Goal: Task Accomplishment & Management: Use online tool/utility

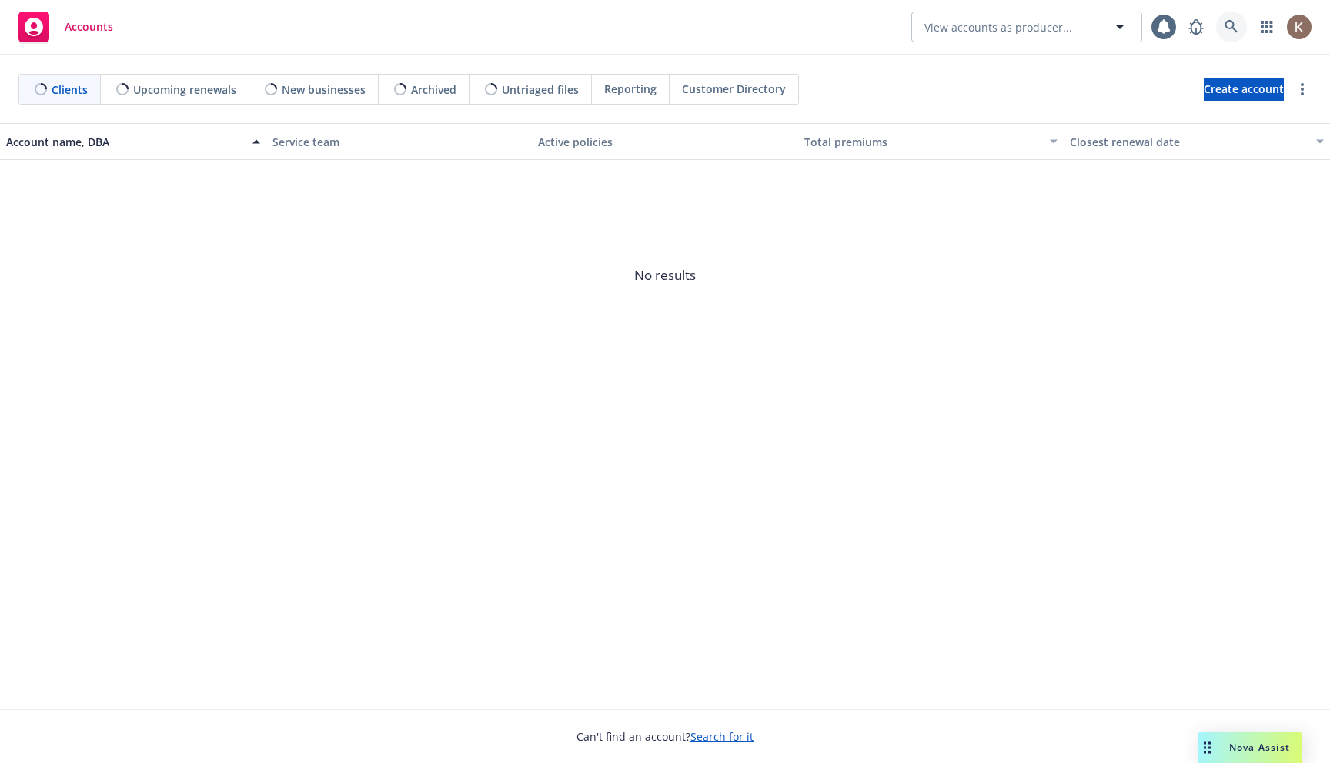
drag, startPoint x: 0, startPoint y: 0, endPoint x: 1239, endPoint y: 32, distance: 1239.2
click at [1239, 32] on link at bounding box center [1231, 27] width 31 height 31
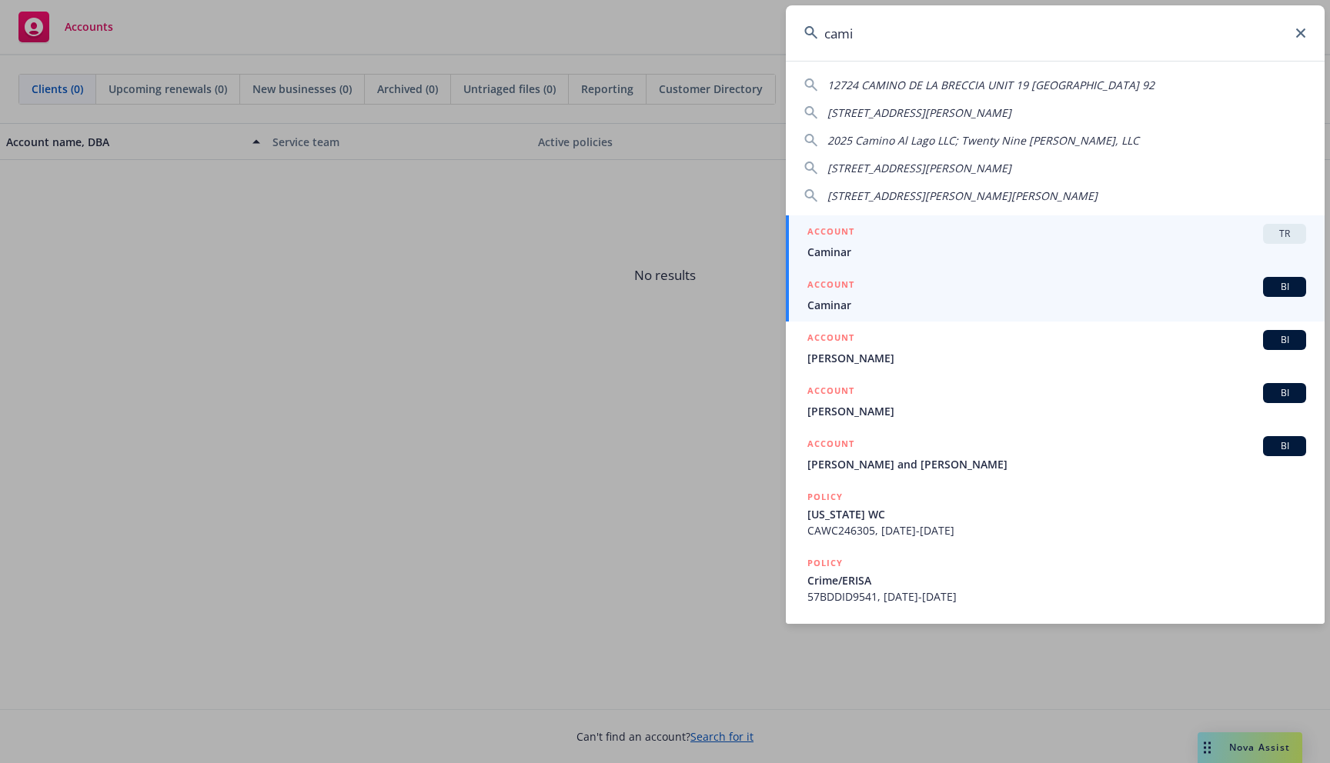
type input "cami"
click at [1052, 286] on div "ACCOUNT BI" at bounding box center [1056, 287] width 499 height 20
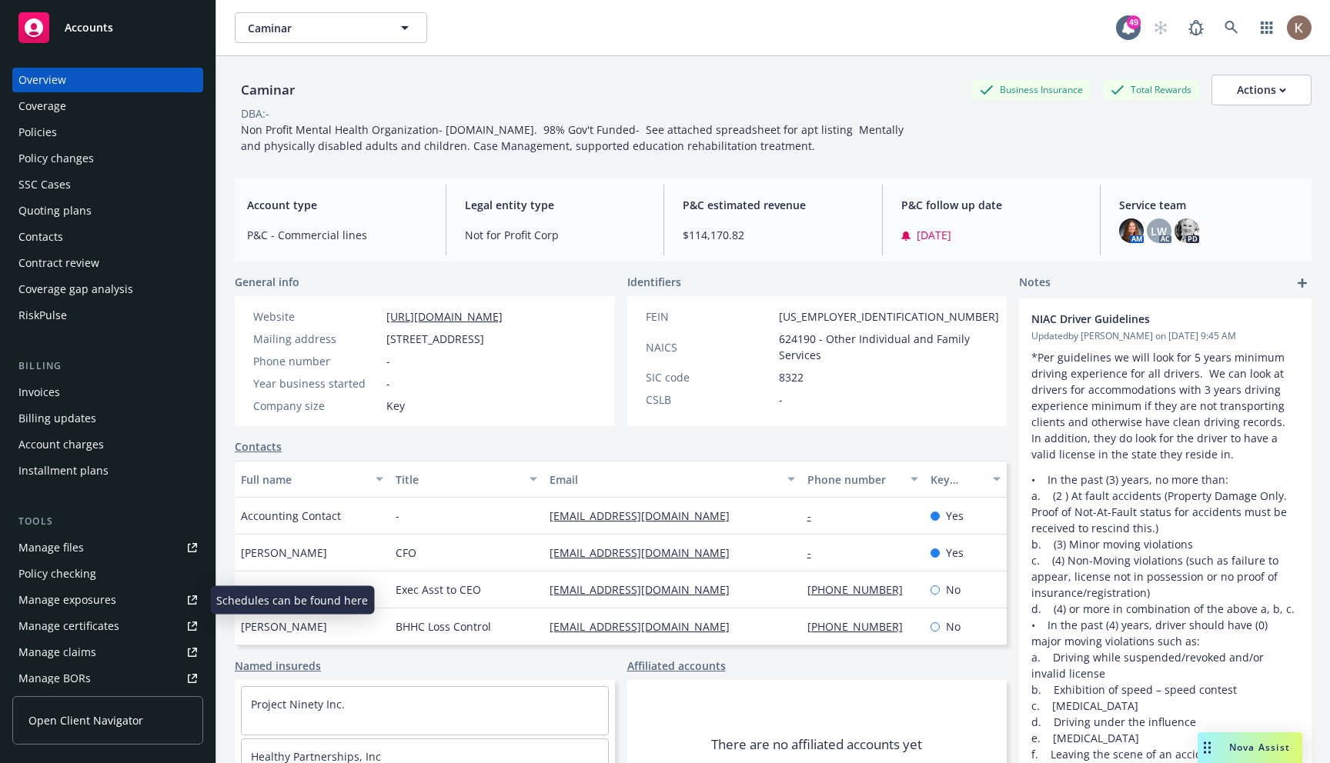
click at [95, 602] on div "Manage exposures" at bounding box center [67, 600] width 98 height 25
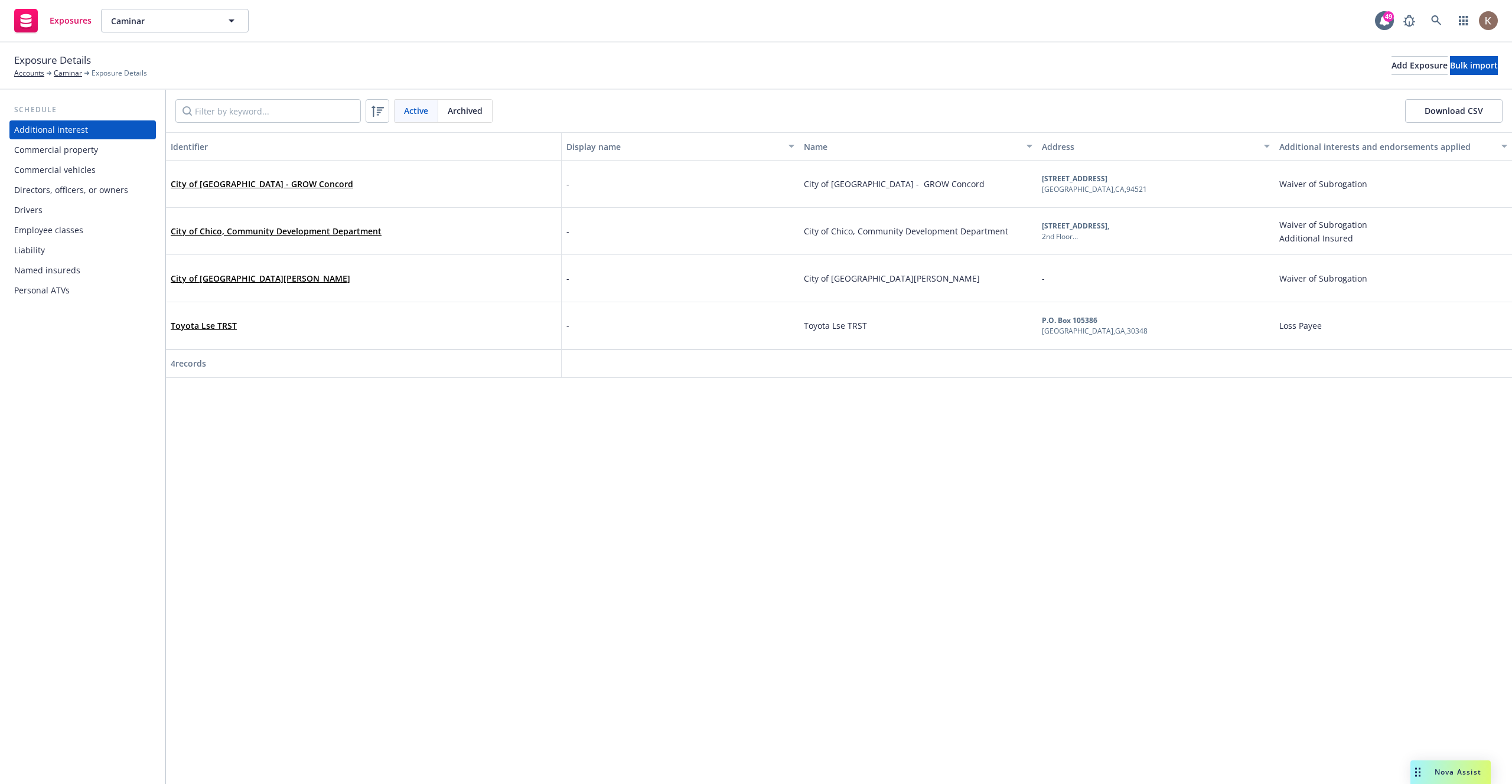
click at [32, 249] on div "Liability" at bounding box center [29, 250] width 31 height 19
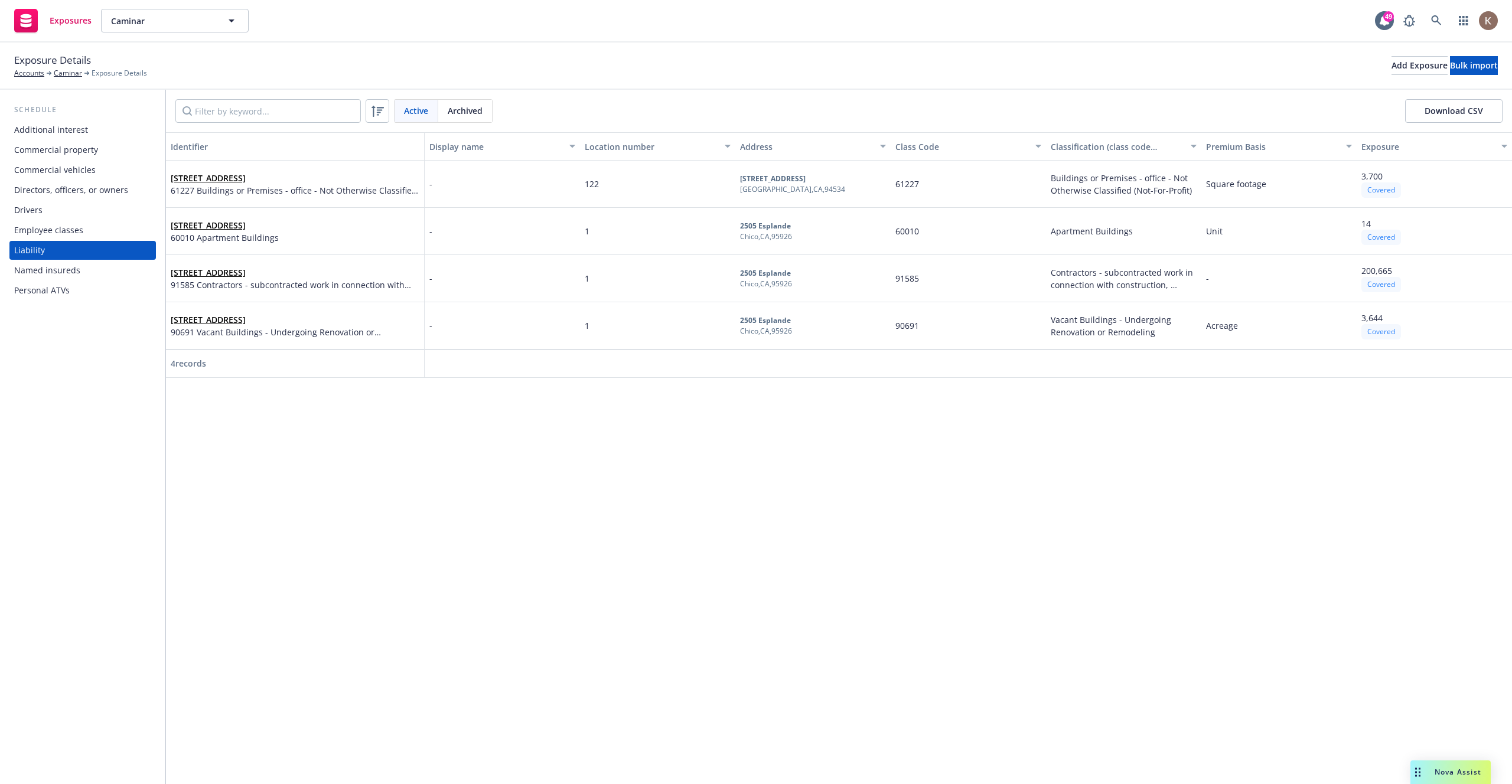
click at [72, 226] on div "Employee classes" at bounding box center [48, 230] width 69 height 19
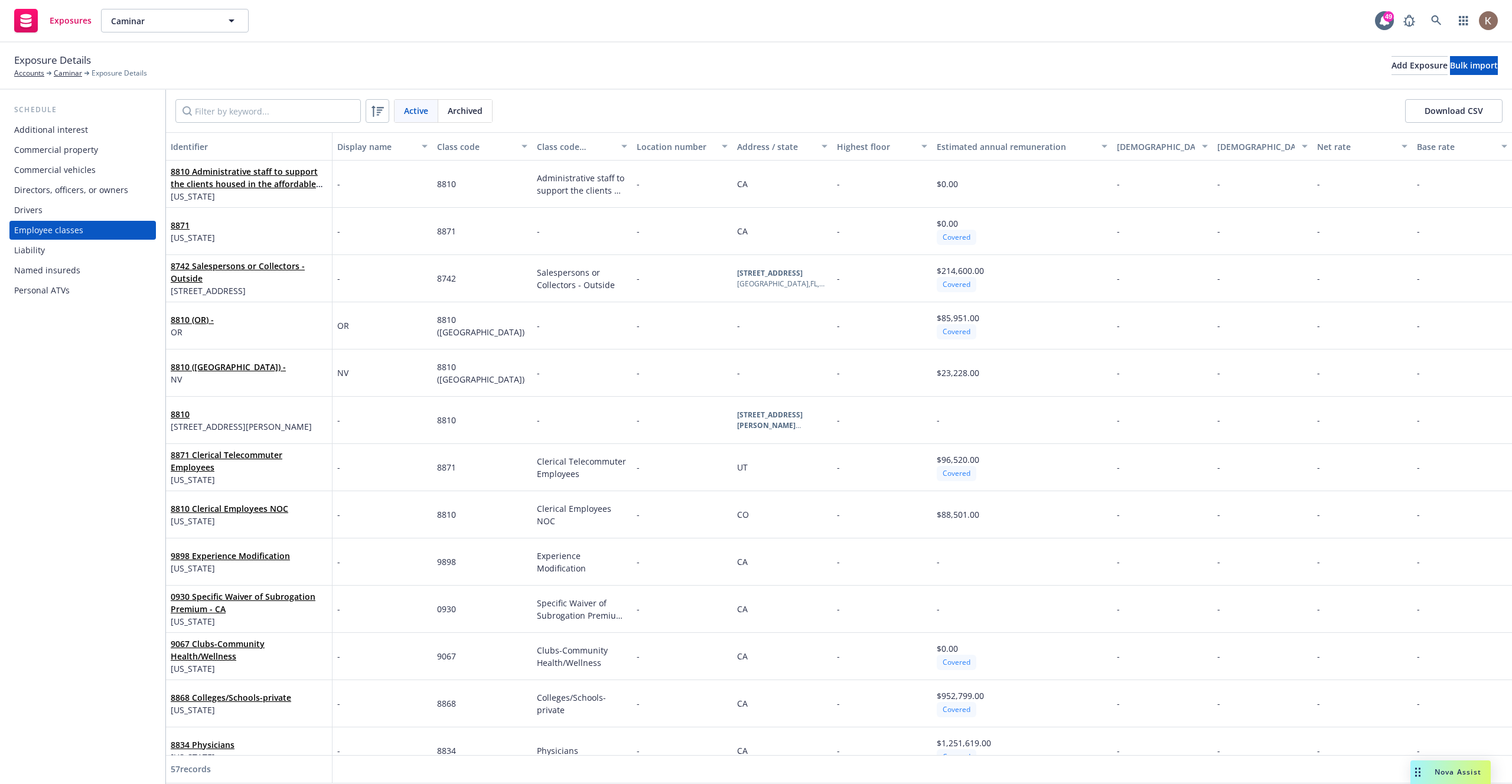
click at [46, 245] on div "Liability" at bounding box center [82, 250] width 137 height 19
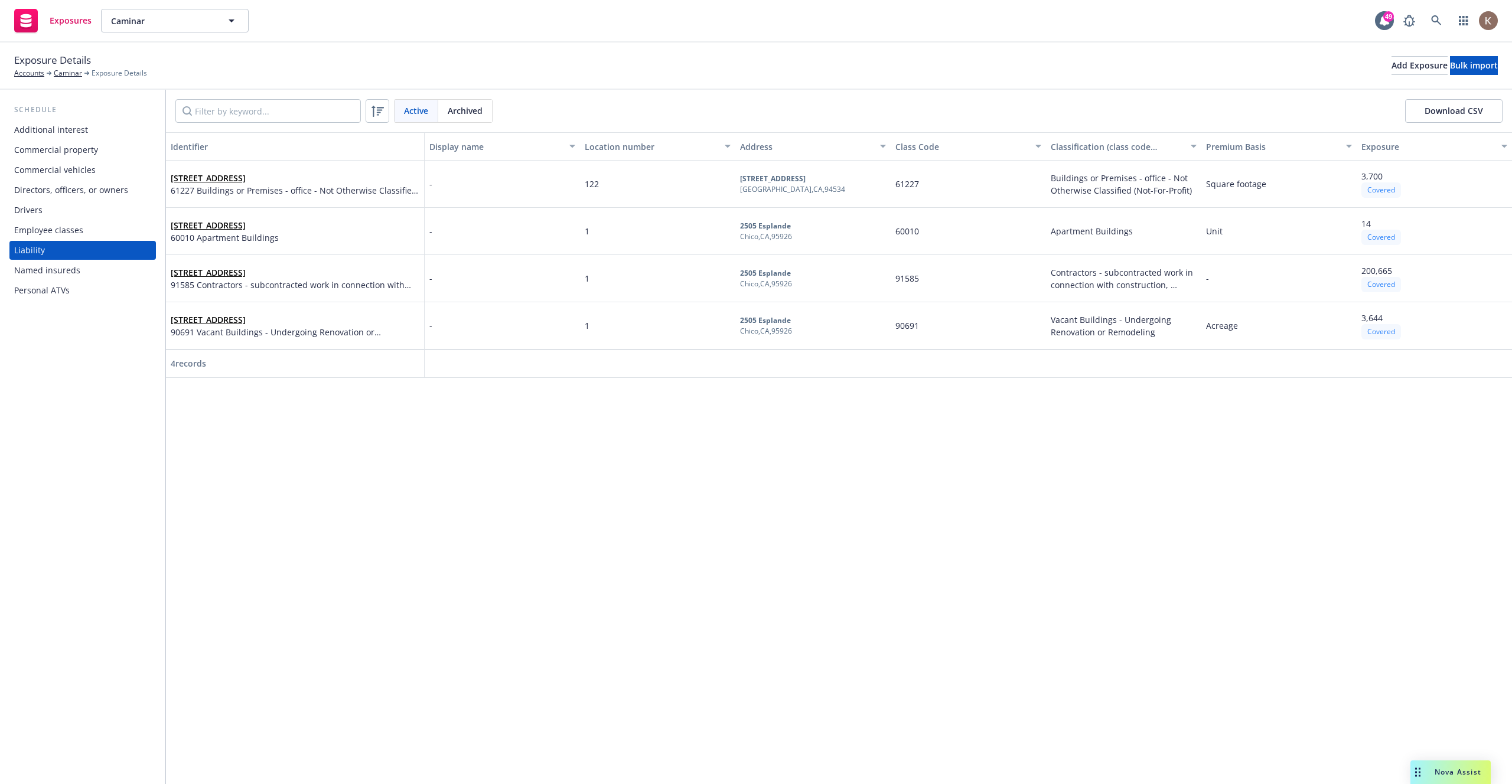
click at [81, 272] on div "Named insureds" at bounding box center [82, 270] width 137 height 19
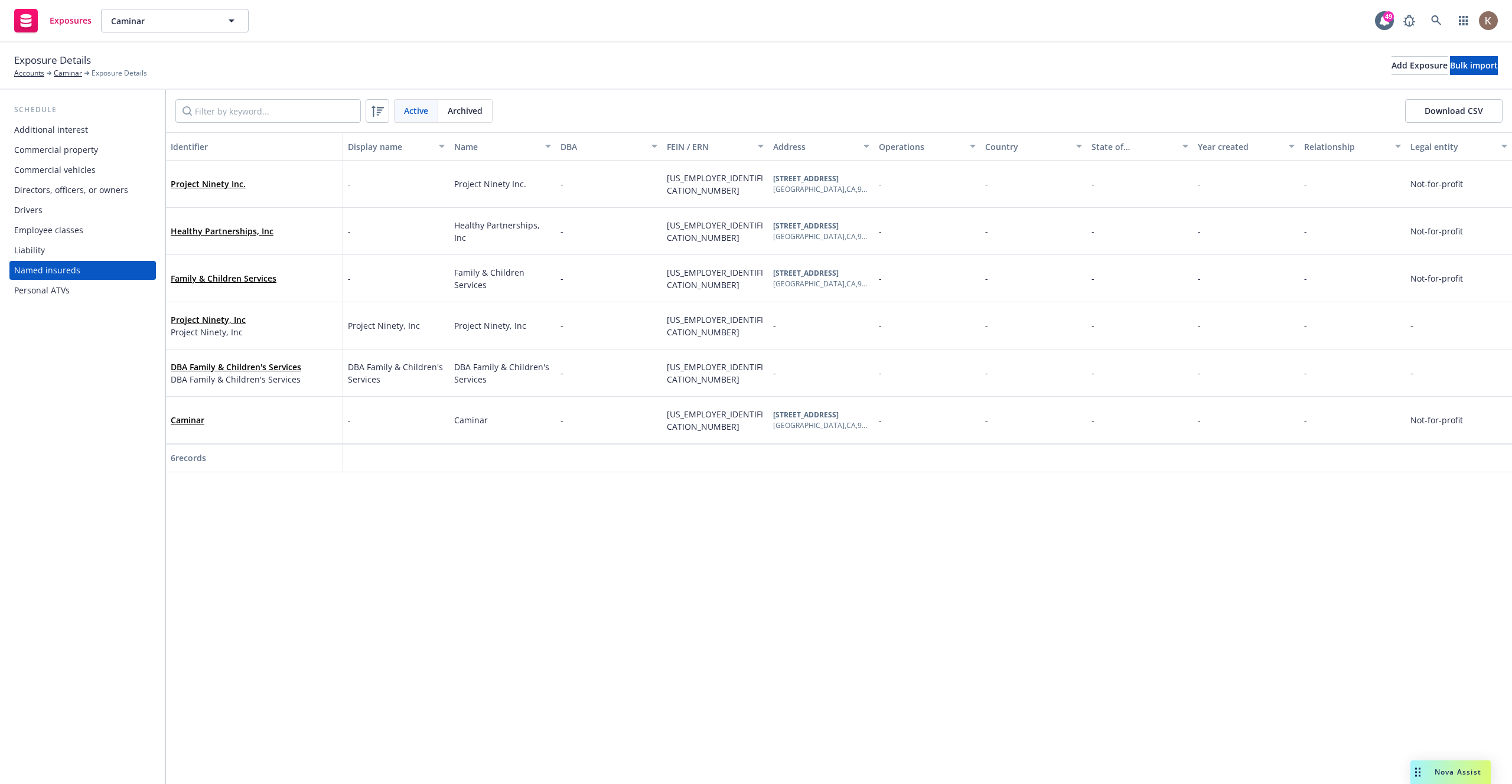
click at [76, 155] on div "Commercial property" at bounding box center [55, 150] width 84 height 19
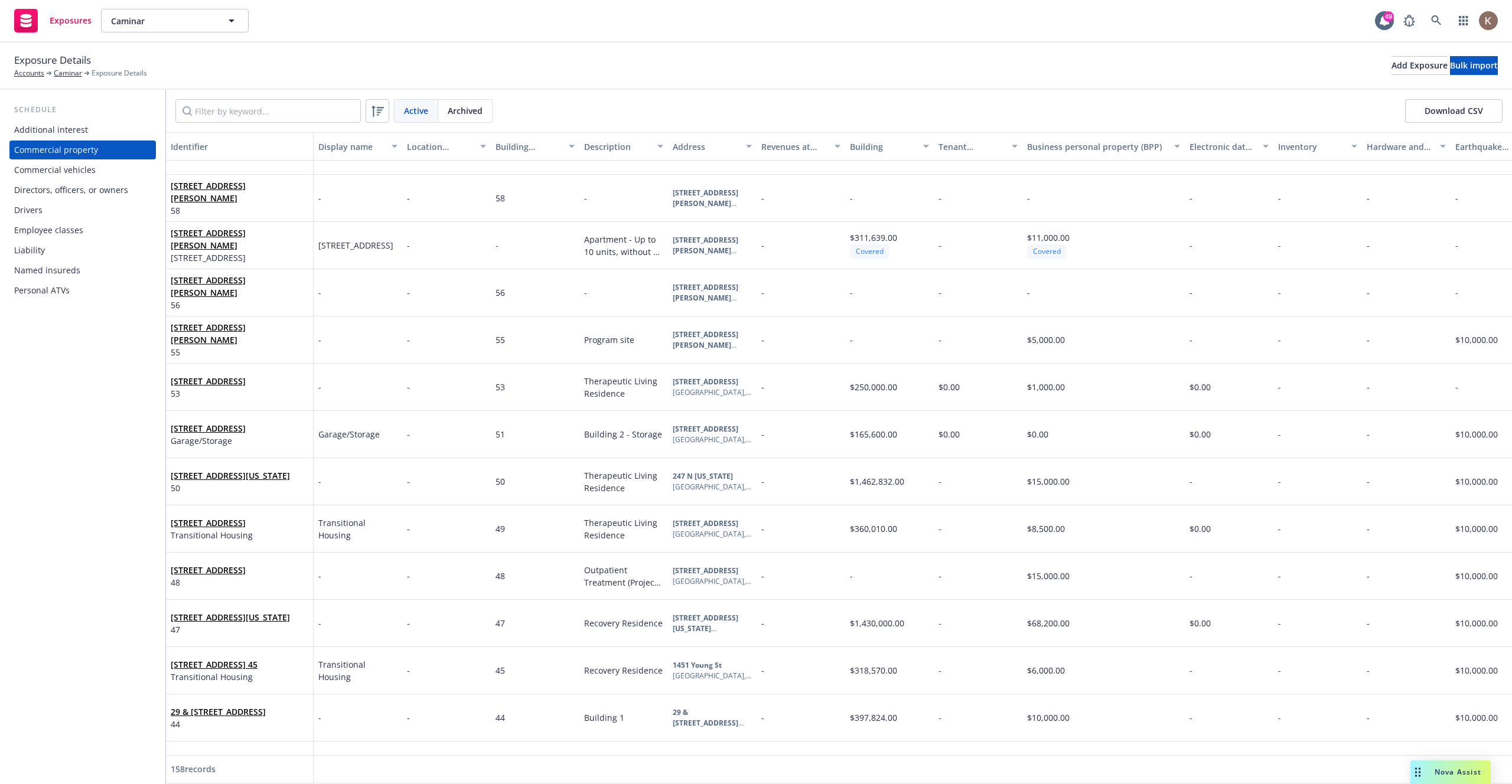
scroll to position [861, 0]
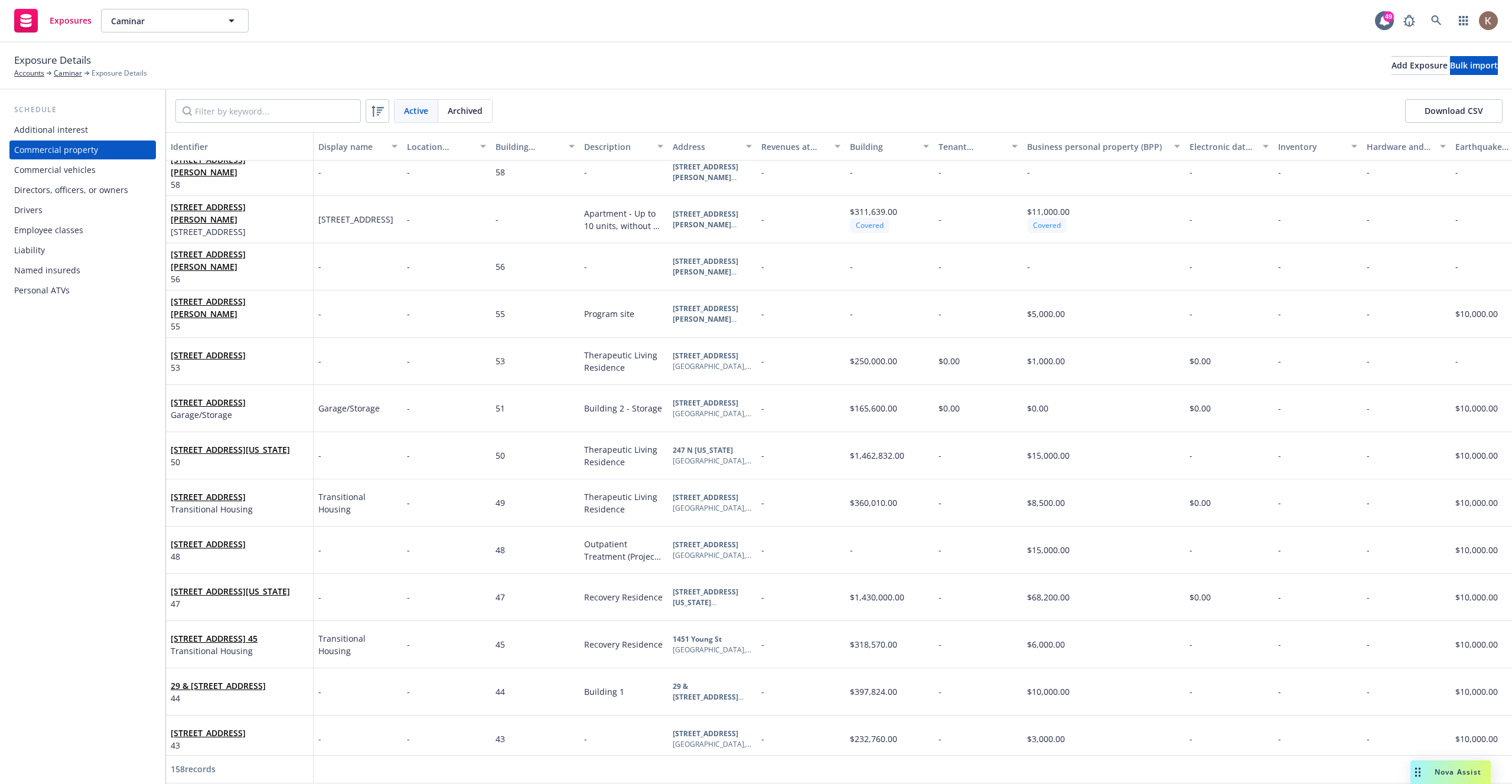
click at [229, 127] on div "Active Archived Download CSV" at bounding box center [839, 110] width 1346 height 42
click at [234, 114] on input "Filter by keyword..." at bounding box center [269, 110] width 186 height 24
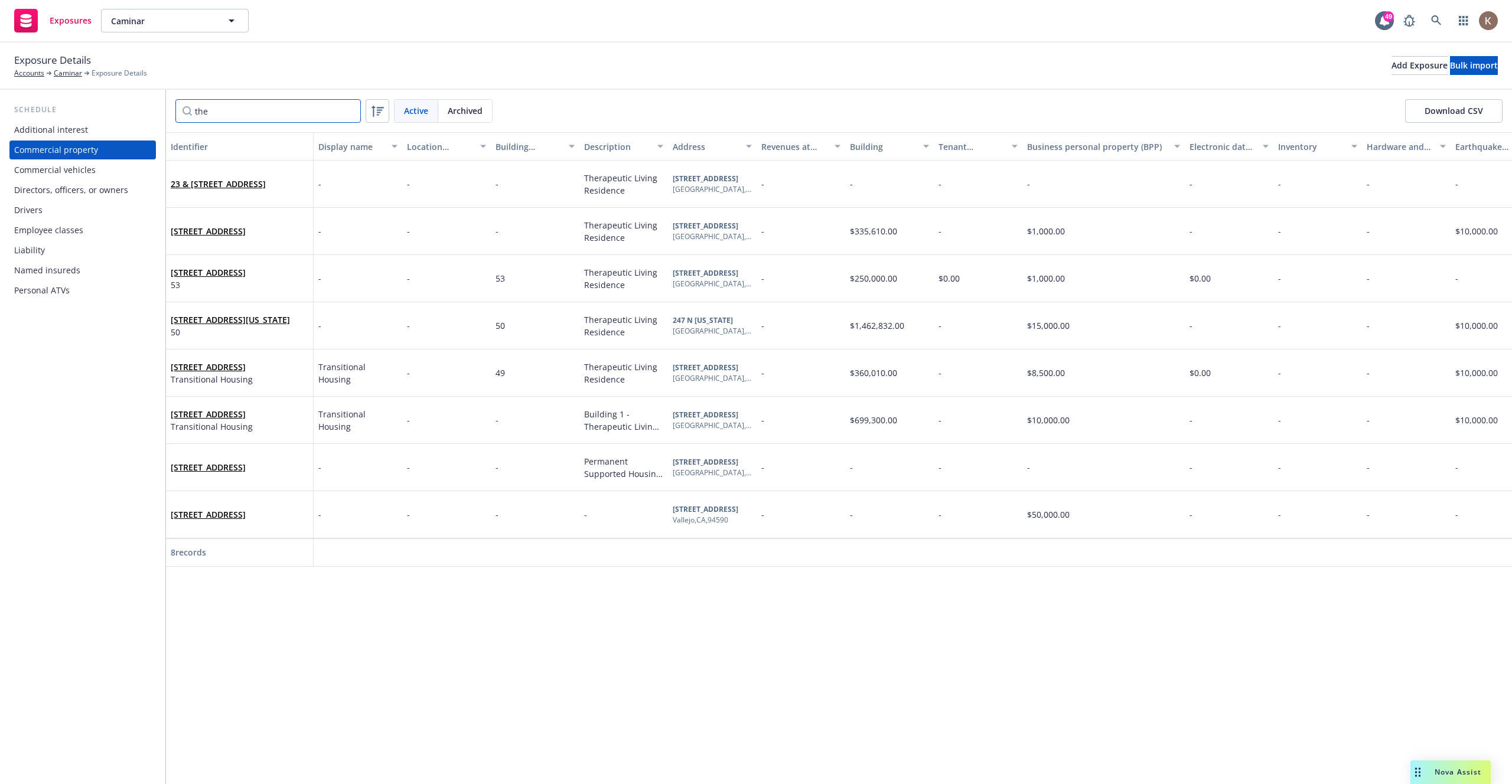
scroll to position [0, 0]
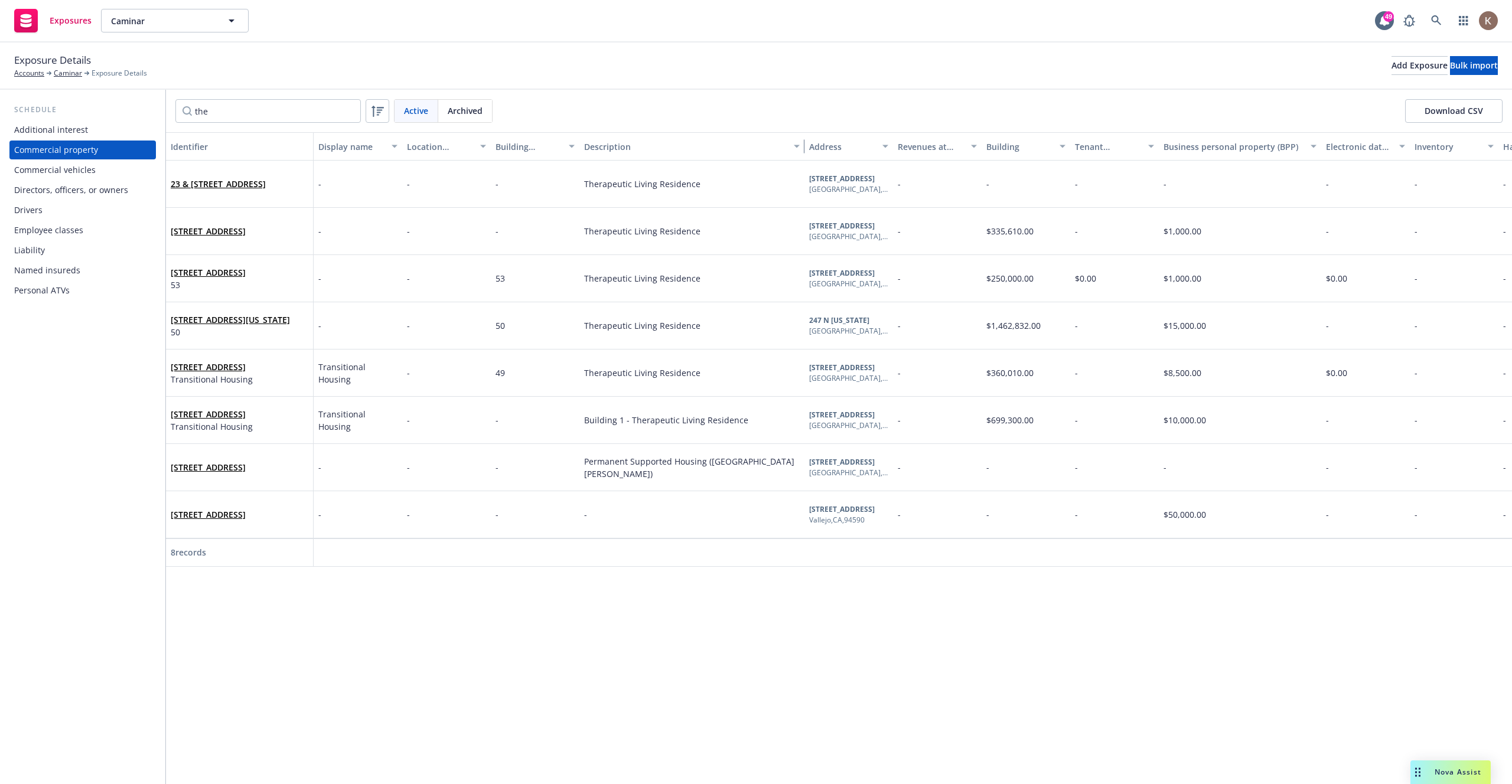
drag, startPoint x: 666, startPoint y: 144, endPoint x: 803, endPoint y: 147, distance: 137.0
click at [801, 147] on div "button" at bounding box center [798, 146] width 6 height 27
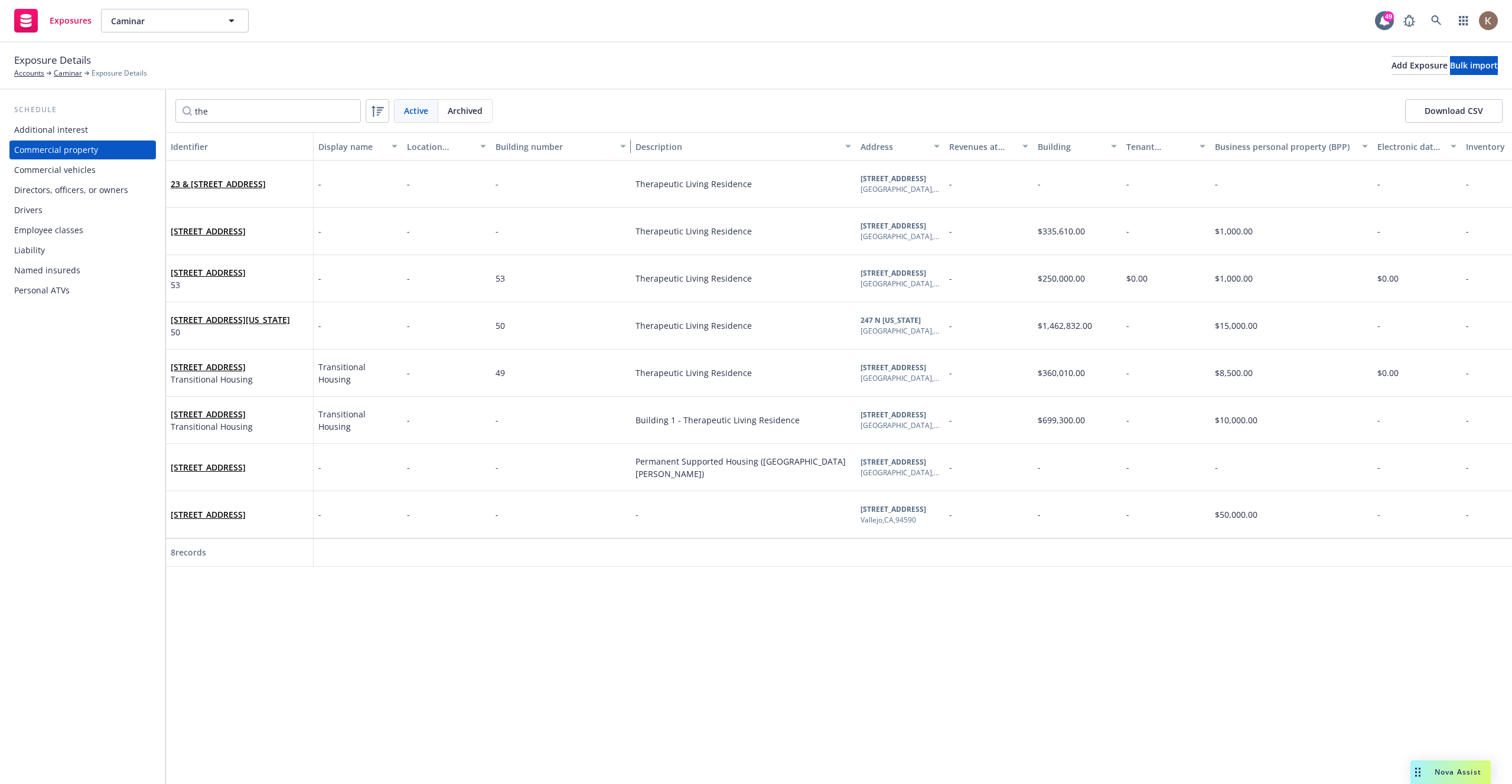
drag, startPoint x: 576, startPoint y: 146, endPoint x: 627, endPoint y: 150, distance: 51.2
click at [627, 150] on div "button" at bounding box center [625, 146] width 6 height 27
click at [279, 114] on input "the" at bounding box center [269, 110] width 186 height 24
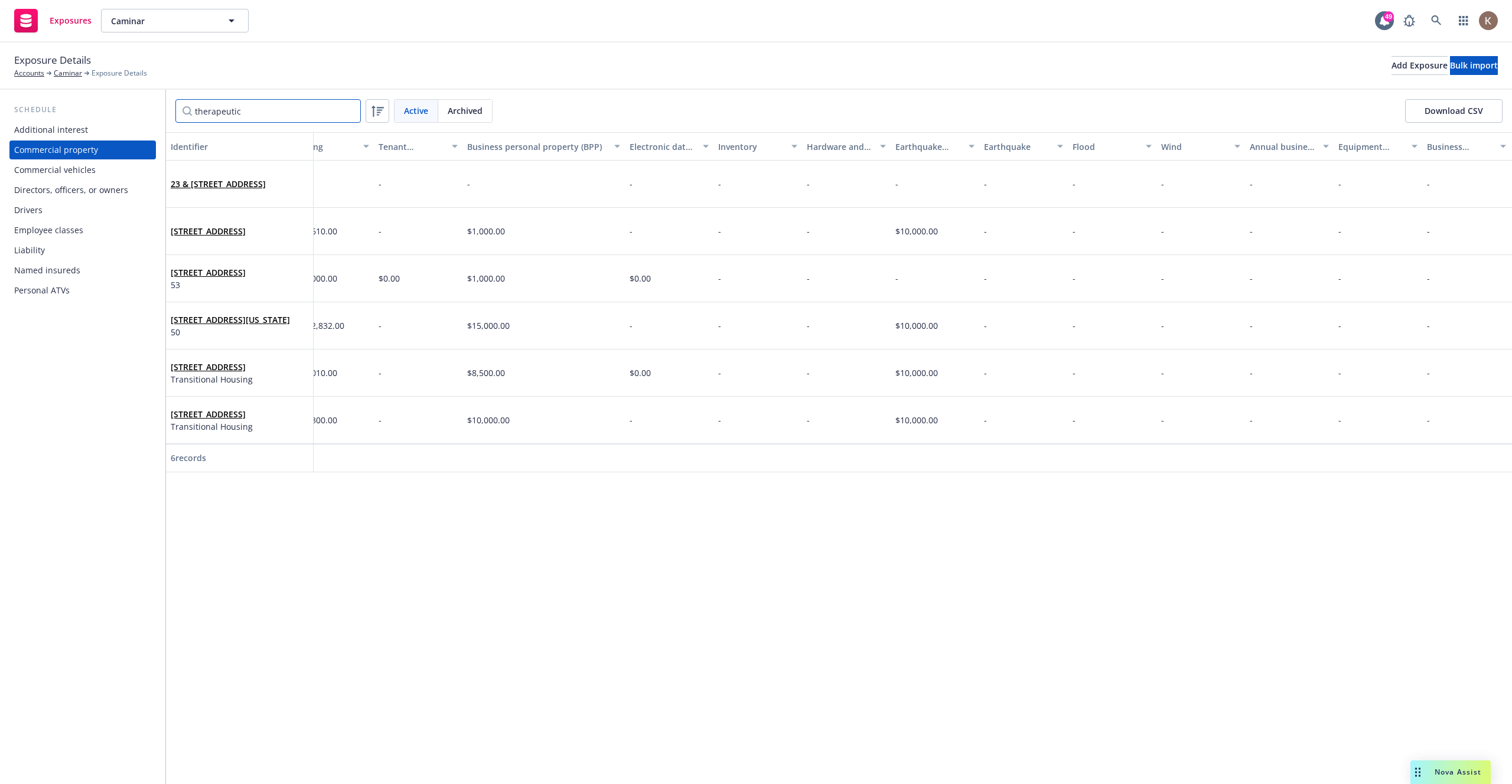
scroll to position [0, 748]
type input "therapeutic"
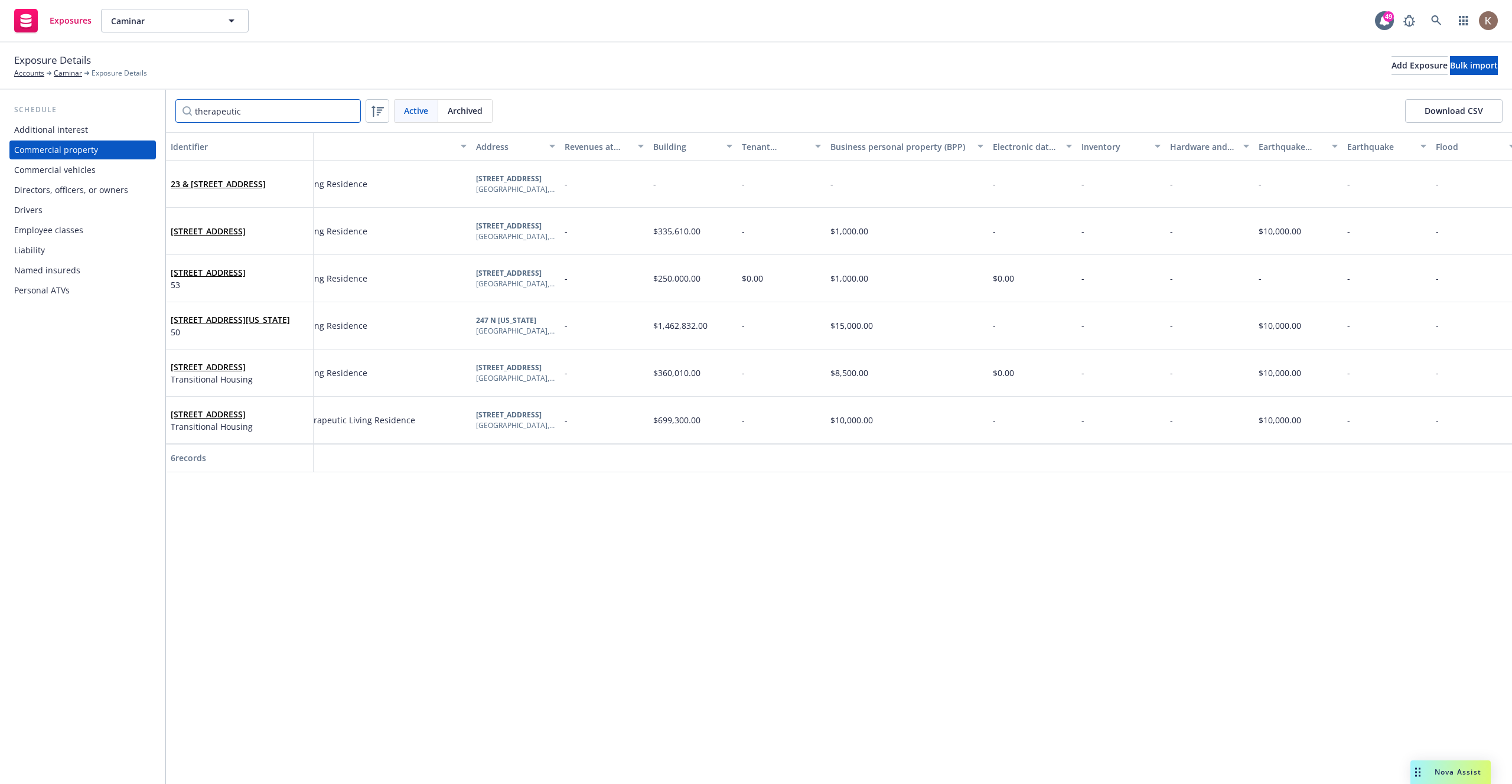
scroll to position [0, 0]
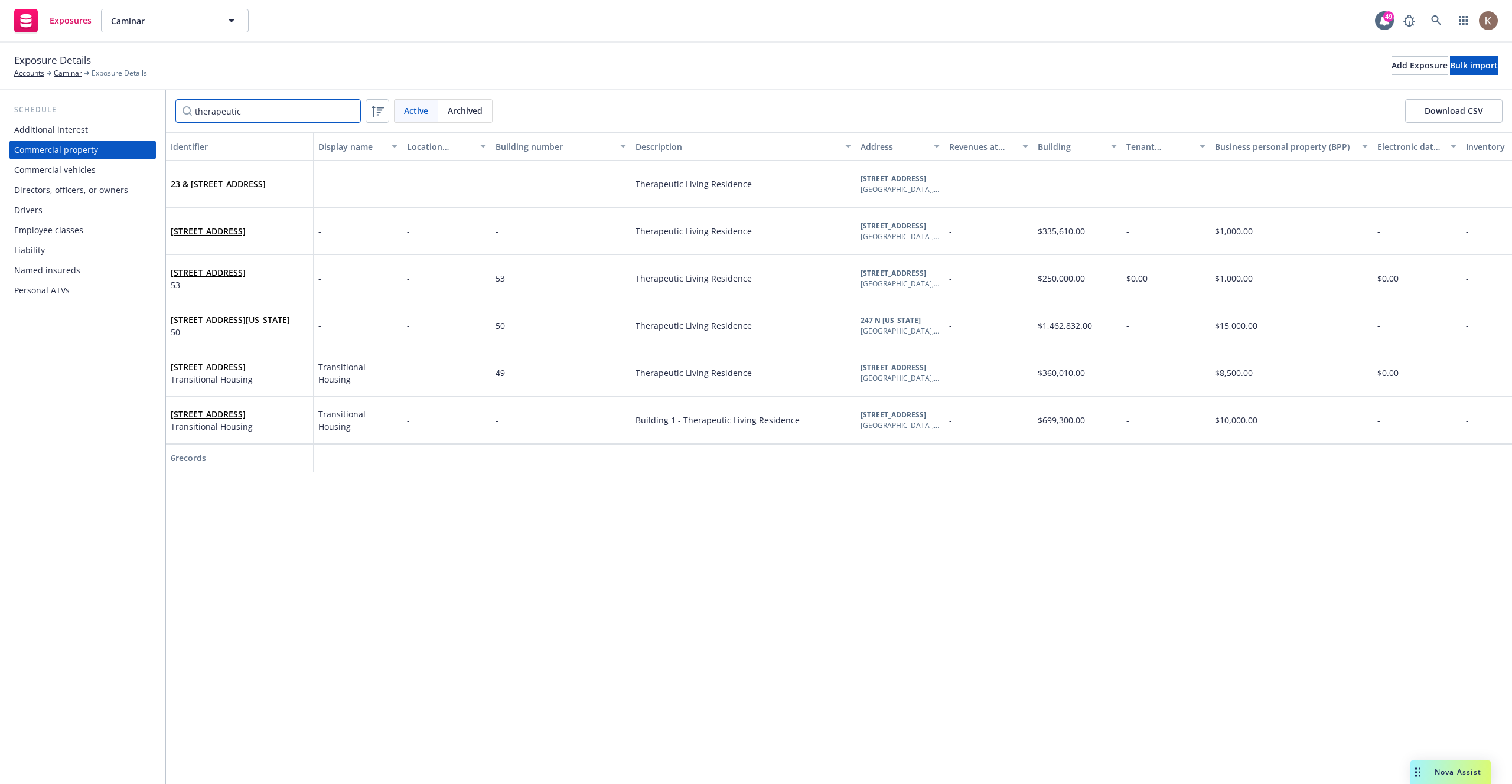
click at [349, 110] on input "therapeutic" at bounding box center [269, 110] width 186 height 24
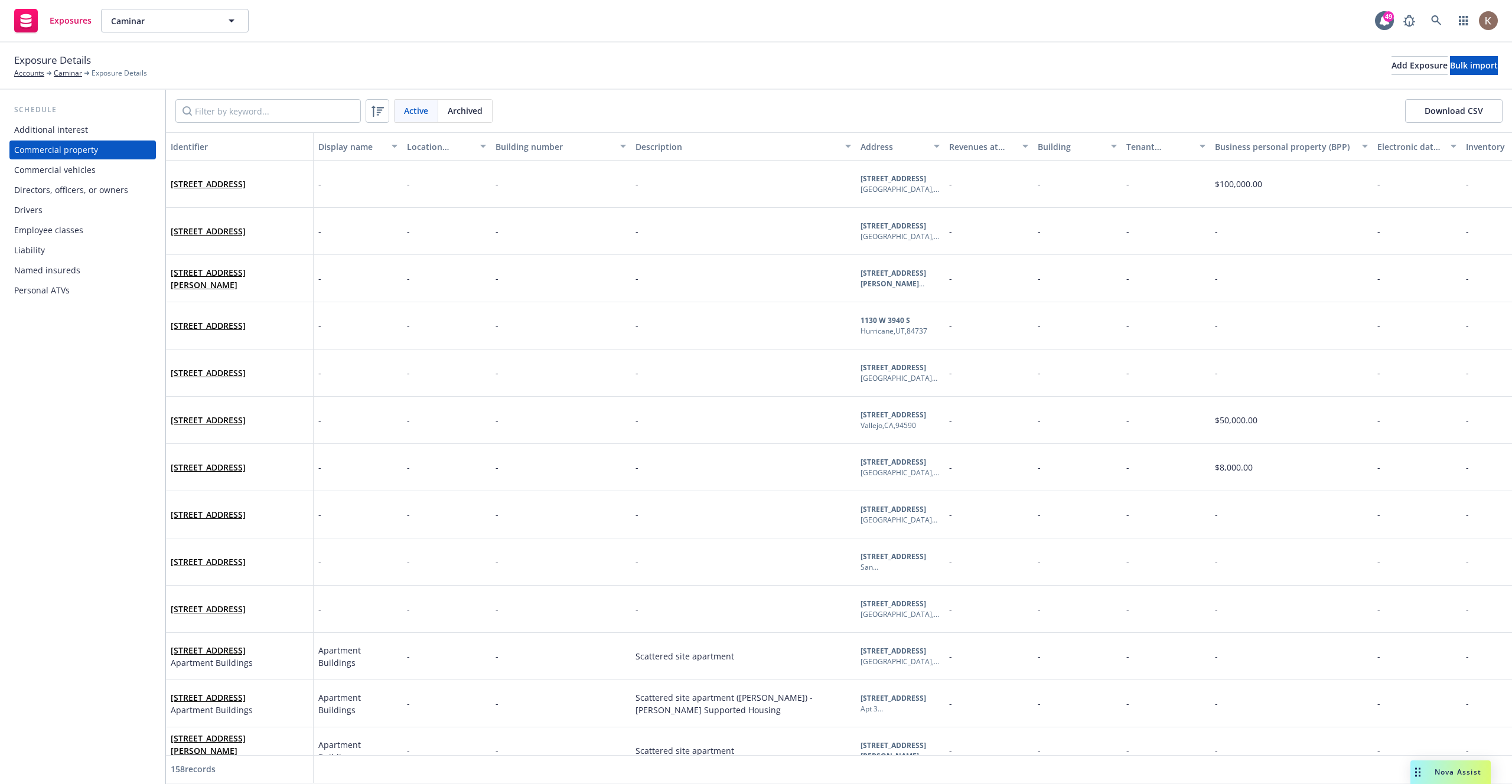
click at [42, 283] on div "Personal ATVs" at bounding box center [41, 290] width 55 height 19
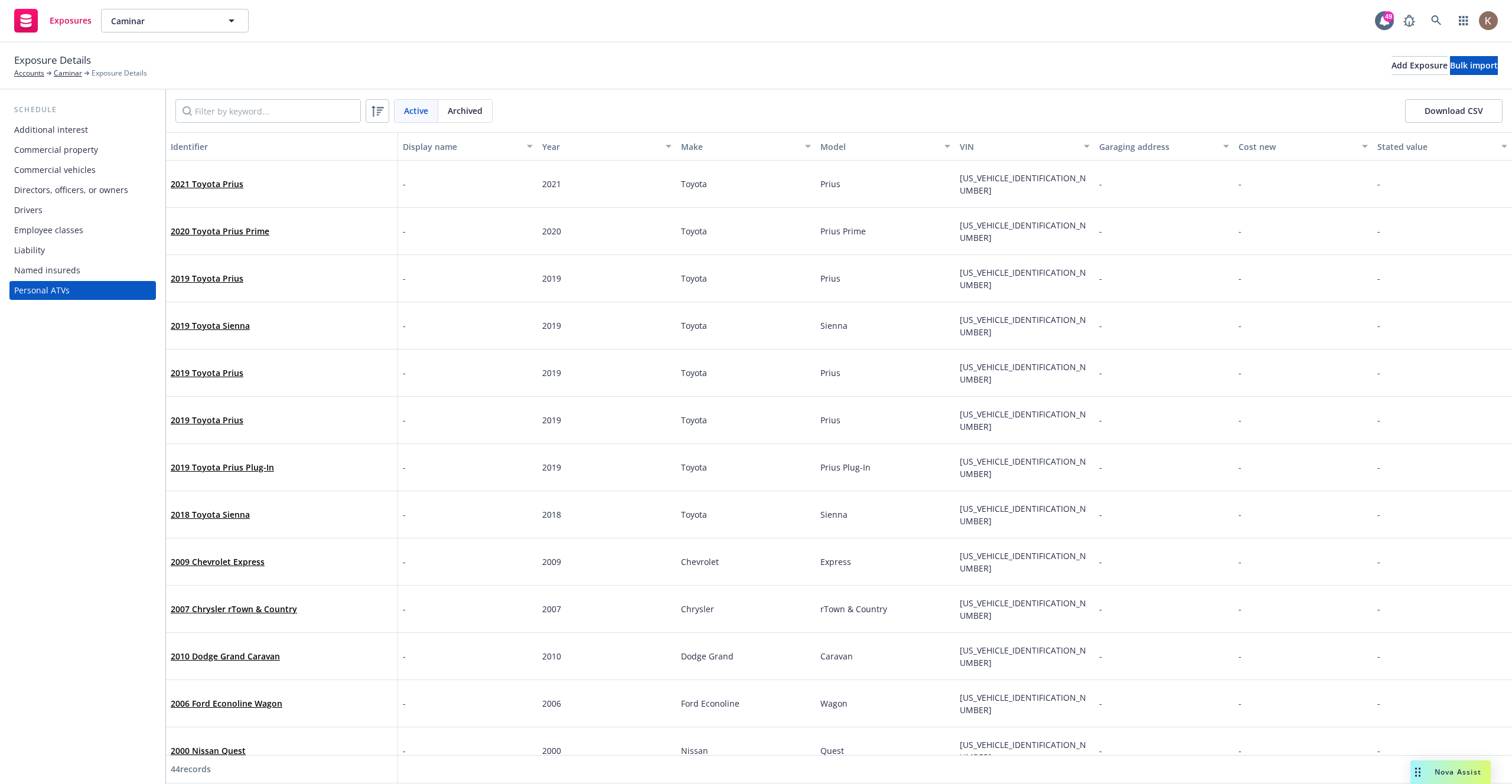
click at [61, 226] on div "Employee classes" at bounding box center [48, 230] width 69 height 19
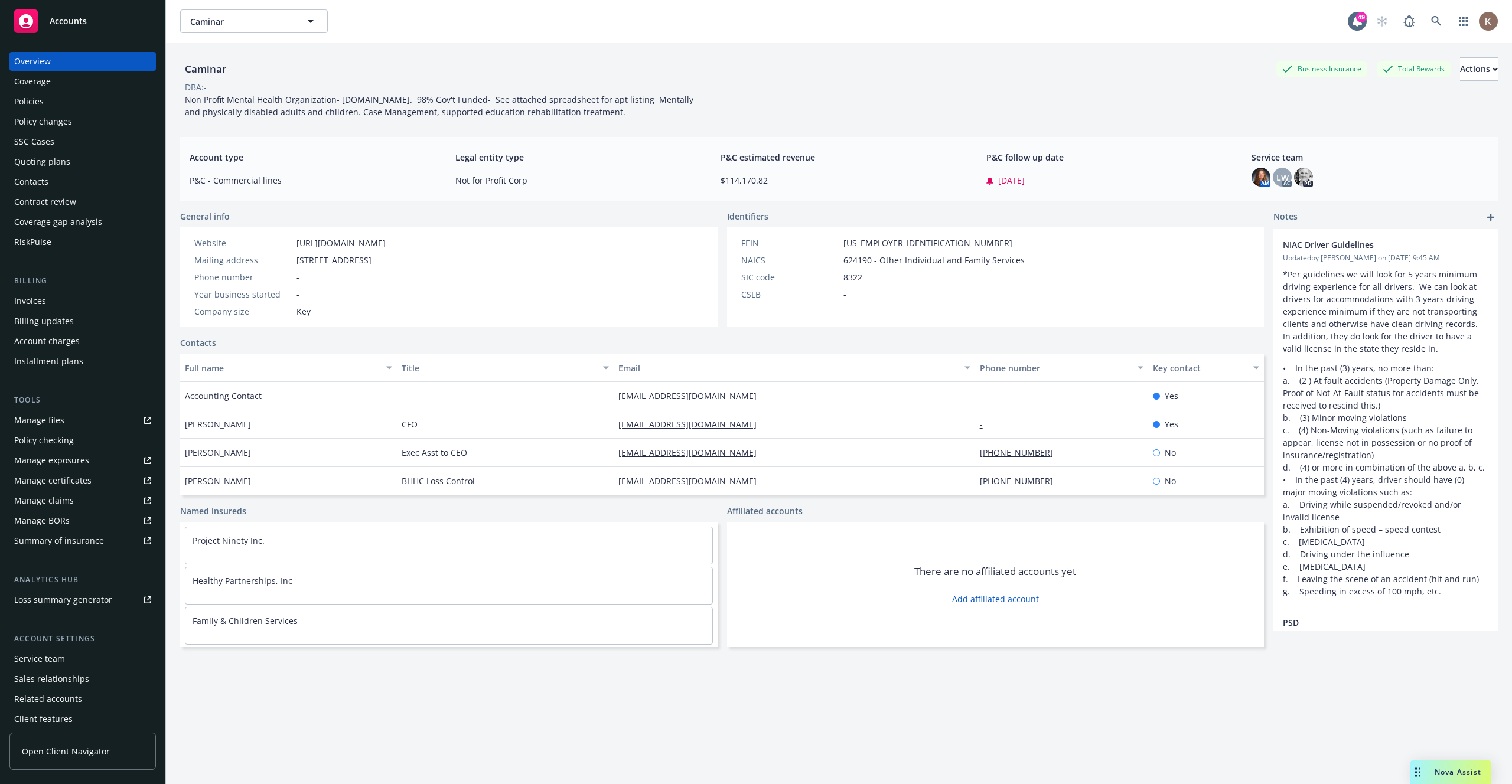
click at [41, 104] on div "Policies" at bounding box center [28, 101] width 29 height 19
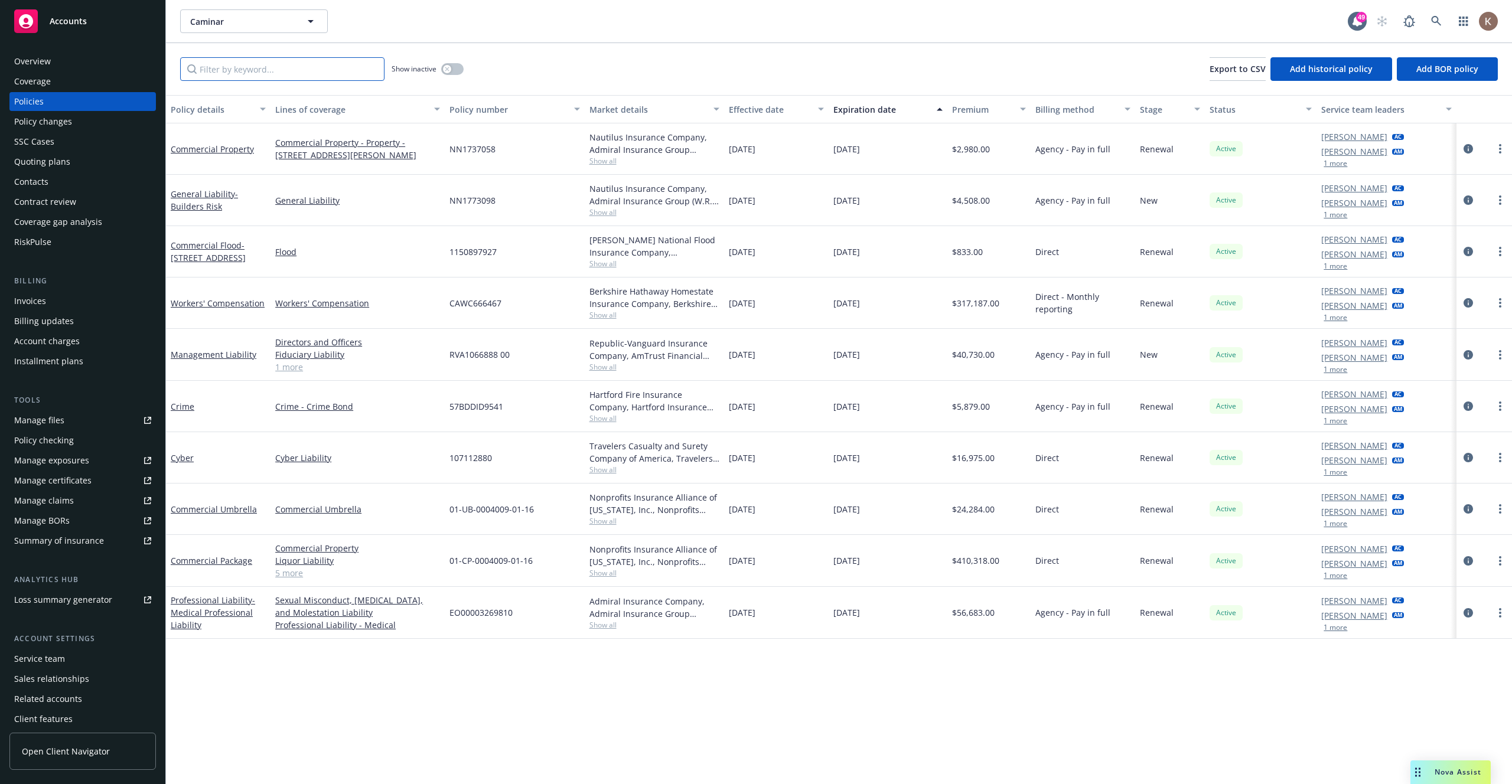
click at [316, 68] on input "Filter by keyword..." at bounding box center [282, 69] width 204 height 24
paste input "2022-04009-PROP"
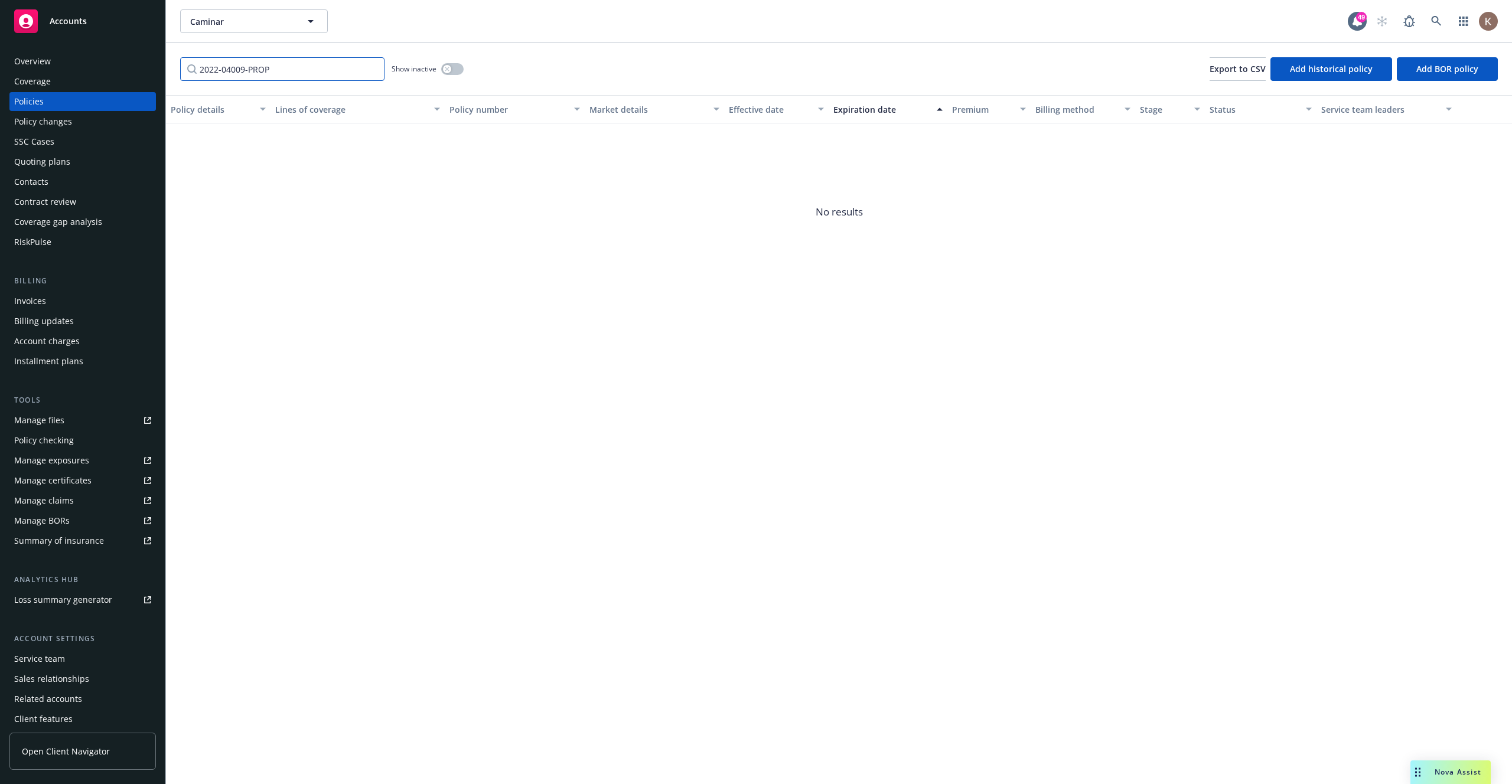
type input "2022-04009-PROP"
click at [464, 73] on div "Show inactive" at bounding box center [428, 69] width 72 height 24
click at [456, 73] on button "button" at bounding box center [452, 68] width 22 height 12
click at [453, 68] on div "button" at bounding box center [457, 69] width 8 height 8
click at [457, 71] on button "button" at bounding box center [452, 68] width 22 height 12
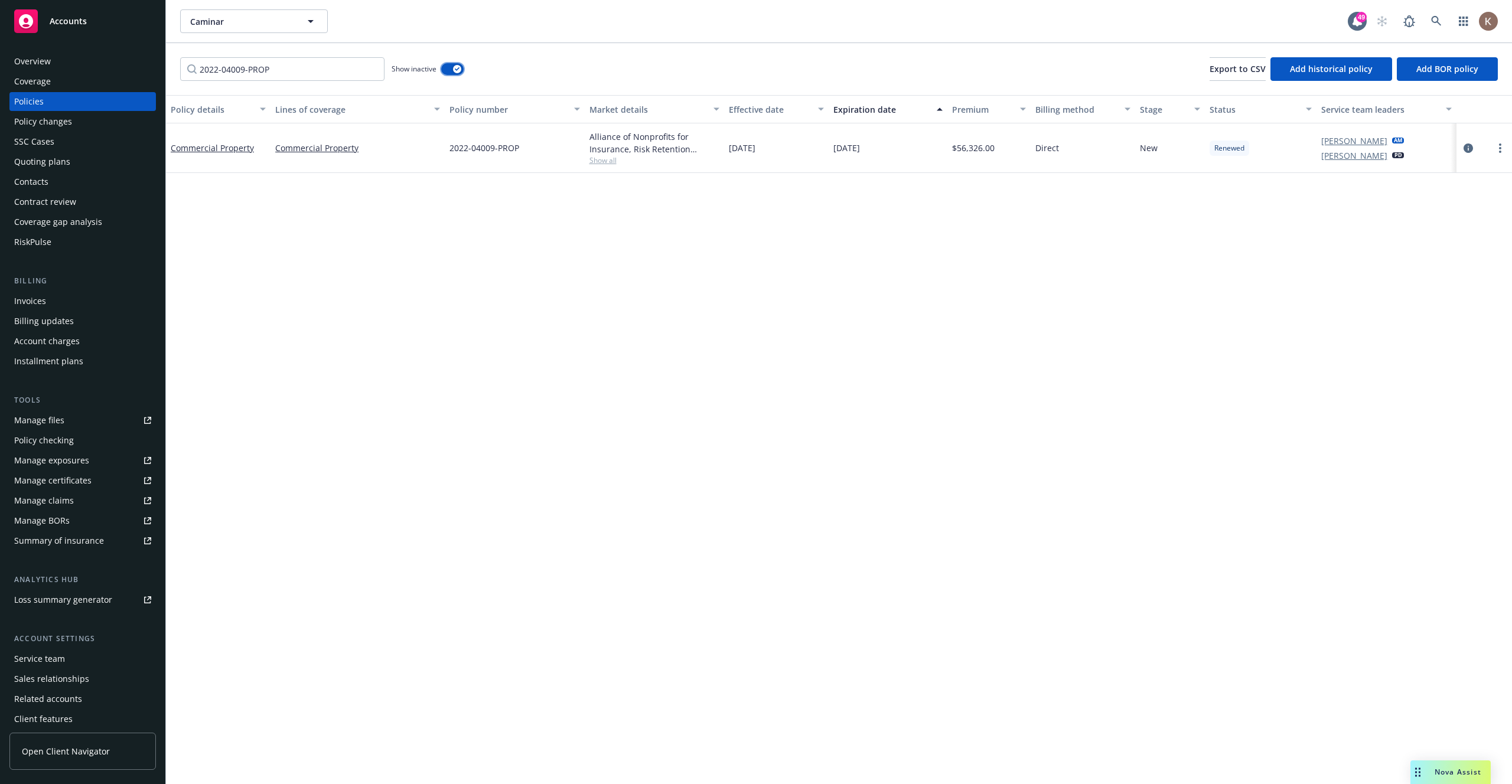
click at [455, 74] on button "button" at bounding box center [452, 68] width 22 height 12
click at [372, 68] on input "2022-04009-PROP" at bounding box center [282, 69] width 204 height 24
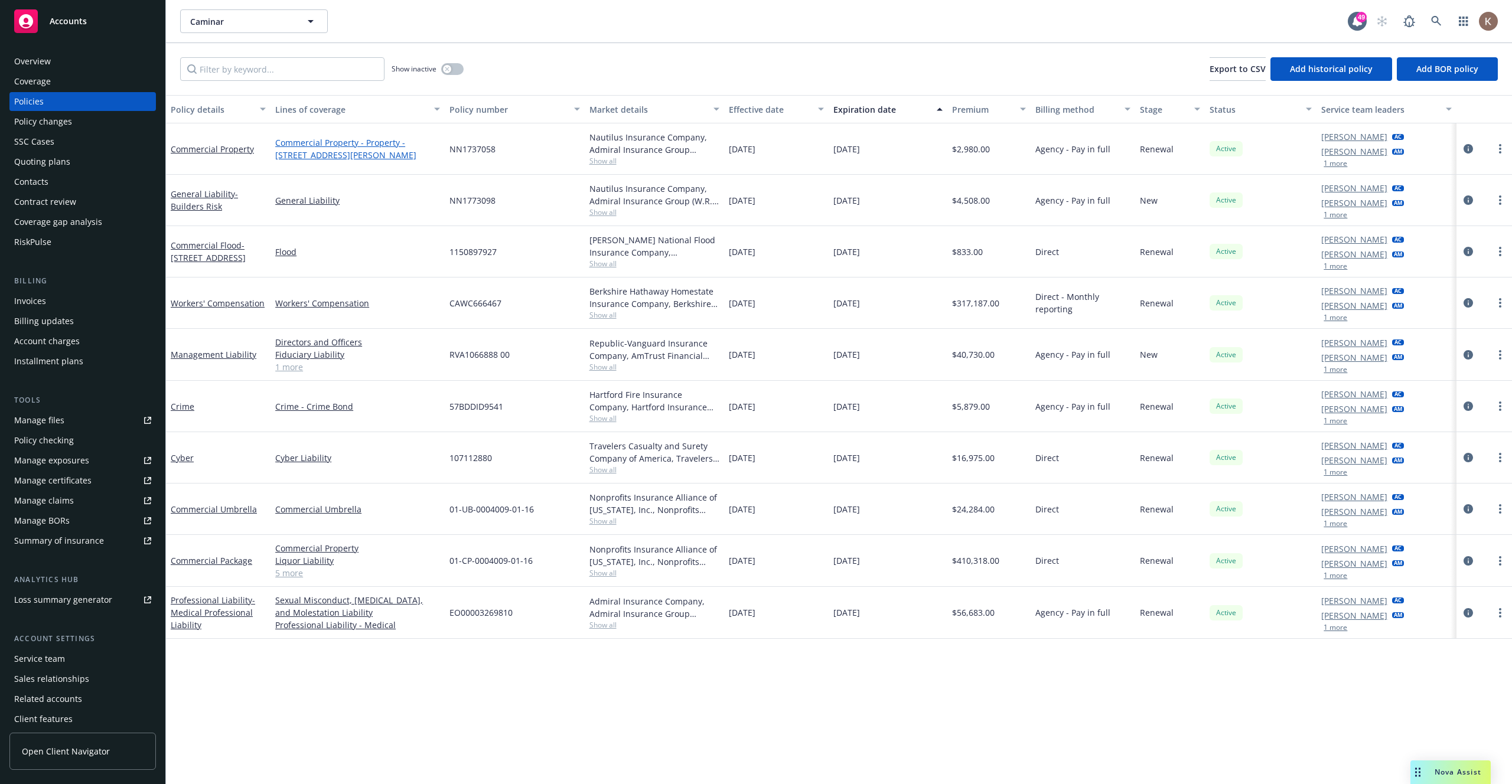
click at [328, 142] on link "Commercial Property - Property - 78 Paula Ct." at bounding box center [358, 149] width 165 height 25
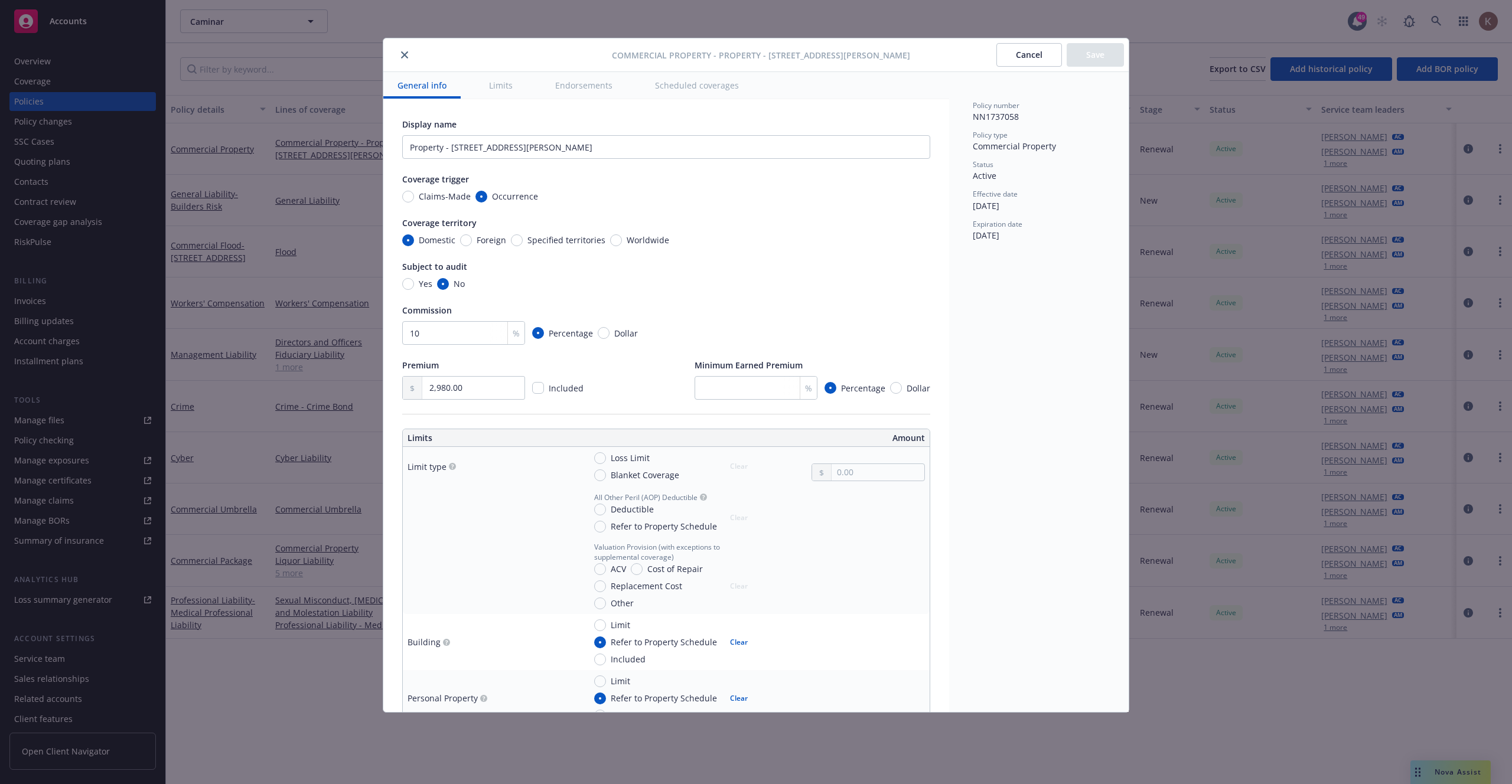
click at [404, 60] on button "close" at bounding box center [404, 54] width 14 height 14
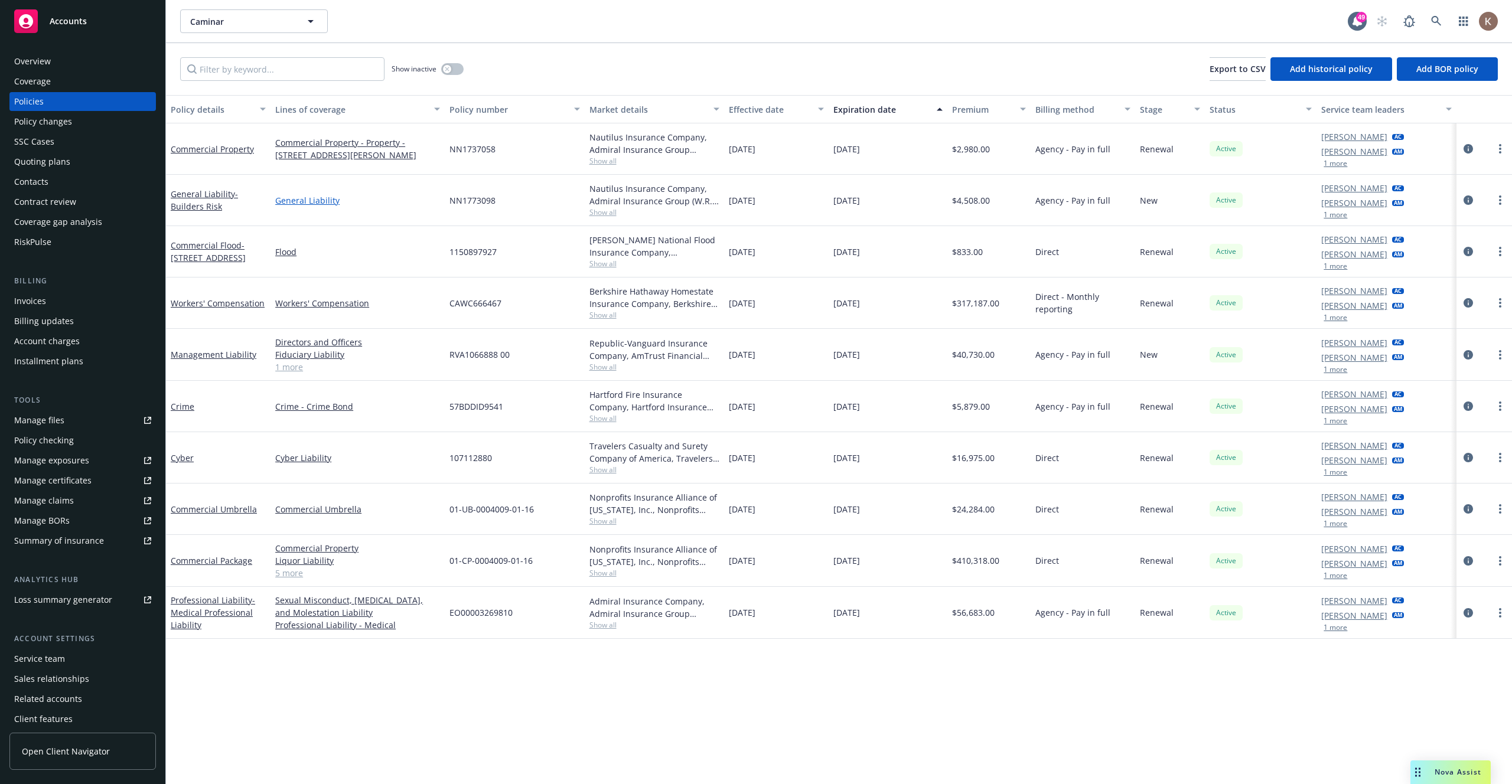
click at [300, 202] on link "General Liability" at bounding box center [358, 200] width 165 height 12
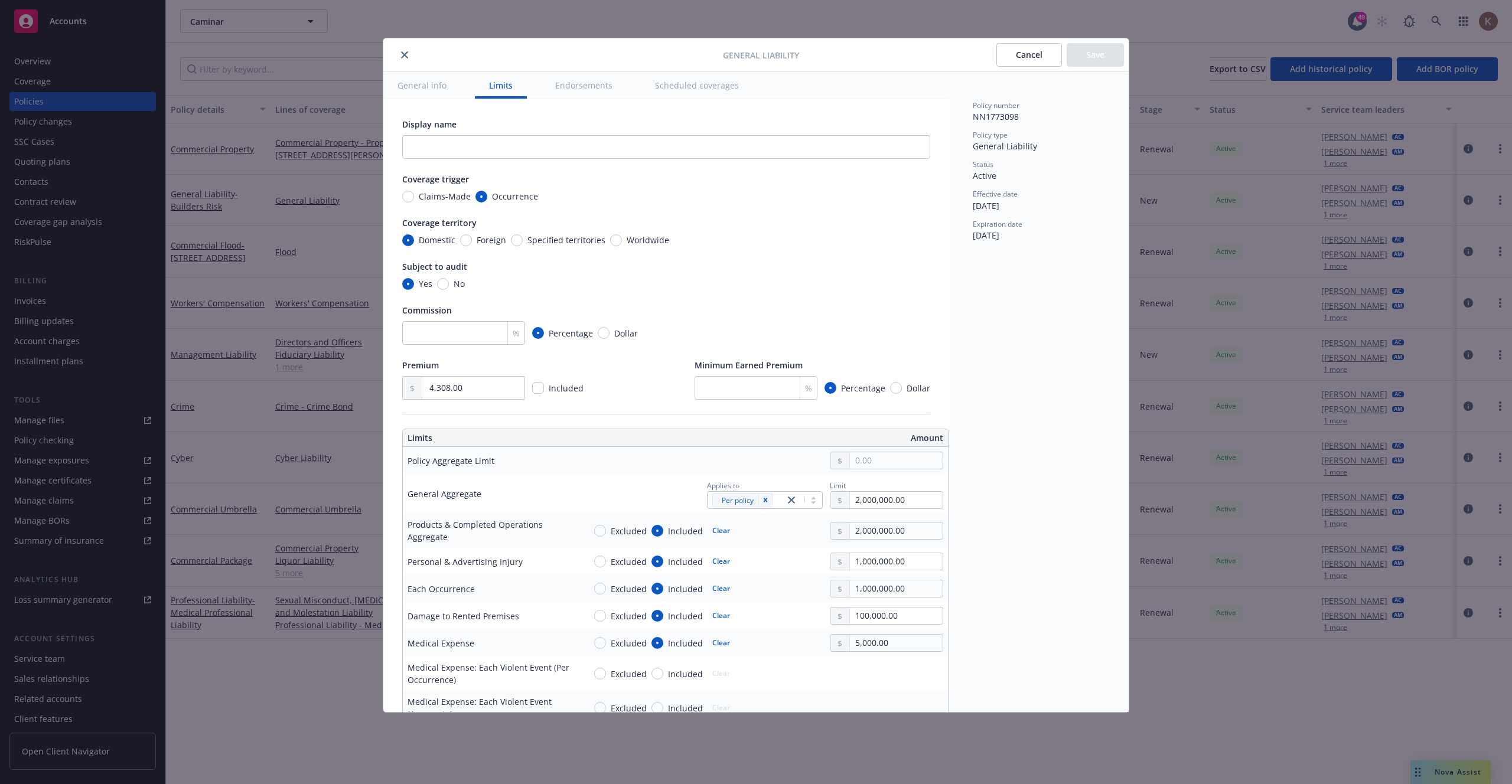
click at [406, 58] on icon "close" at bounding box center [404, 54] width 7 height 7
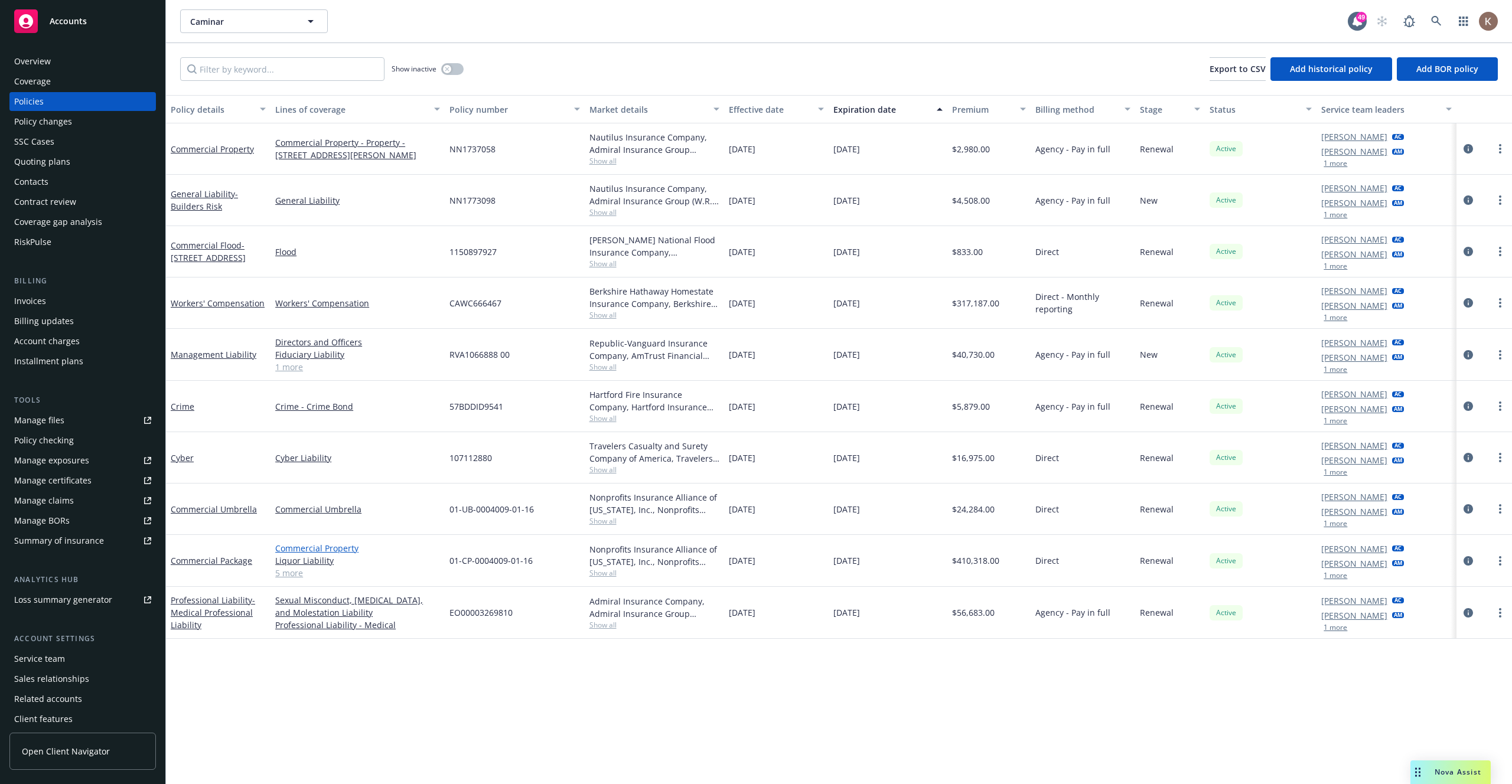
click at [319, 550] on link "Commercial Property" at bounding box center [358, 548] width 165 height 12
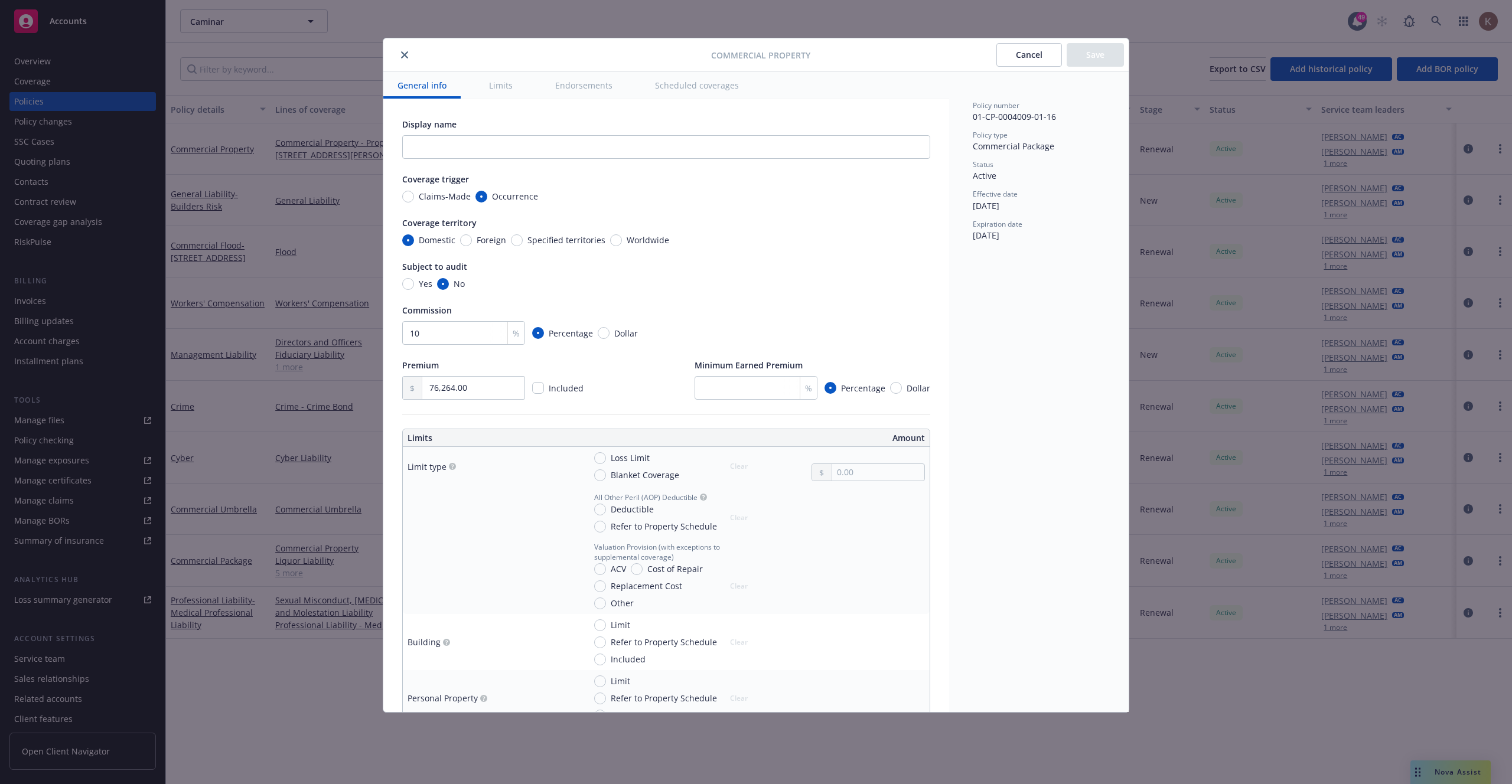
click at [404, 58] on icon "close" at bounding box center [404, 54] width 7 height 7
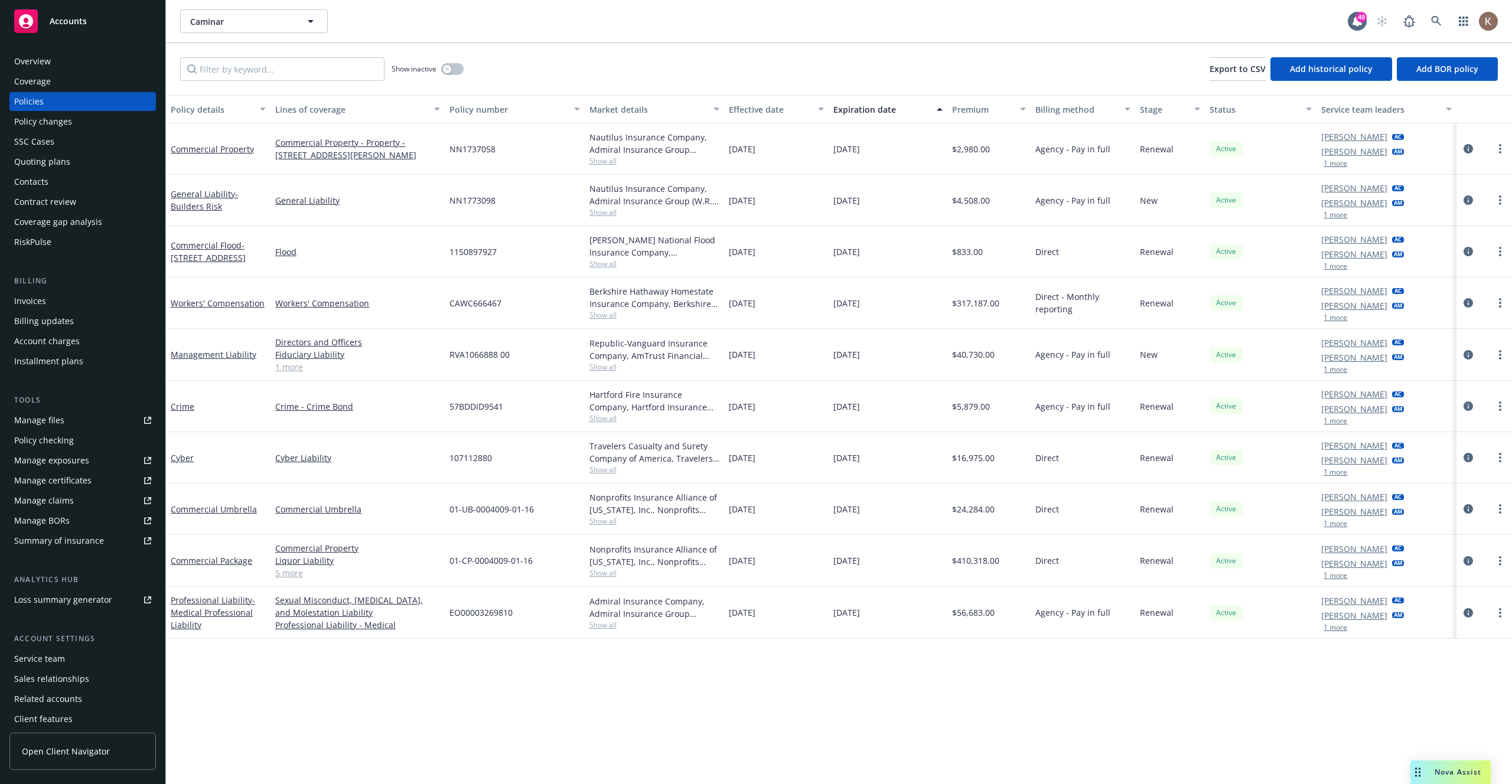
click at [281, 371] on link "1 more" at bounding box center [358, 367] width 165 height 12
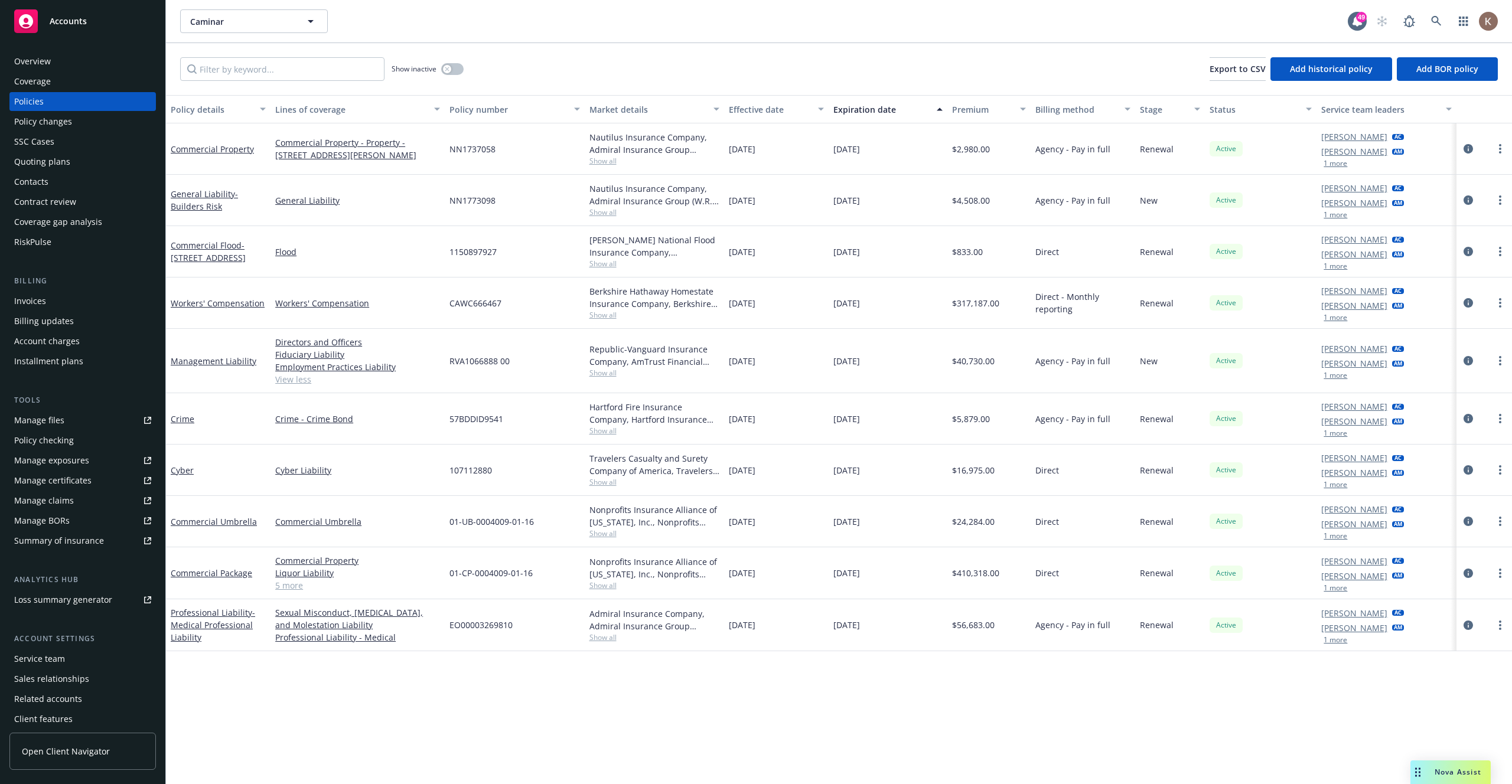
click at [295, 585] on link "5 more" at bounding box center [358, 585] width 165 height 12
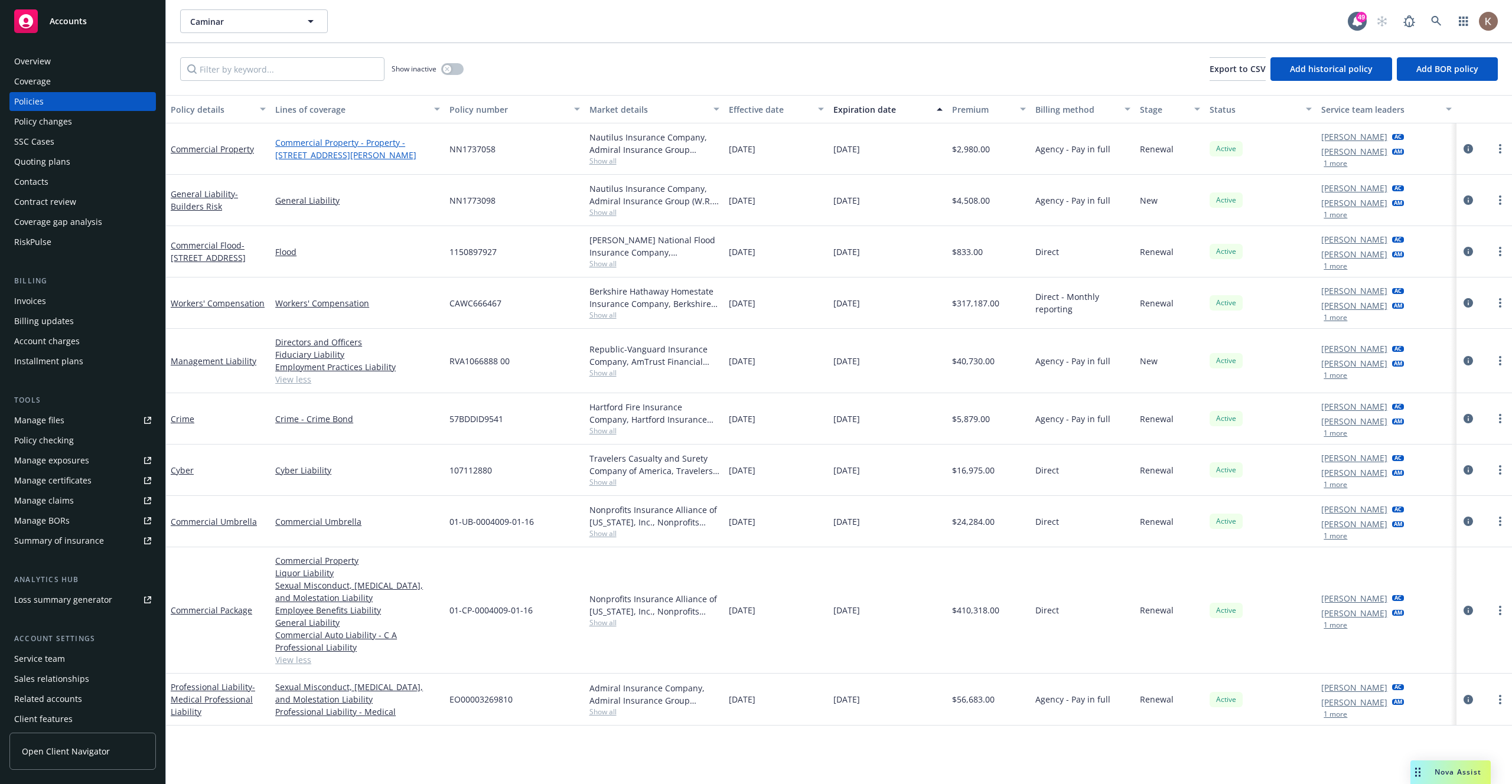
click at [377, 140] on link "Commercial Property - Property - 78 Paula Ct." at bounding box center [358, 149] width 165 height 25
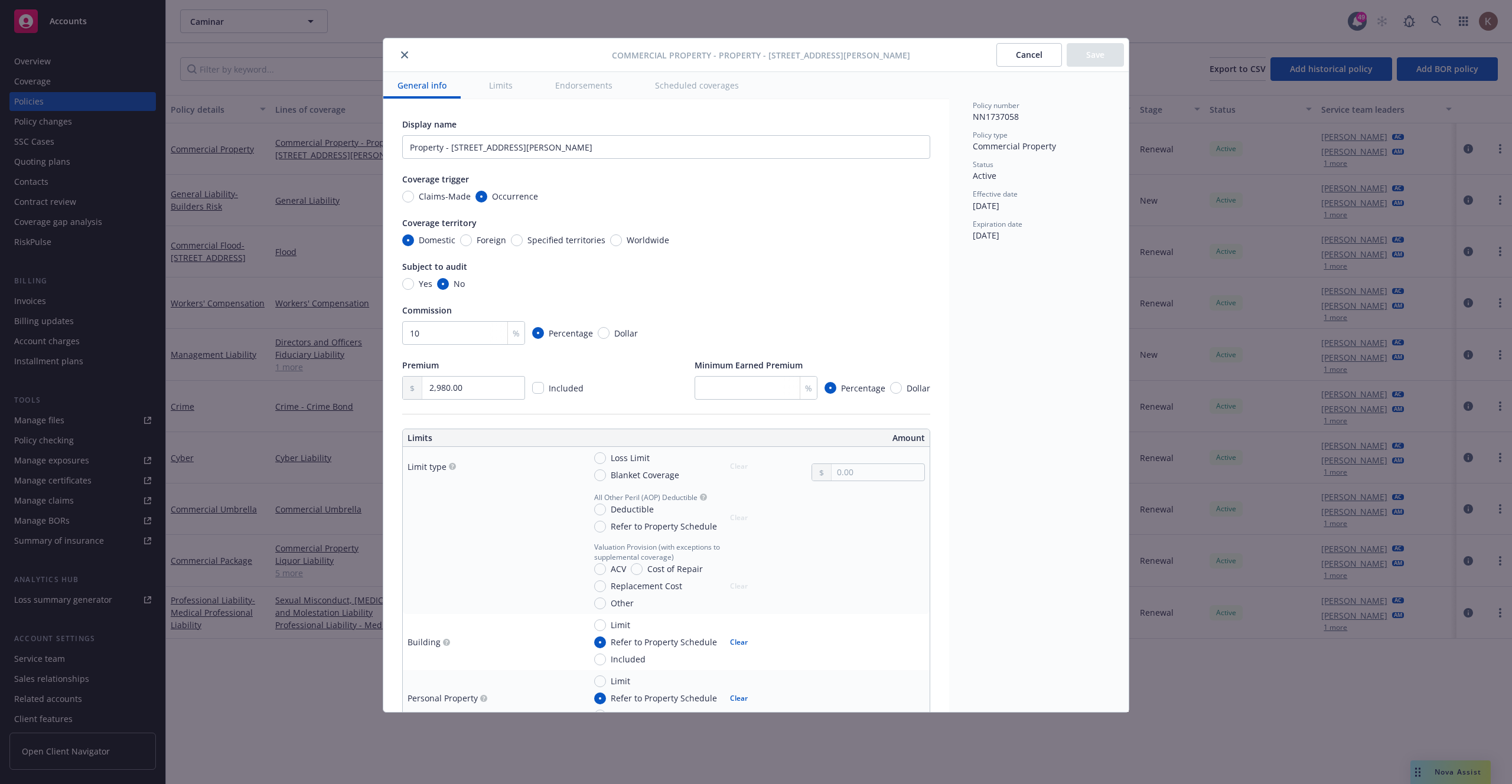
click at [695, 91] on button "Scheduled coverages" at bounding box center [697, 85] width 112 height 27
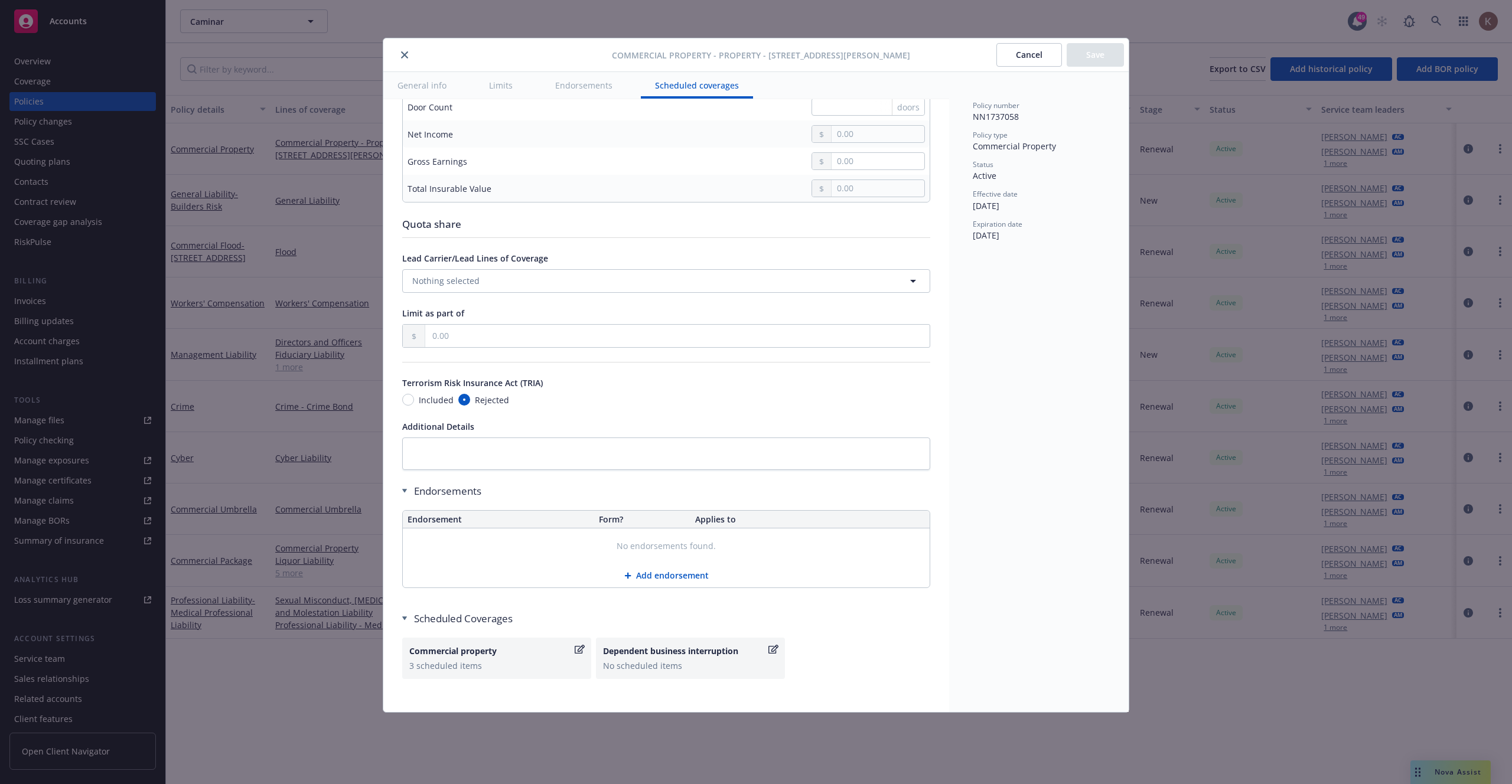
scroll to position [3507, 0]
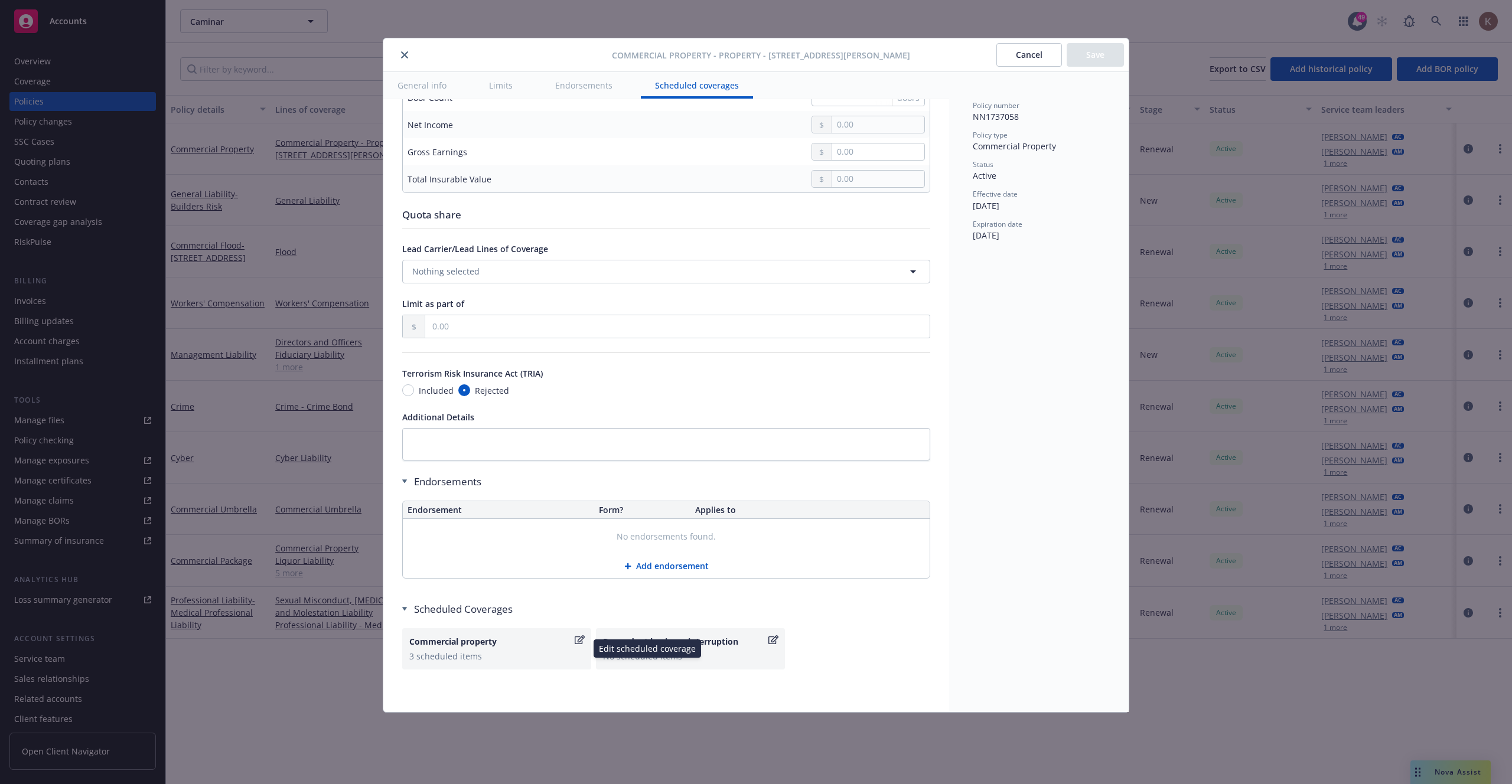
click at [499, 664] on div "Commercial property 3 scheduled items" at bounding box center [497, 649] width 189 height 41
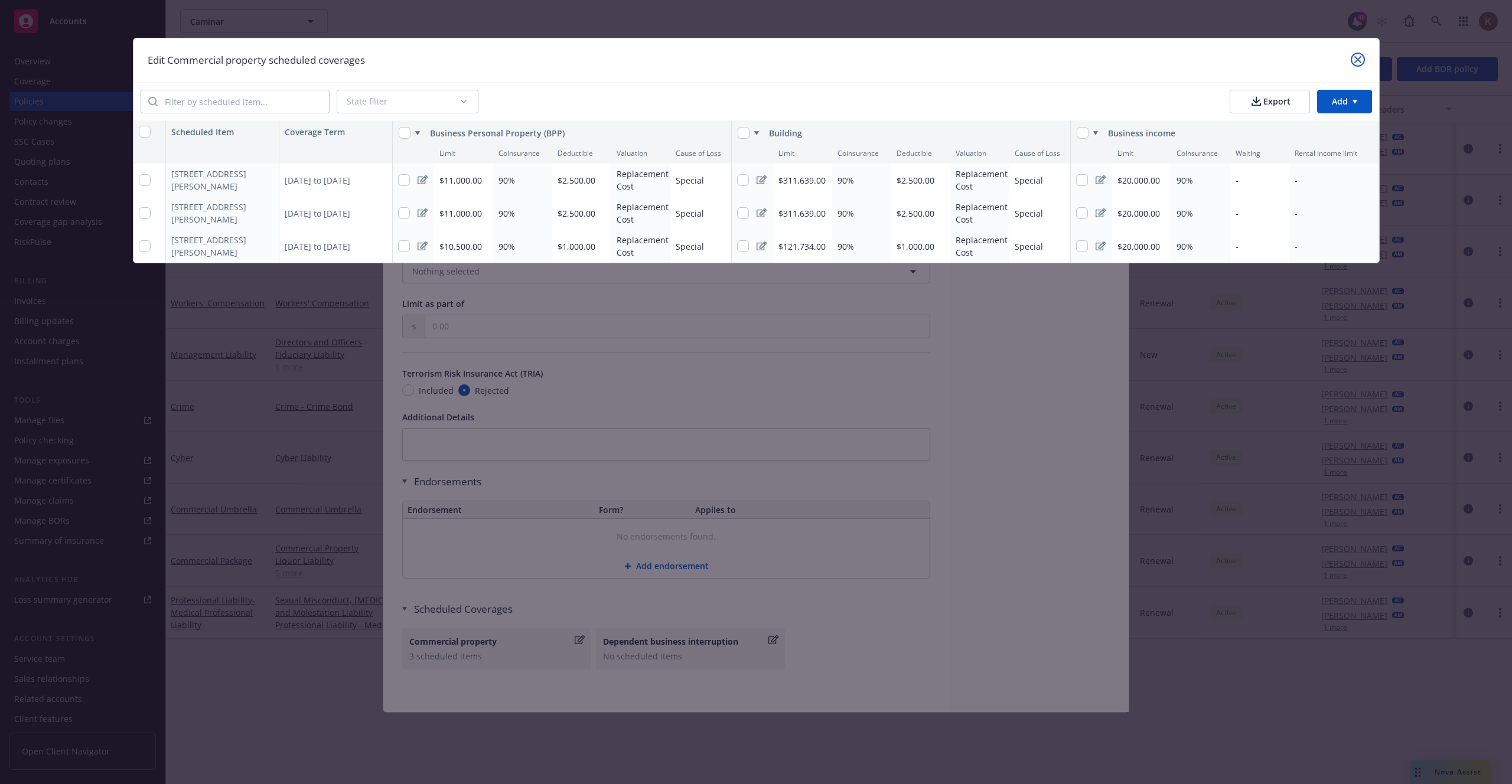
click at [1359, 66] on link "close" at bounding box center [1358, 59] width 14 height 14
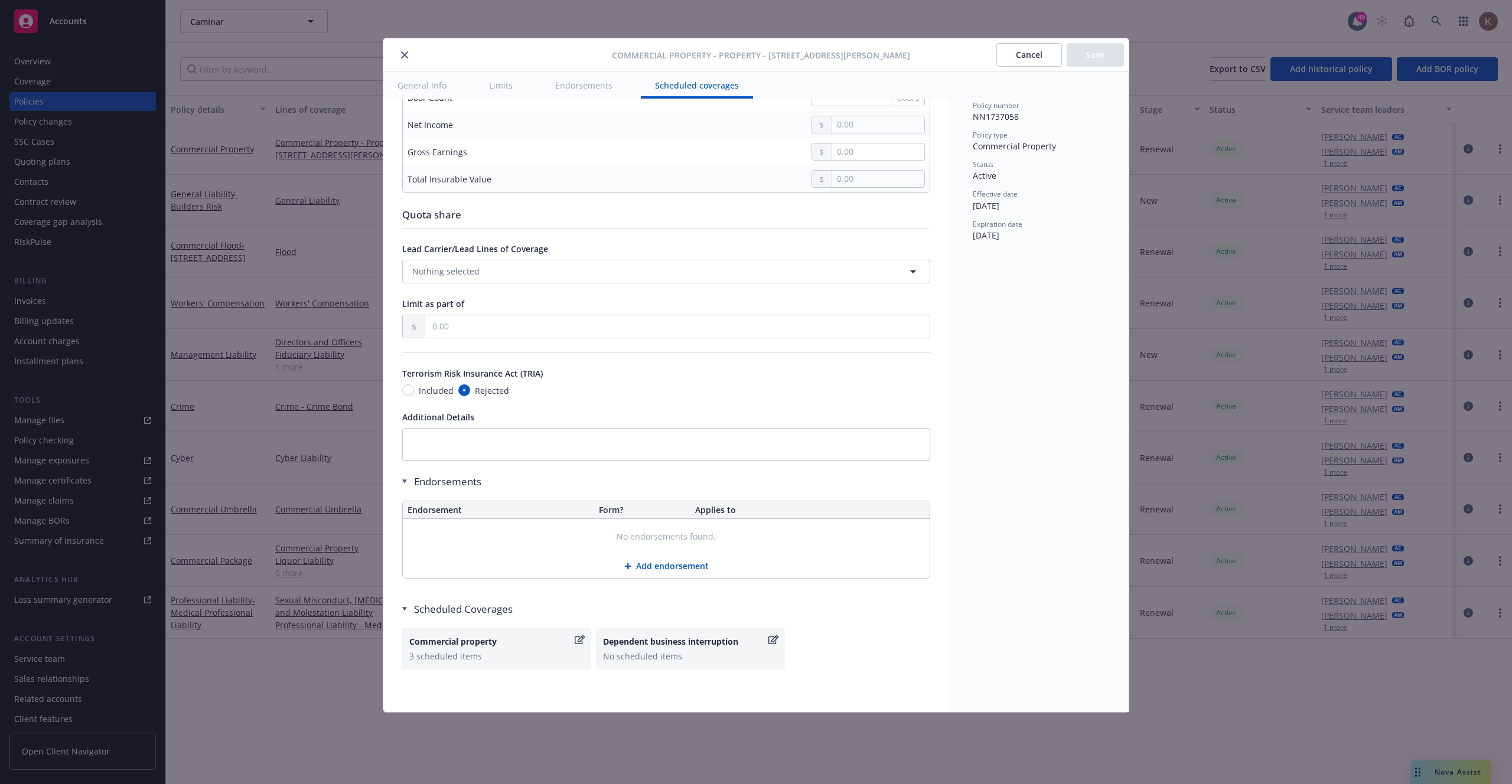
click at [404, 48] on button "close" at bounding box center [404, 54] width 14 height 14
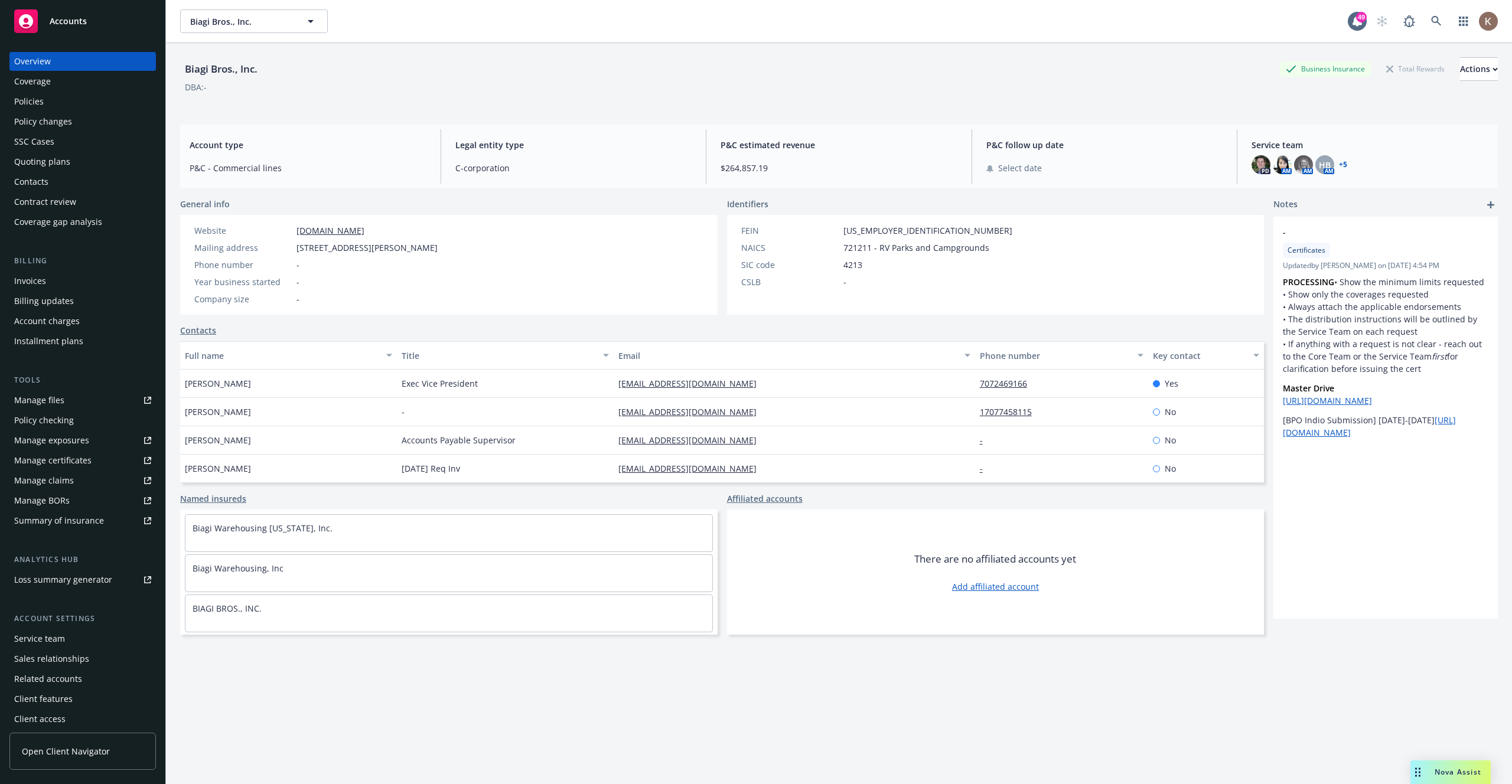
click at [64, 697] on div "Client features" at bounding box center [43, 699] width 58 height 19
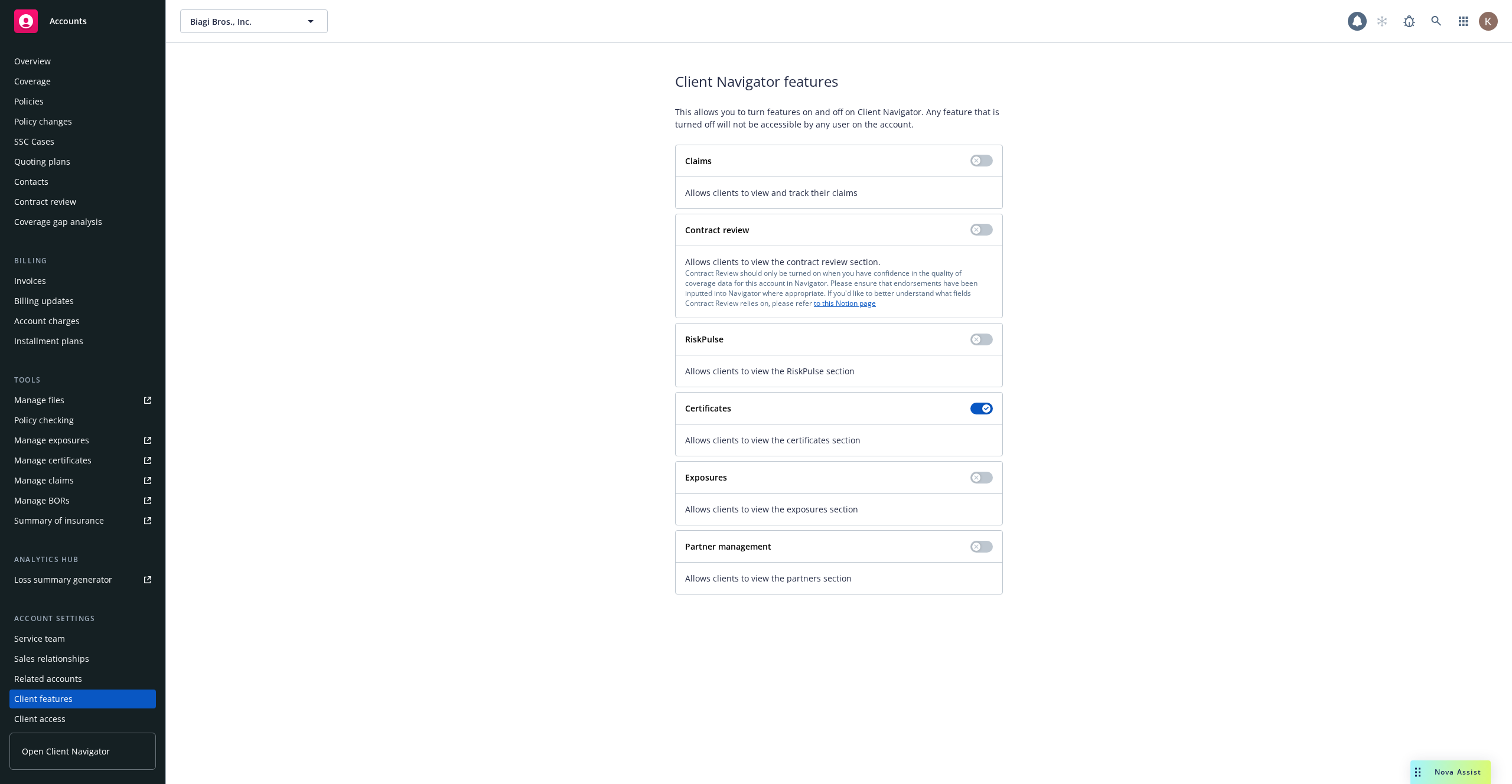
scroll to position [5, 0]
click at [56, 60] on div "Overview" at bounding box center [82, 56] width 137 height 19
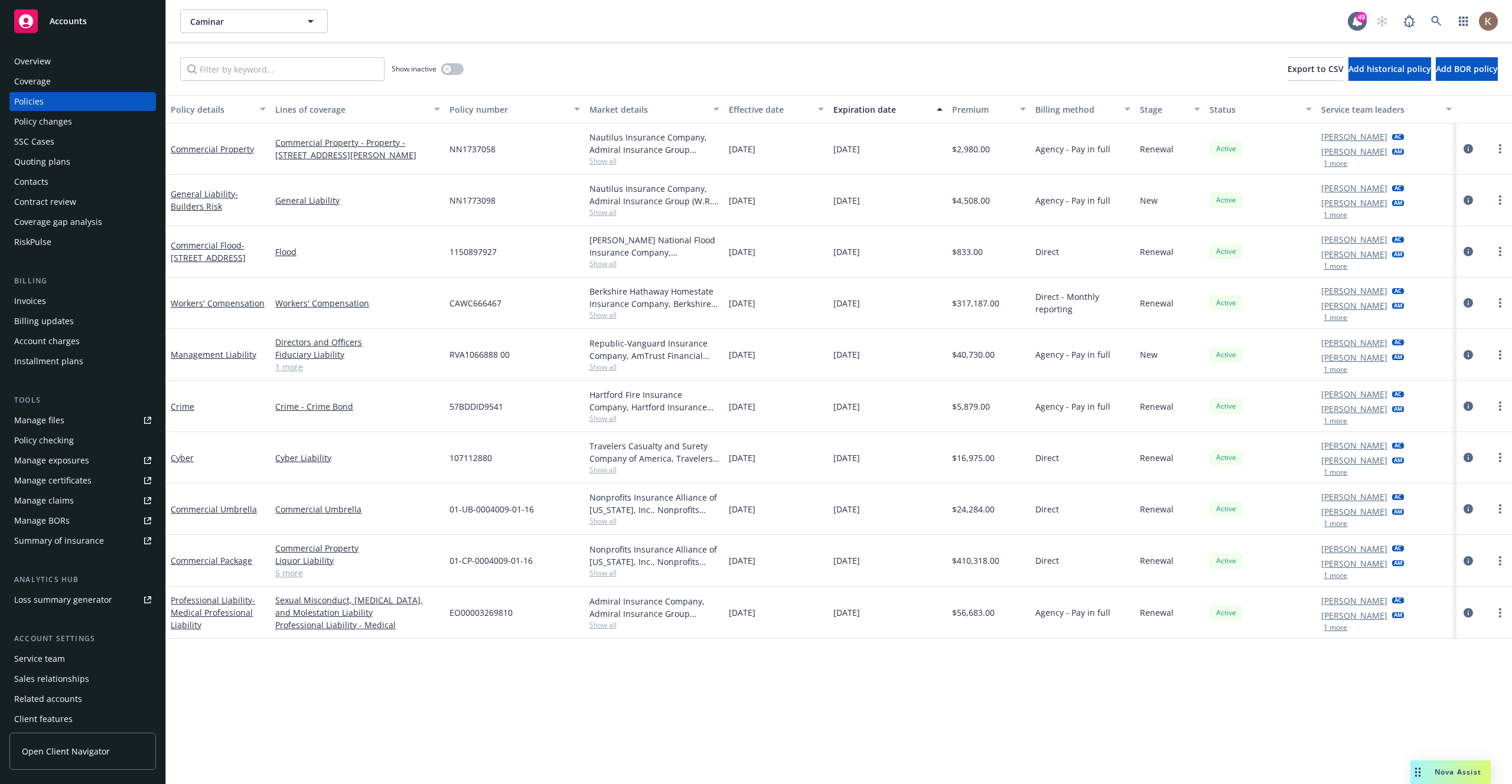
click at [47, 304] on div "Invoices" at bounding box center [82, 301] width 137 height 19
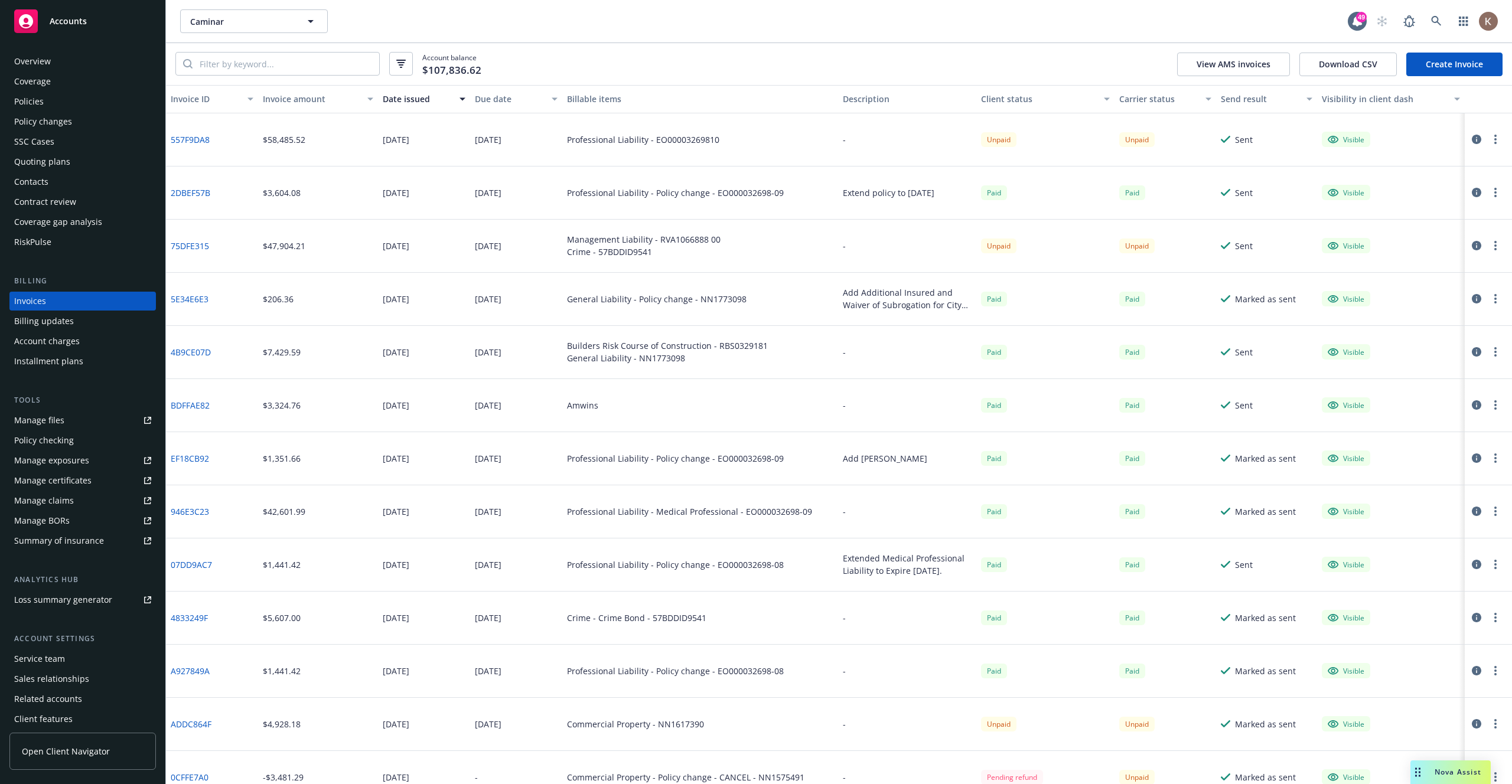
click at [1241, 100] on div "Send result" at bounding box center [1259, 99] width 79 height 12
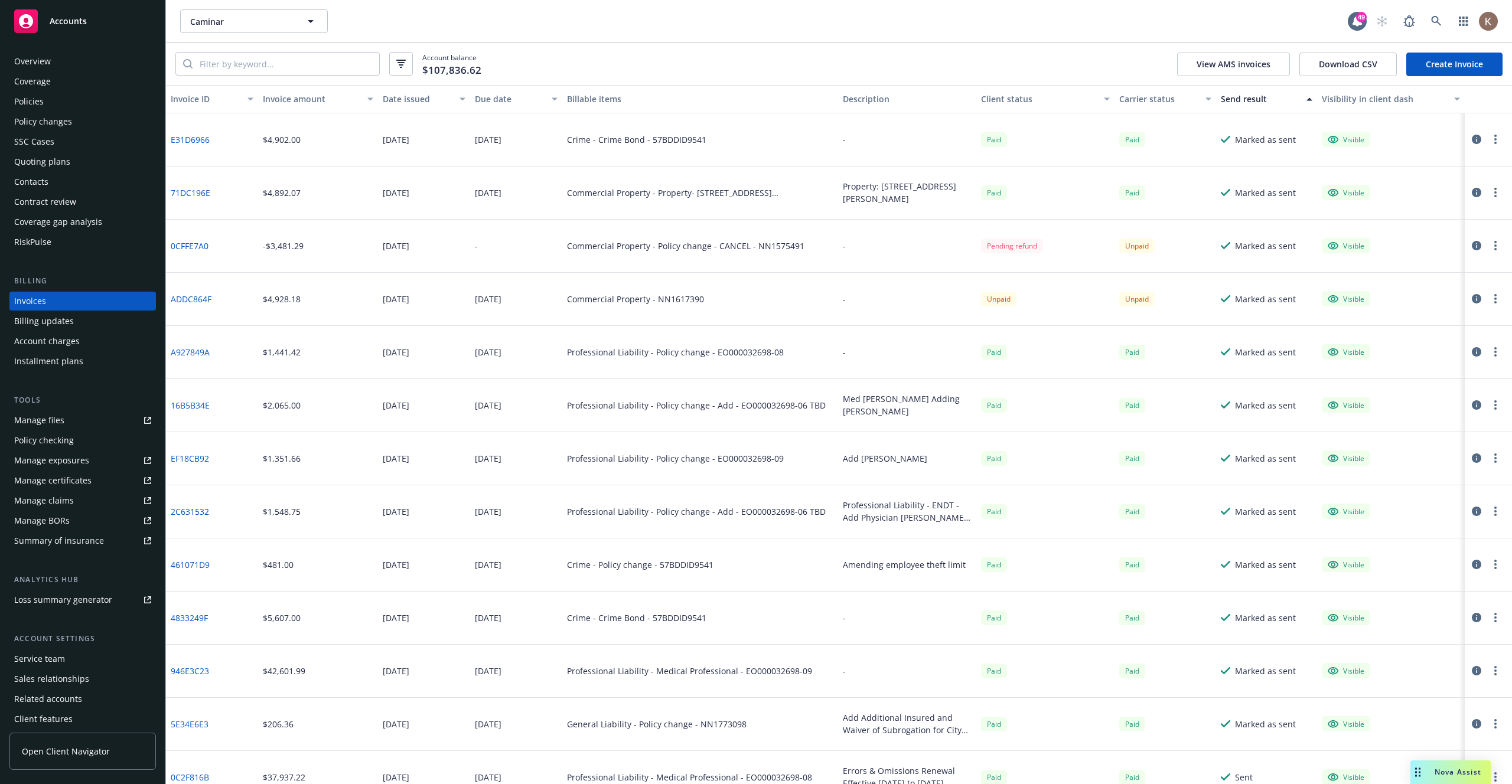
click at [1241, 100] on div "Send result" at bounding box center [1259, 99] width 79 height 12
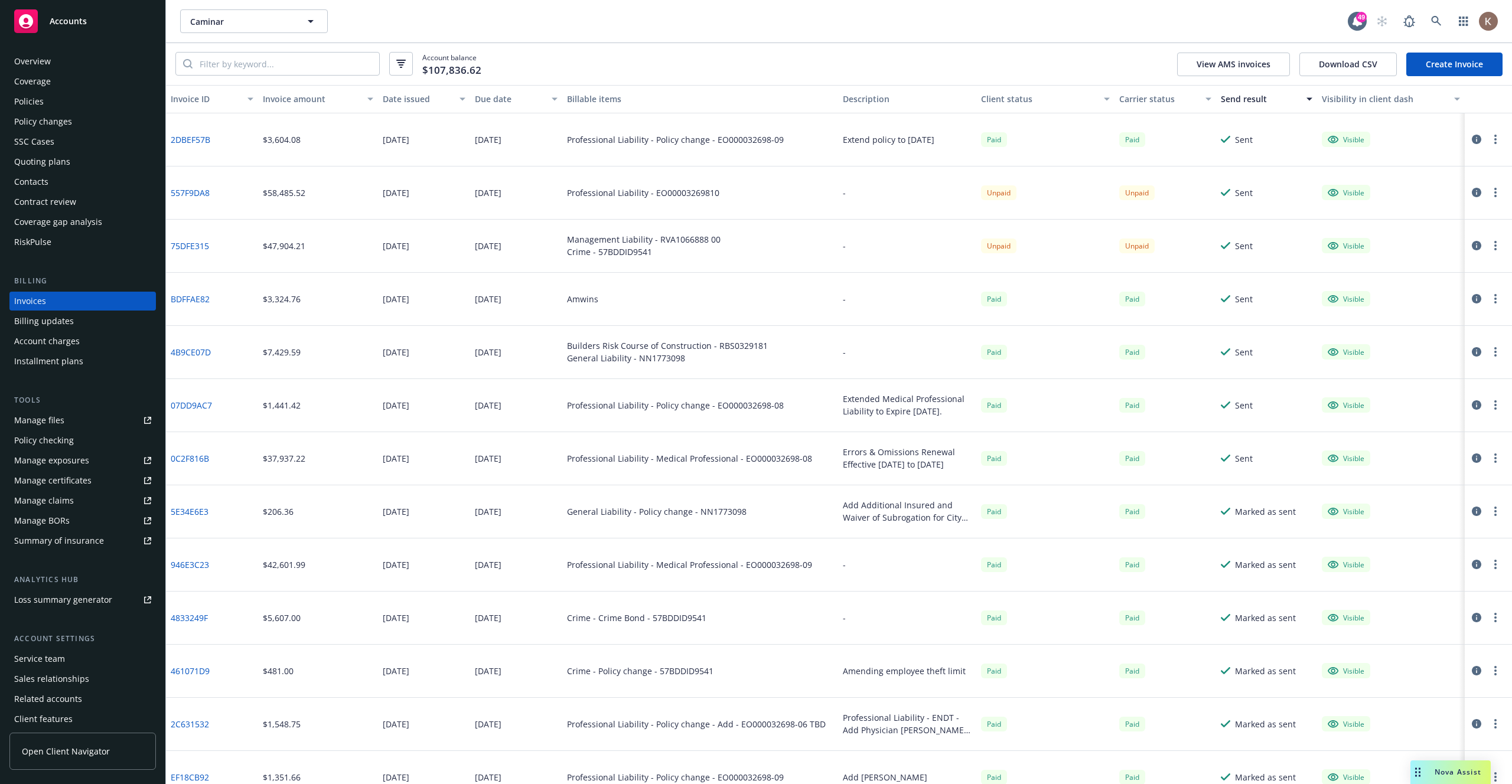
click at [1241, 100] on div "Send result" at bounding box center [1259, 99] width 79 height 12
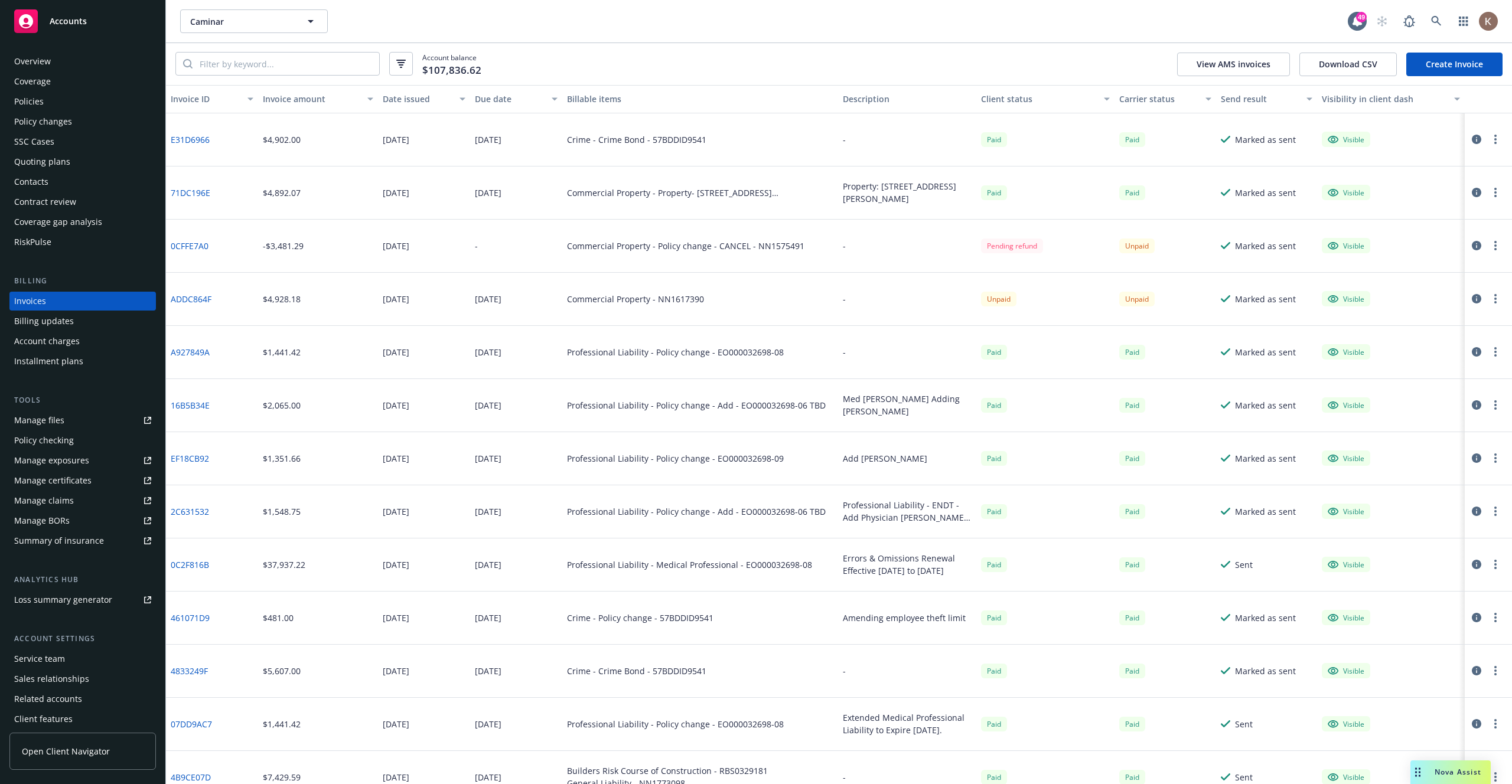
click at [1258, 101] on div "Send result" at bounding box center [1259, 99] width 79 height 12
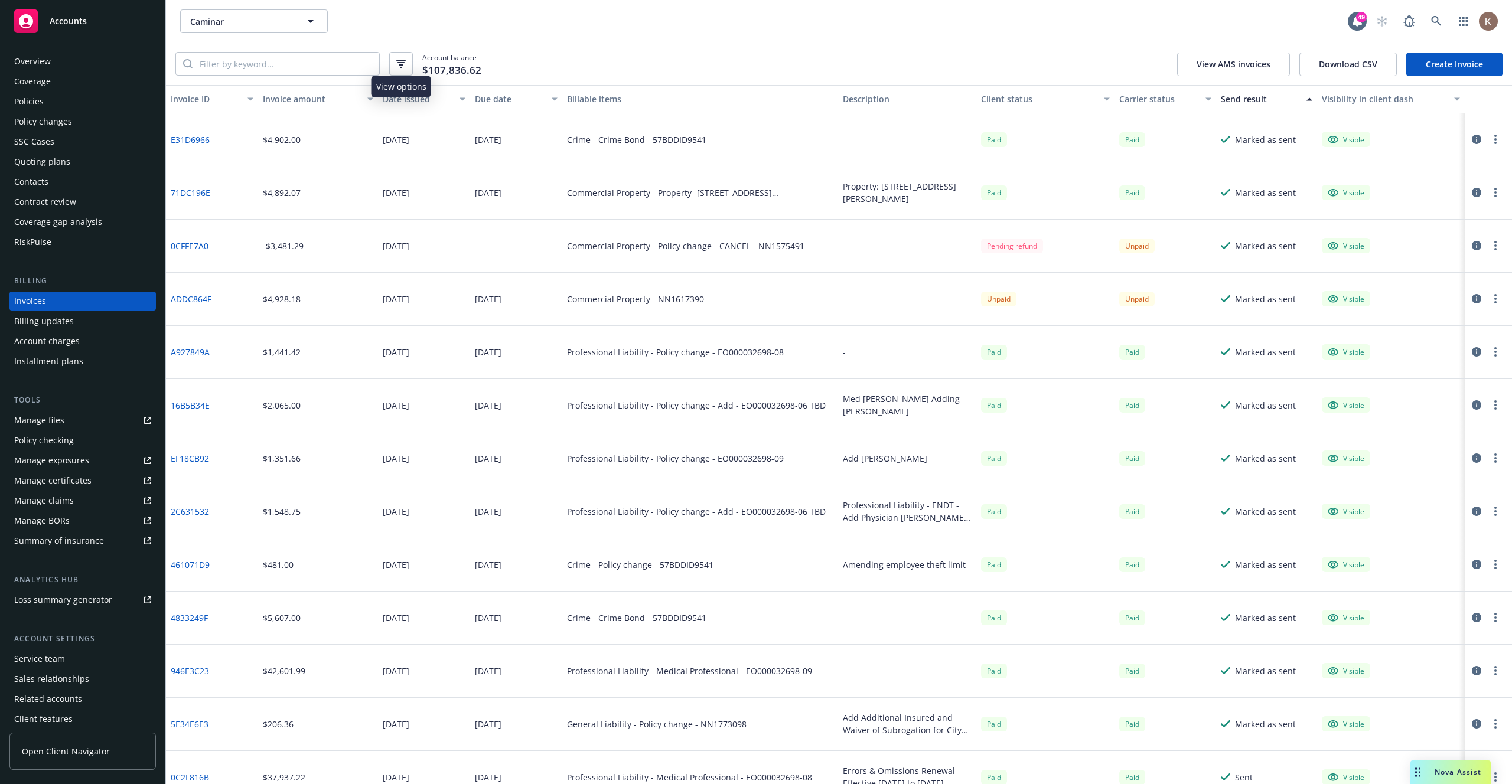
click at [400, 60] on icon "button" at bounding box center [401, 61] width 9 height 2
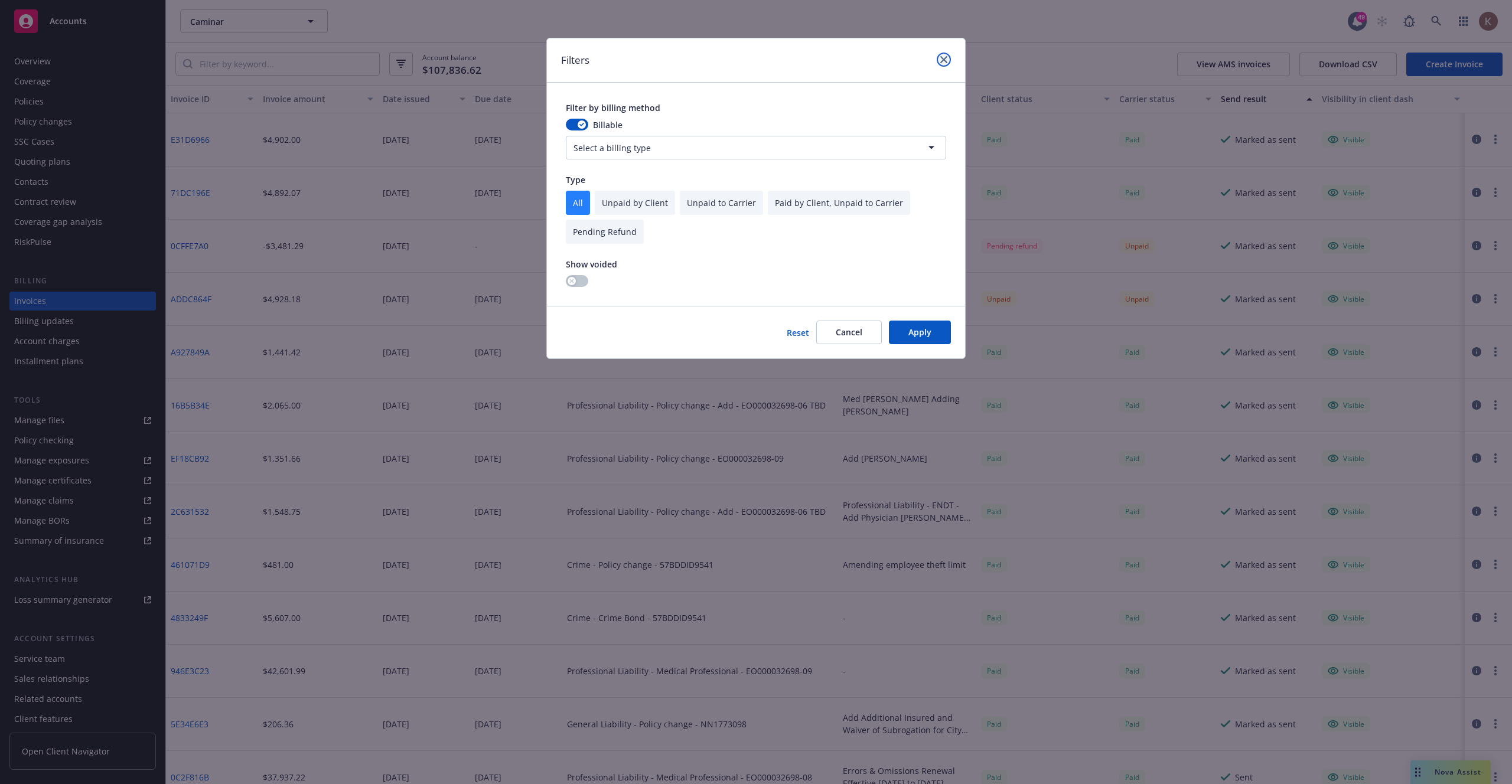
click at [946, 64] on link "close" at bounding box center [943, 59] width 14 height 14
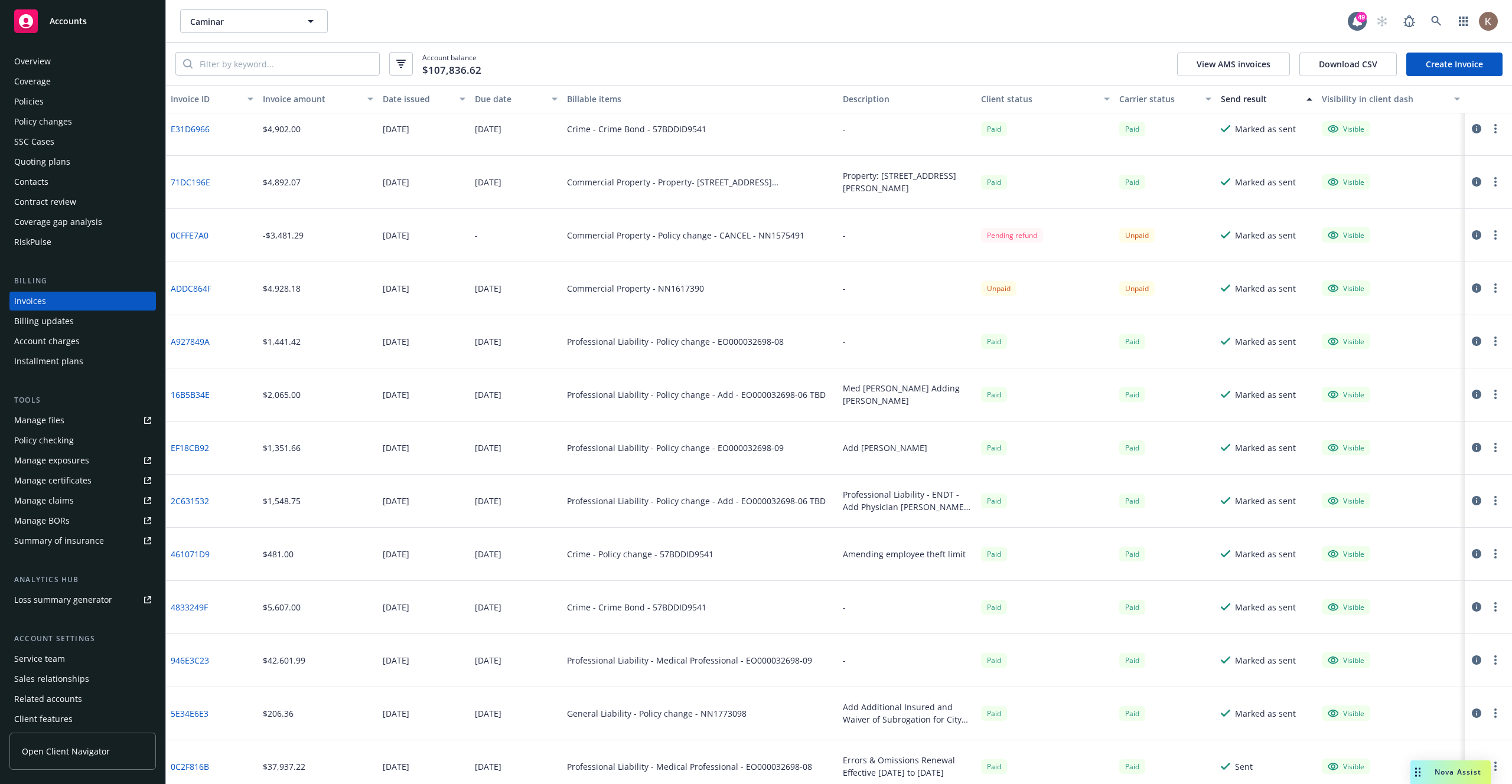
scroll to position [339, 0]
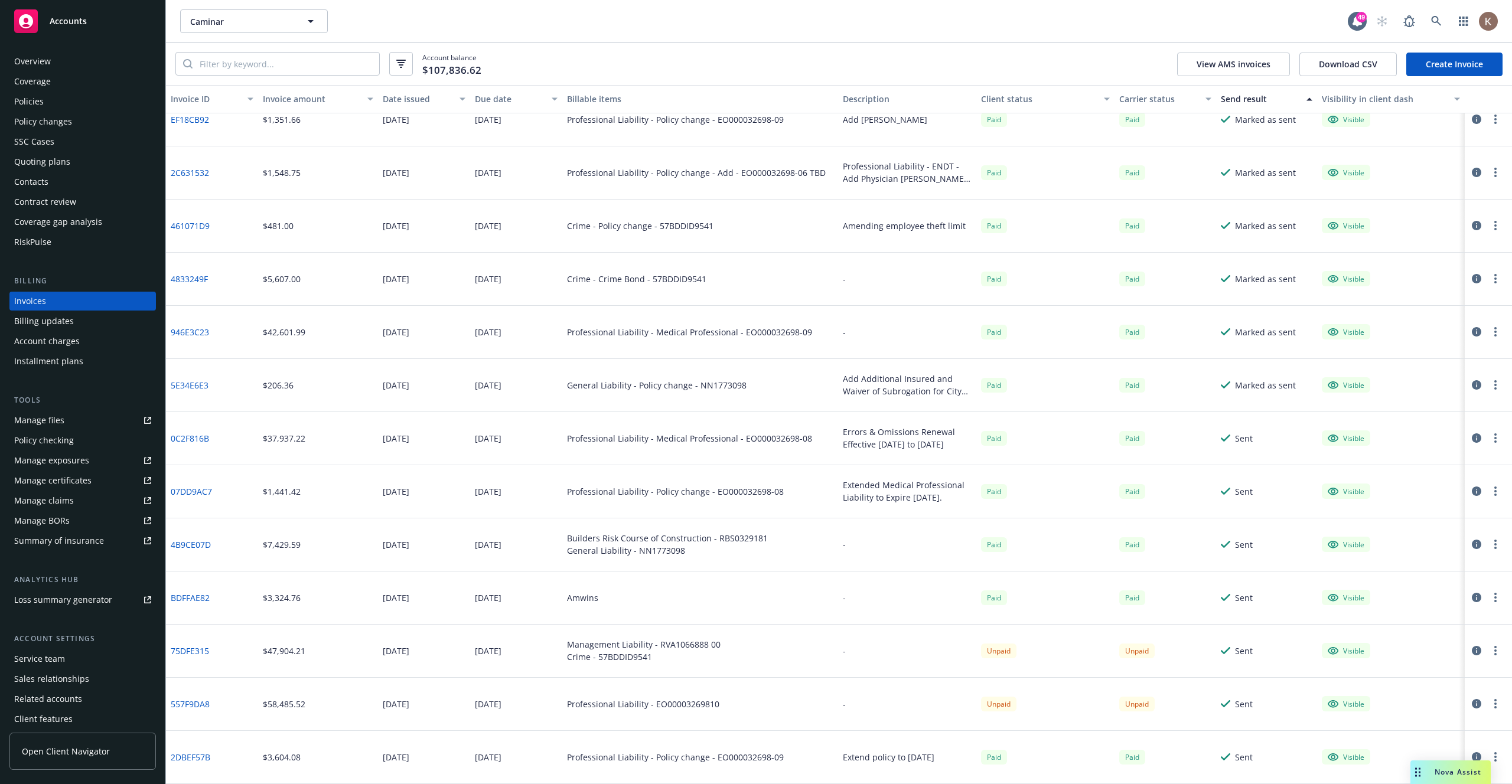
click at [431, 98] on div "Date issued" at bounding box center [418, 99] width 70 height 12
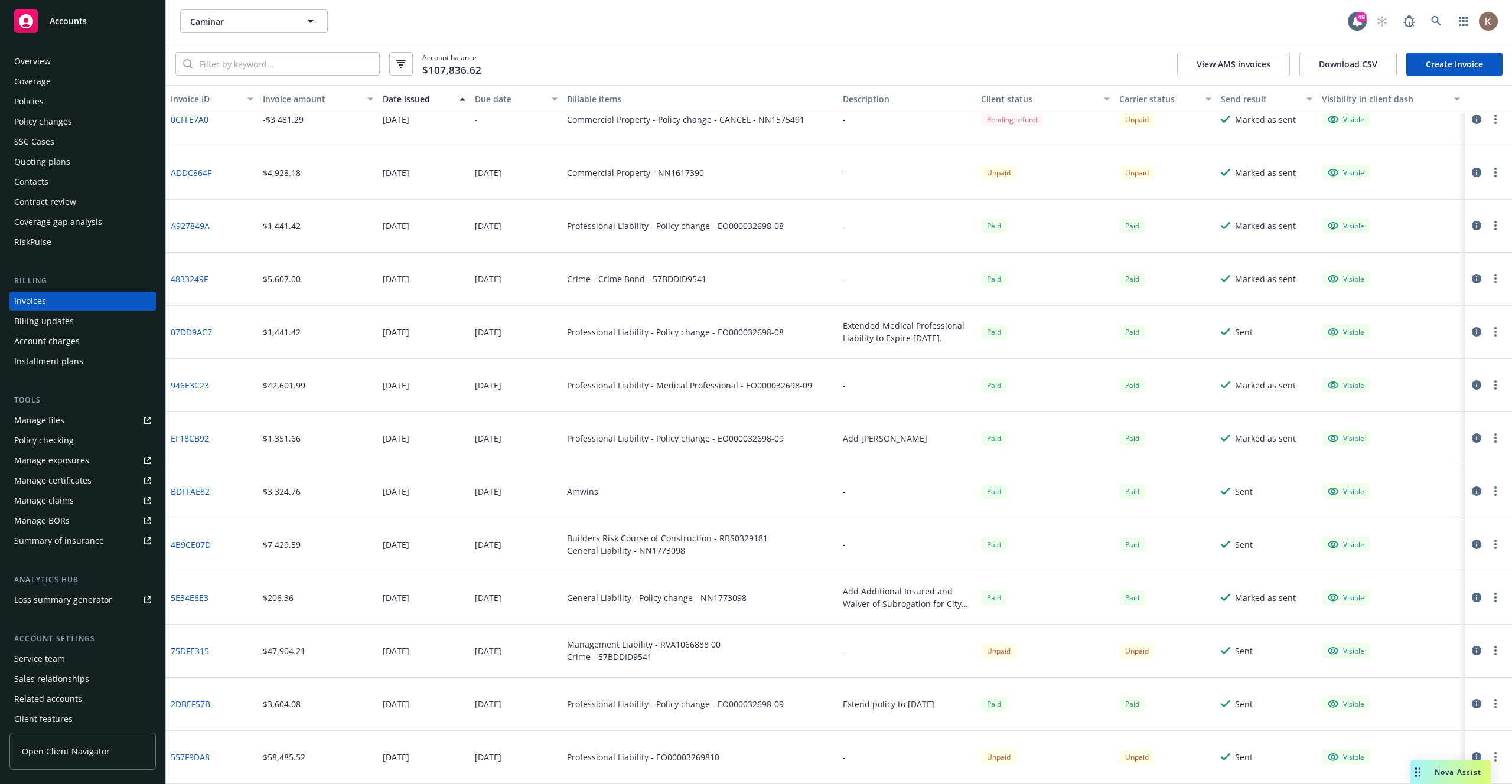
drag, startPoint x: 382, startPoint y: 494, endPoint x: 446, endPoint y: 498, distance: 64.1
click at [446, 498] on div "11/25/2024" at bounding box center [424, 491] width 92 height 53
drag, startPoint x: 378, startPoint y: 551, endPoint x: 437, endPoint y: 554, distance: 59.1
click at [437, 554] on div "11/25/2024" at bounding box center [424, 545] width 92 height 53
drag, startPoint x: 369, startPoint y: 601, endPoint x: 434, endPoint y: 599, distance: 65.0
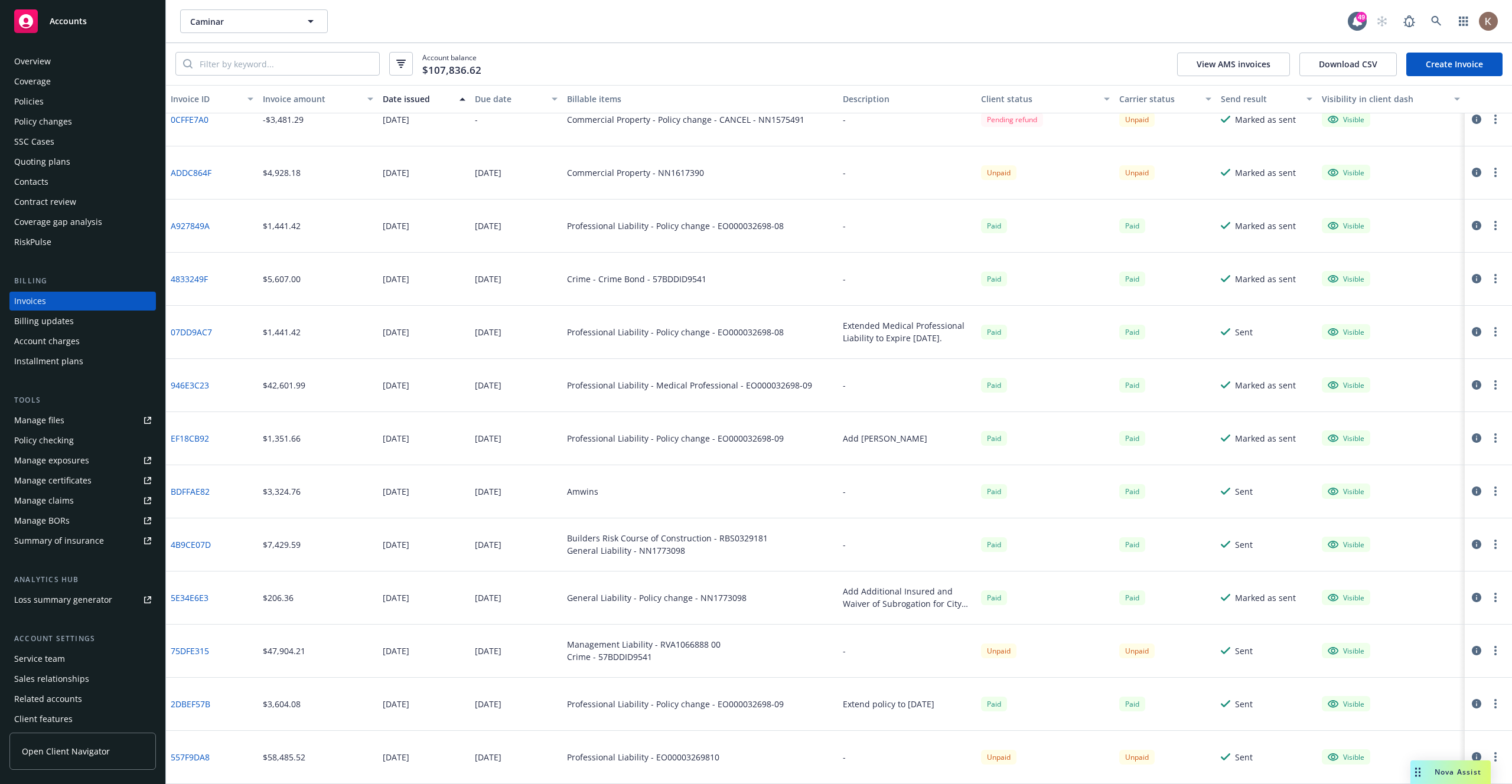
click at [434, 599] on div "5E34E6E3 $206.36 12/15/2024 01/01/2025 General Liability - Policy change - NN17…" at bounding box center [839, 598] width 1346 height 53
drag, startPoint x: 381, startPoint y: 647, endPoint x: 447, endPoint y: 654, distance: 66.4
click at [447, 654] on div "07/22/2025" at bounding box center [424, 651] width 92 height 53
drag, startPoint x: 383, startPoint y: 706, endPoint x: 448, endPoint y: 709, distance: 65.1
click at [448, 709] on div "08/07/2025" at bounding box center [424, 703] width 92 height 53
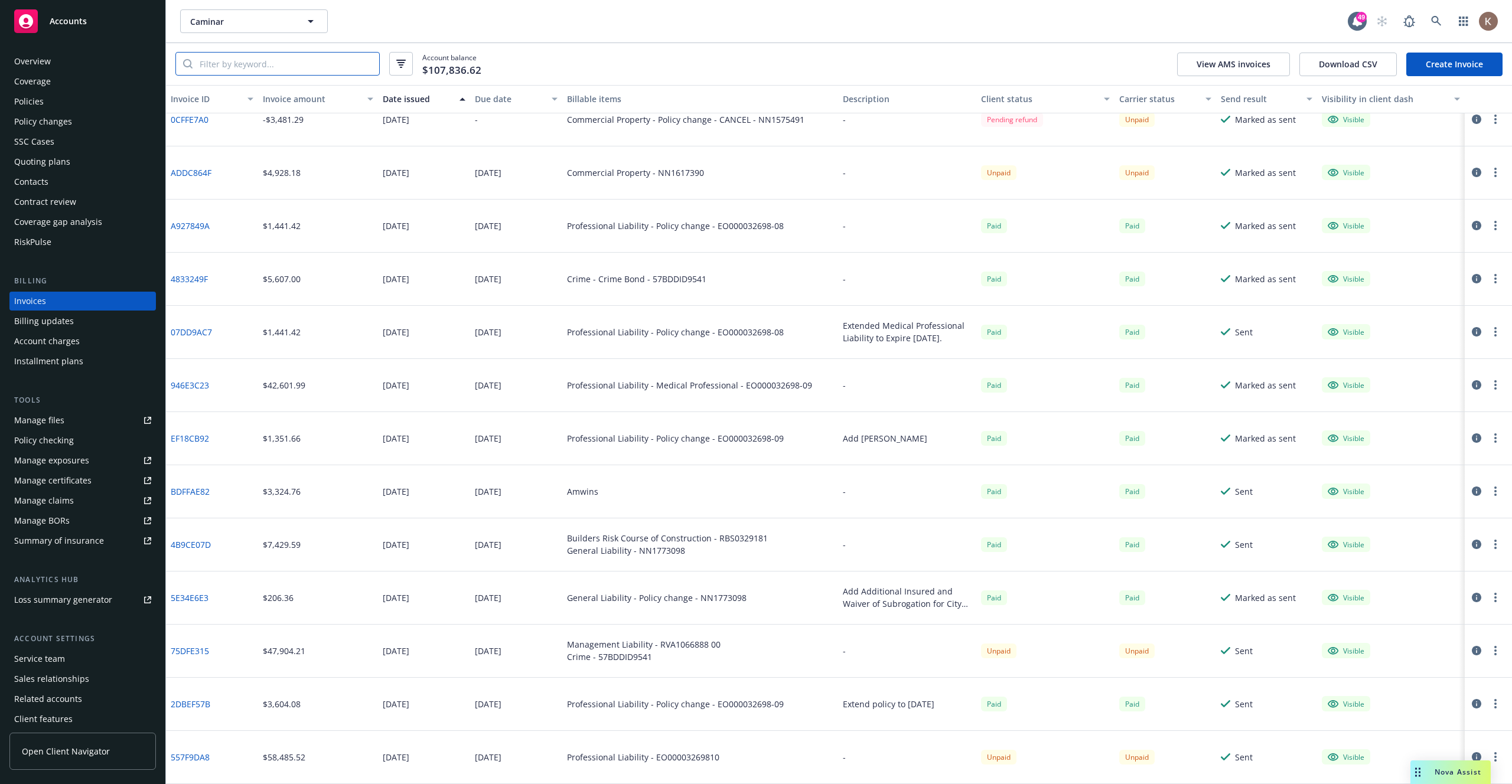
click at [314, 61] on input "search" at bounding box center [286, 63] width 187 height 22
paste input "57BDDID9541"
type input "57BDDID9541"
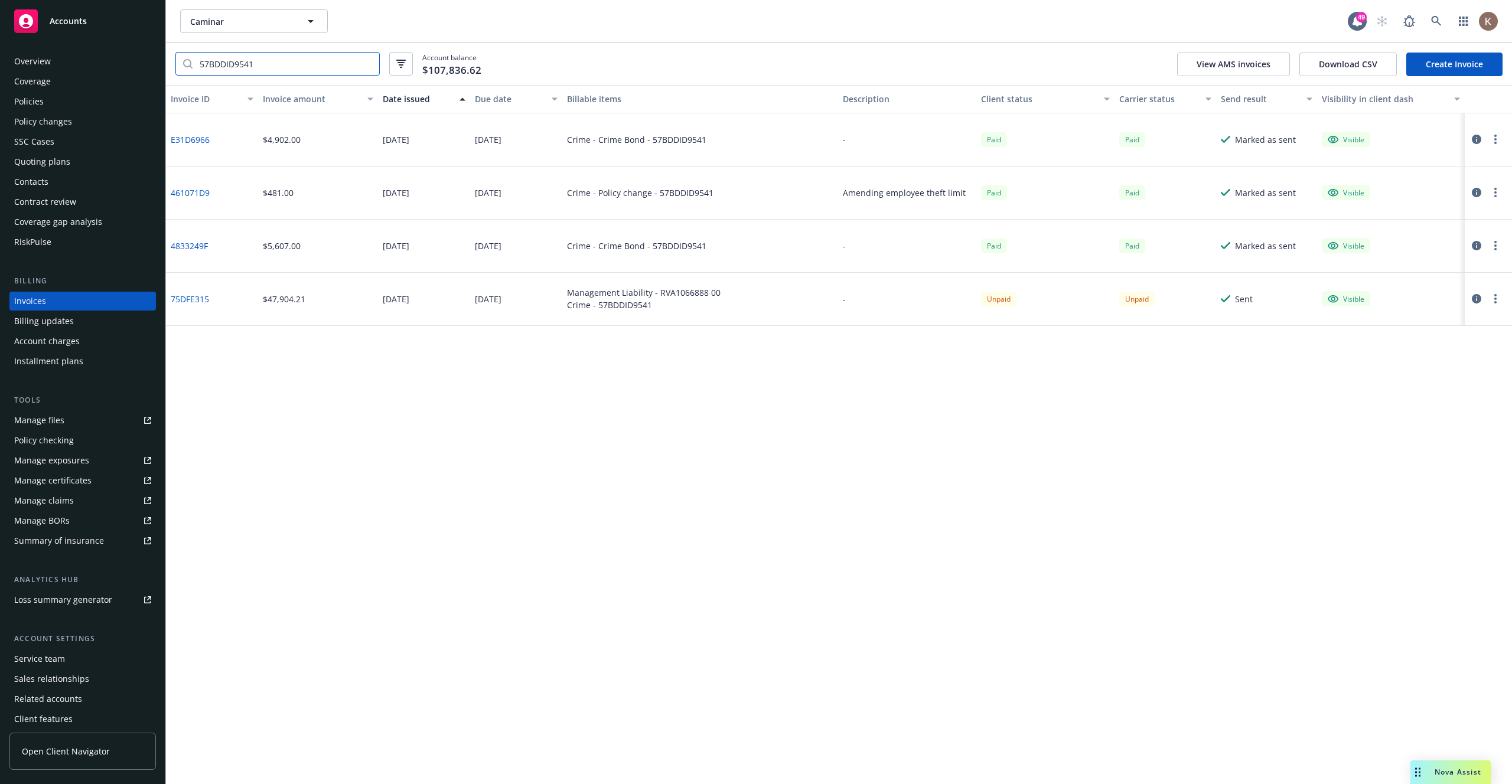
scroll to position [0, 0]
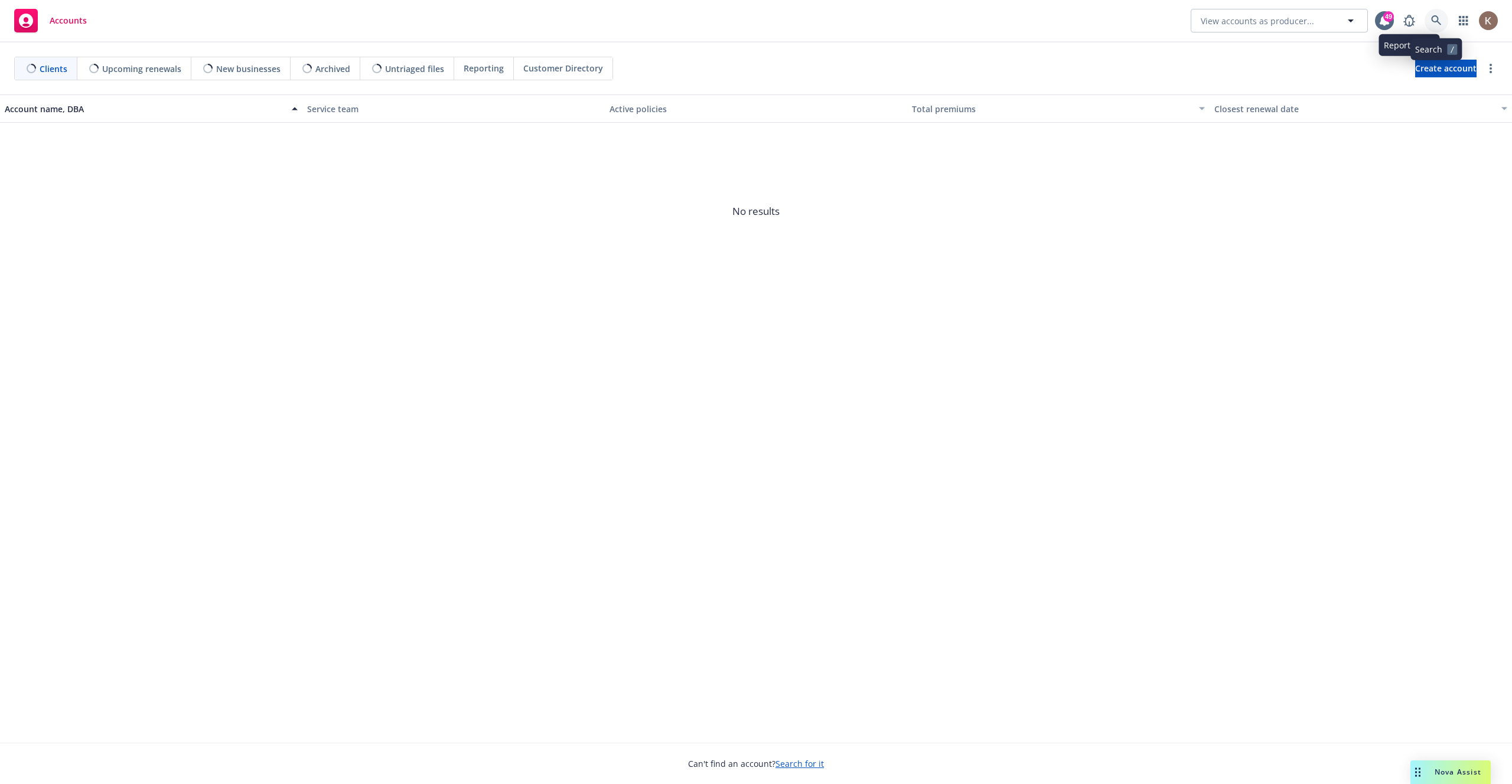
click at [1441, 23] on link at bounding box center [1436, 21] width 24 height 24
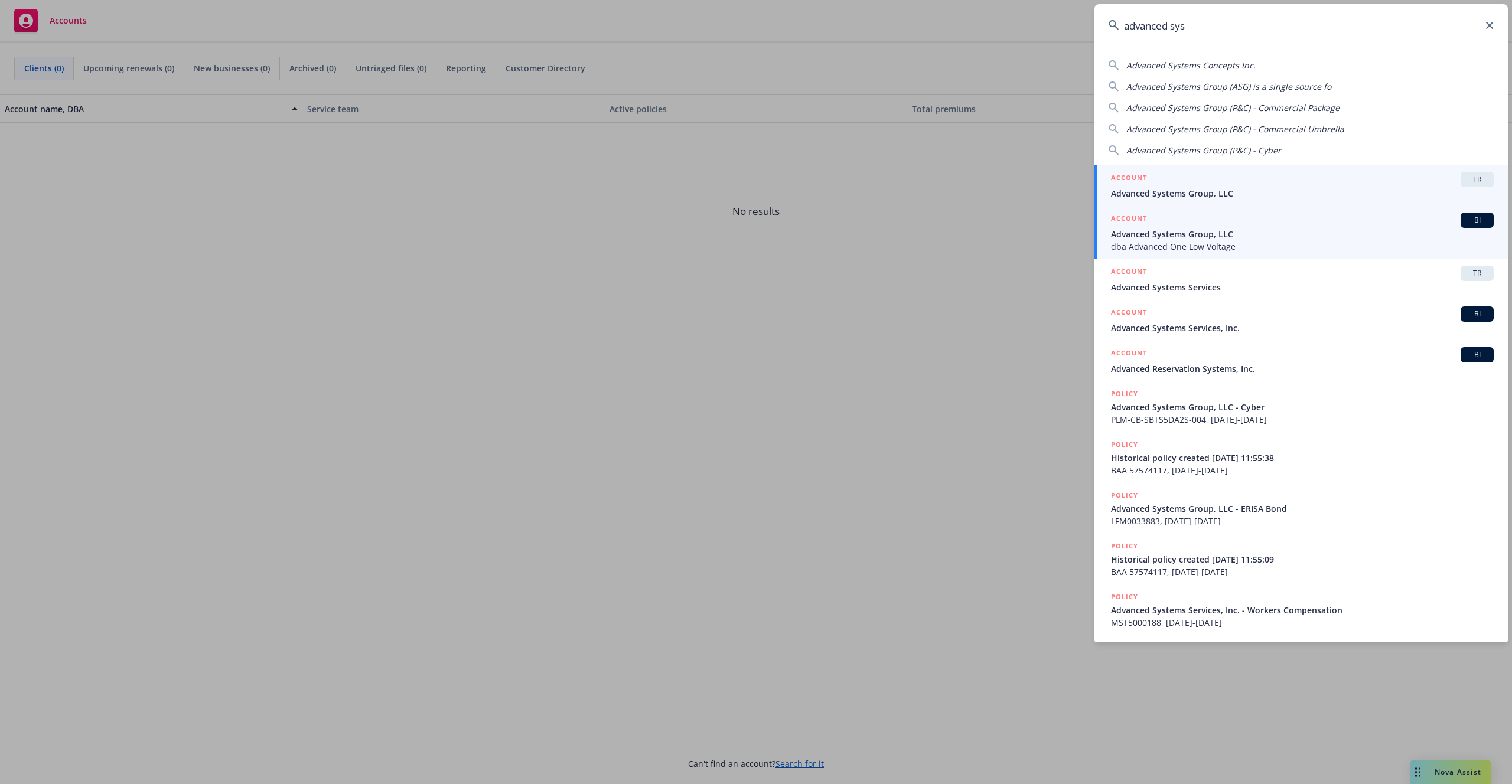
type input "advanced sys"
click at [1211, 222] on div "ACCOUNT BI" at bounding box center [1302, 220] width 383 height 15
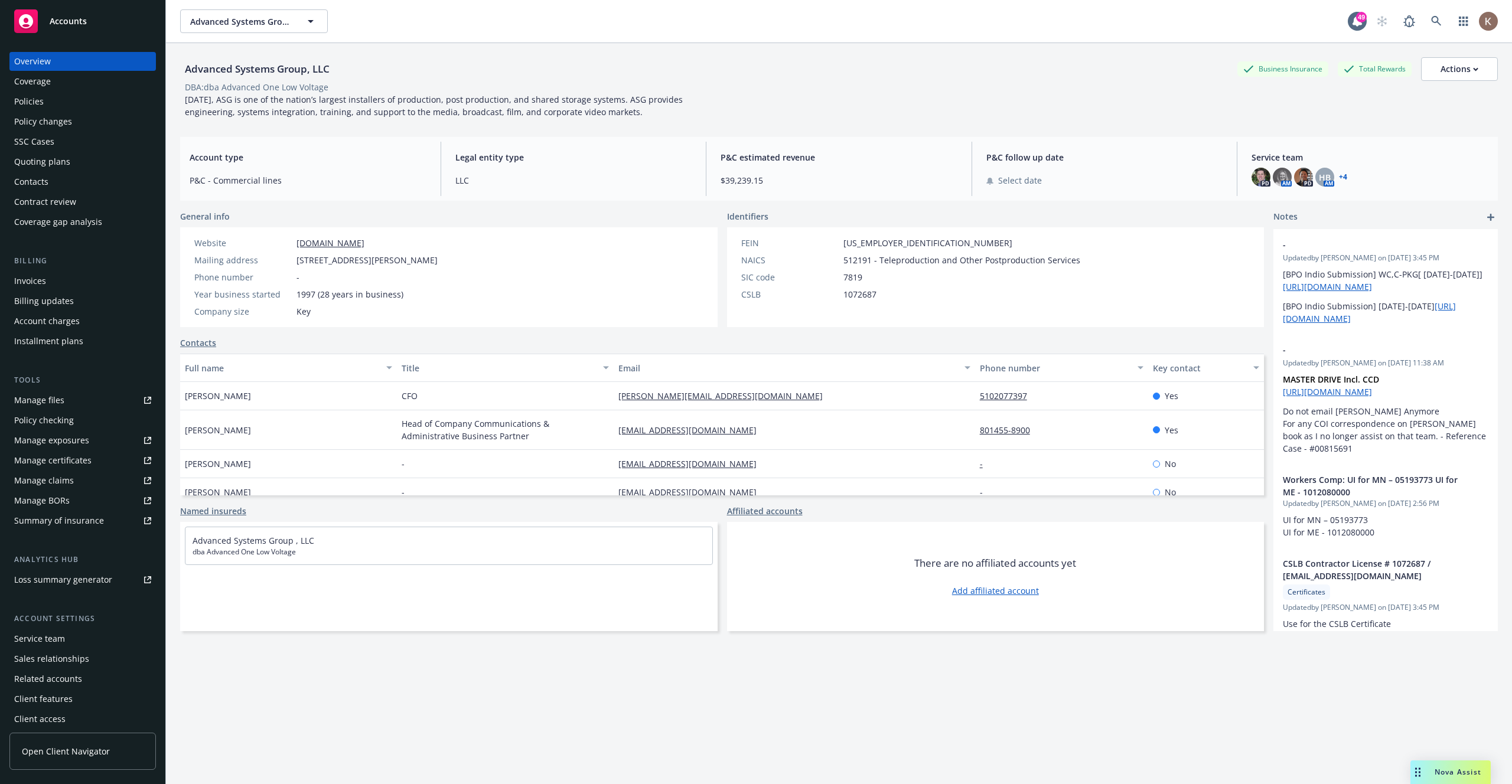
click at [92, 746] on span "Open Client Navigator" at bounding box center [65, 751] width 88 height 12
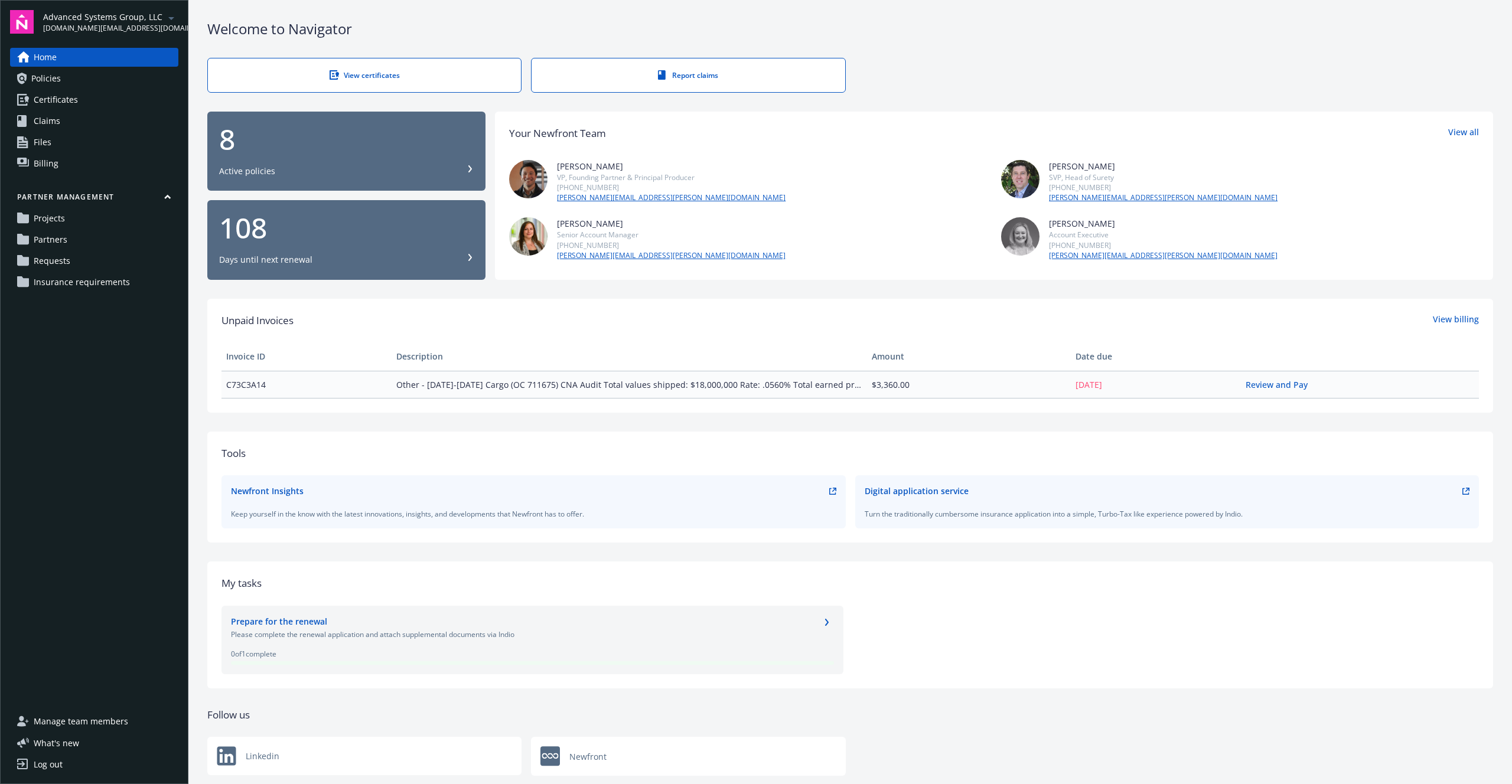
click at [87, 282] on span "Insurance requirements" at bounding box center [81, 282] width 96 height 19
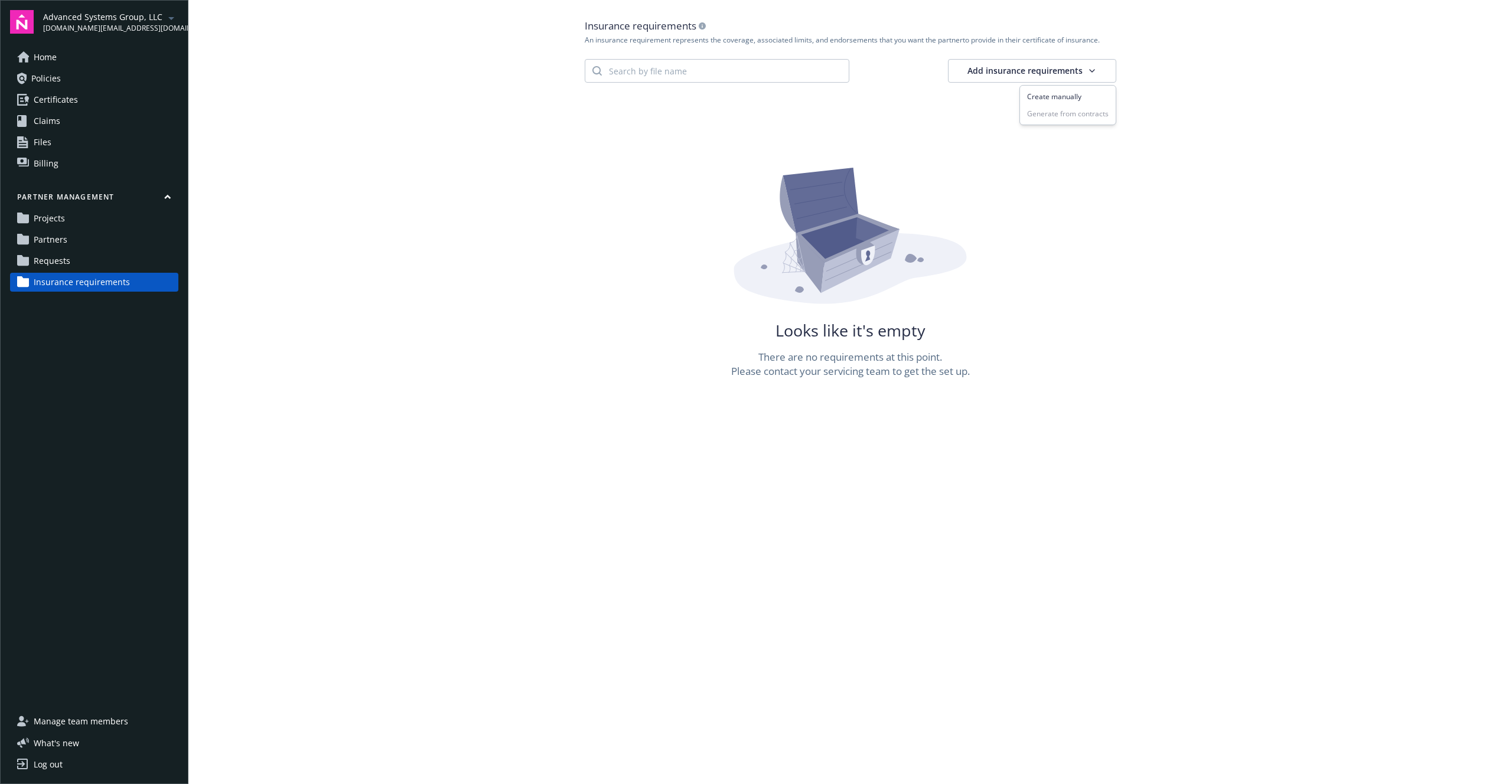
click at [1097, 70] on html "Advanced Systems Group, LLC [DOMAIN_NAME][EMAIL_ADDRESS][DOMAIN_NAME] Home Poli…" at bounding box center [756, 392] width 1512 height 784
click at [1055, 101] on div "Create manually" at bounding box center [1068, 97] width 91 height 17
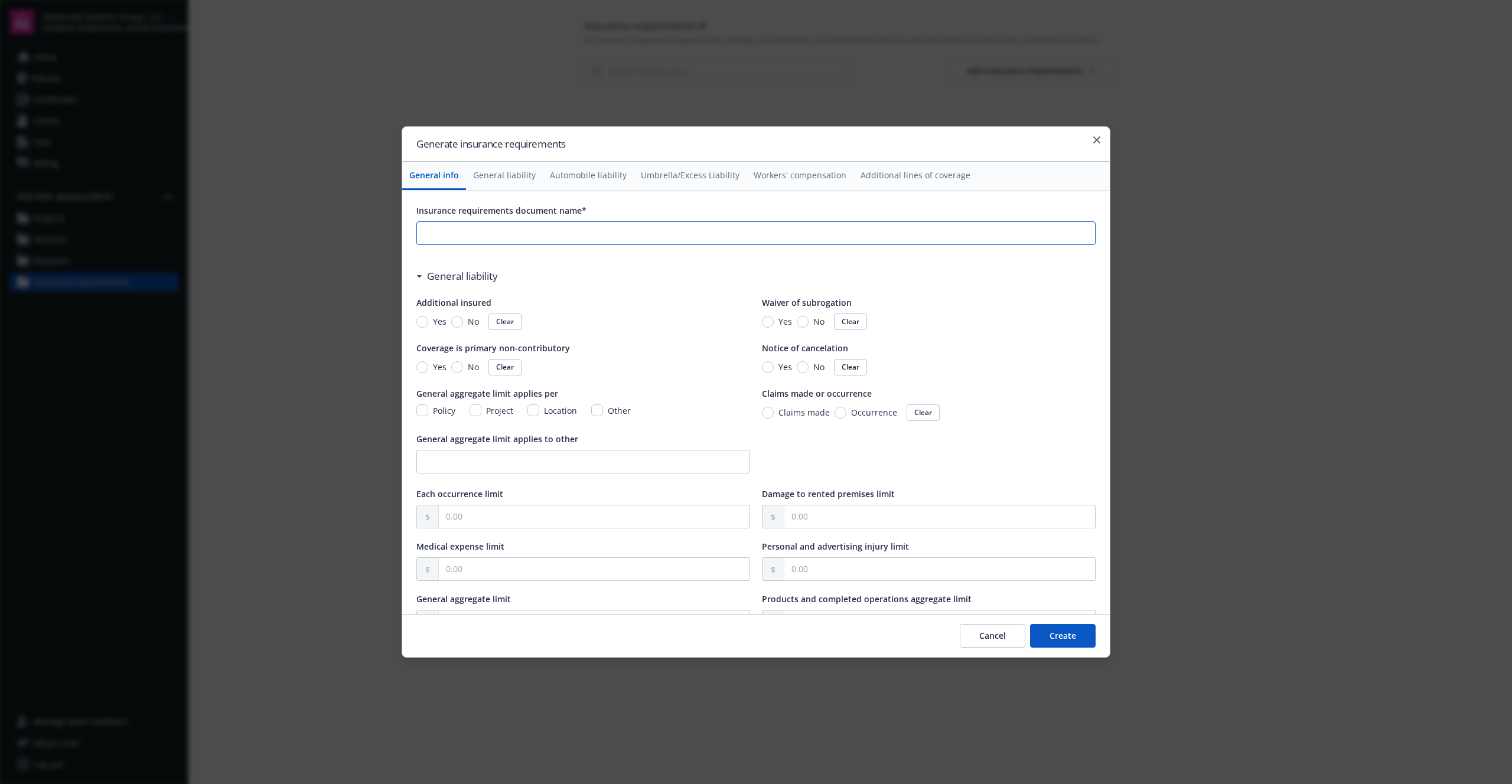
click at [481, 235] on input "Insurance requirements document name*" at bounding box center [755, 232] width 678 height 22
type input "$1M/$2M GL Requirements"
click at [418, 412] on input "Policy" at bounding box center [421, 410] width 12 height 12
checkbox input "true"
click at [839, 409] on input "Occurrence" at bounding box center [840, 412] width 12 height 12
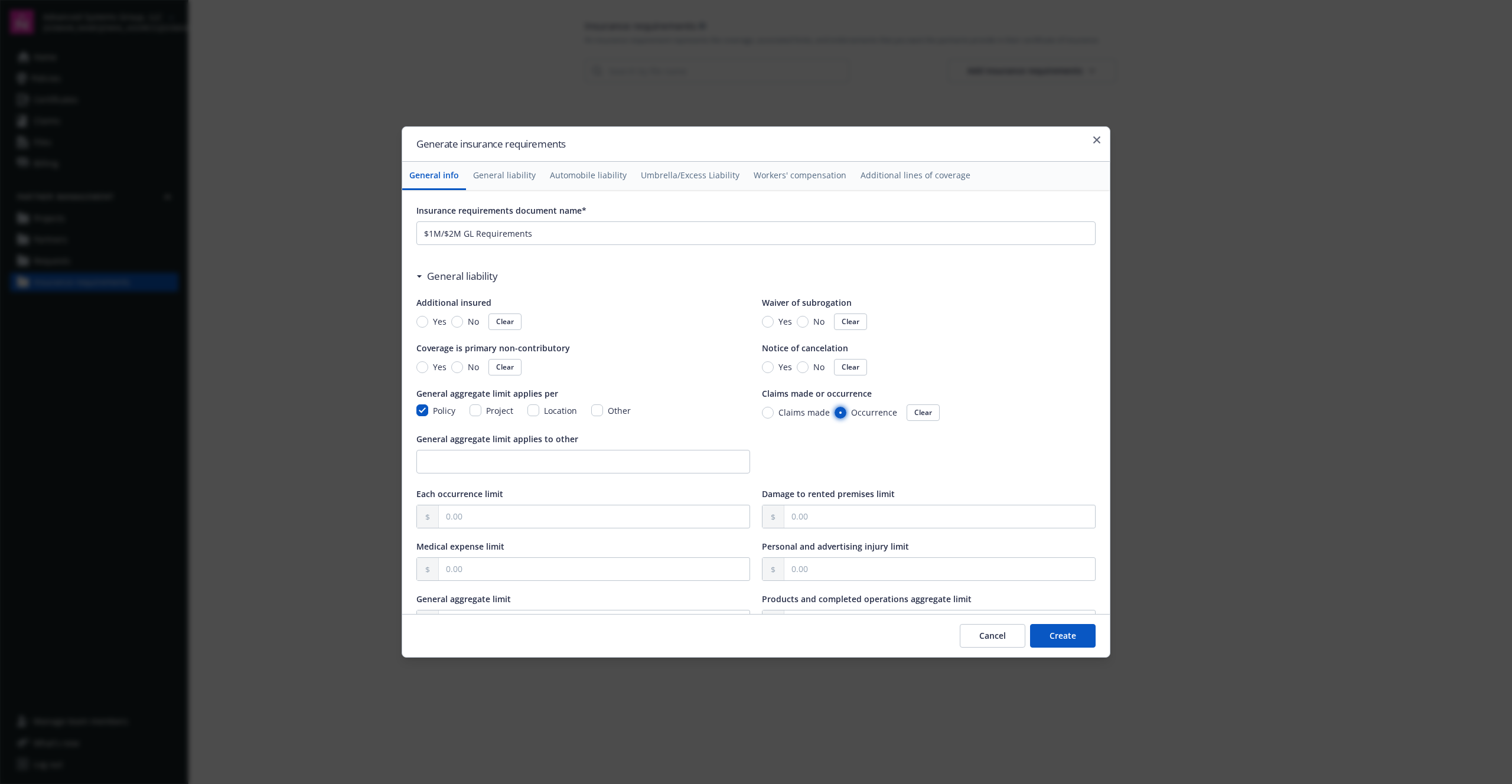
radio input "true"
click at [488, 516] on input "text" at bounding box center [594, 516] width 311 height 22
type input "1,000,000.00"
click at [846, 518] on input "text" at bounding box center [939, 516] width 311 height 22
type input "100,000.00"
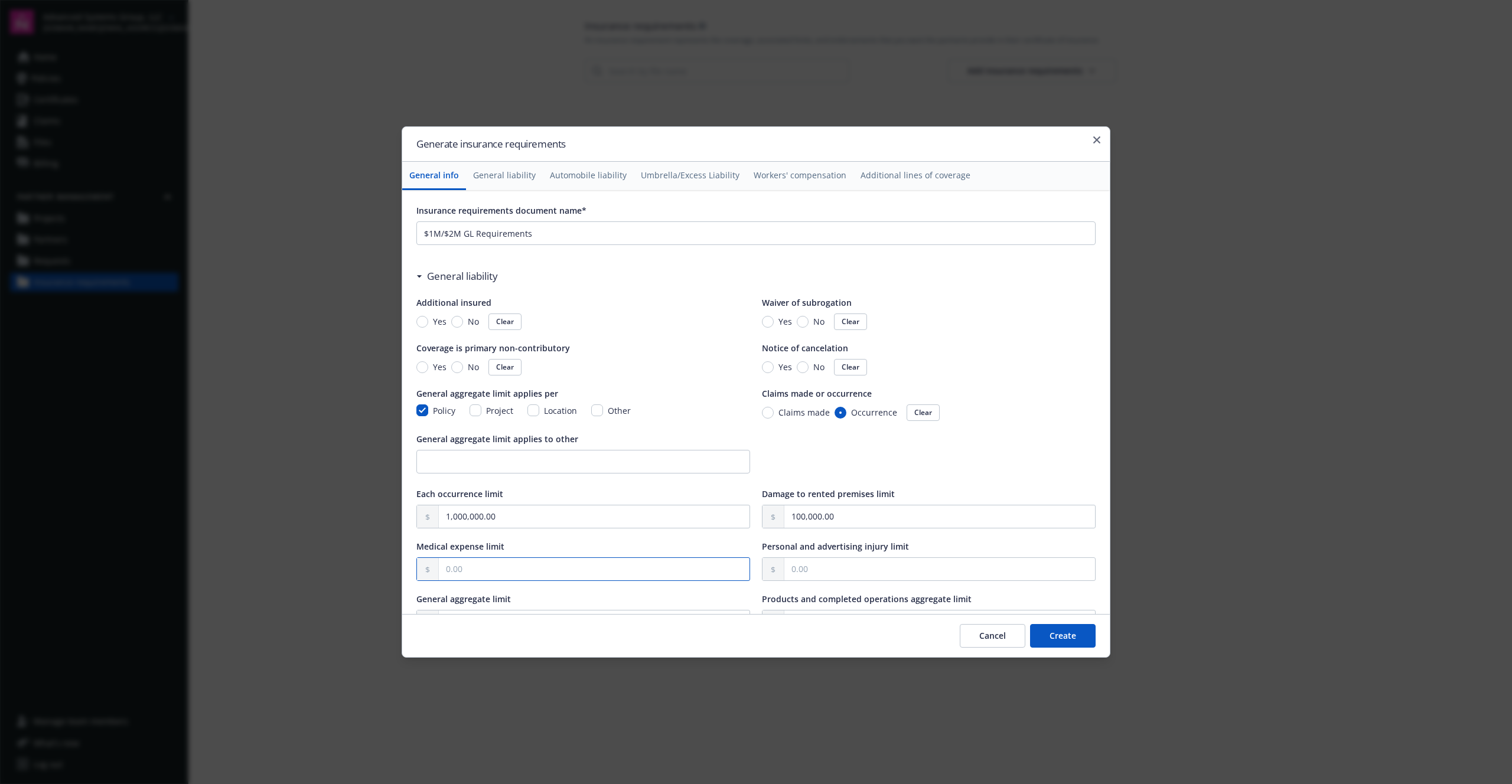
click at [464, 575] on input "text" at bounding box center [594, 568] width 311 height 22
type input "5,000.00"
click at [854, 568] on input "text" at bounding box center [939, 568] width 311 height 22
type input "1,000,000.00"
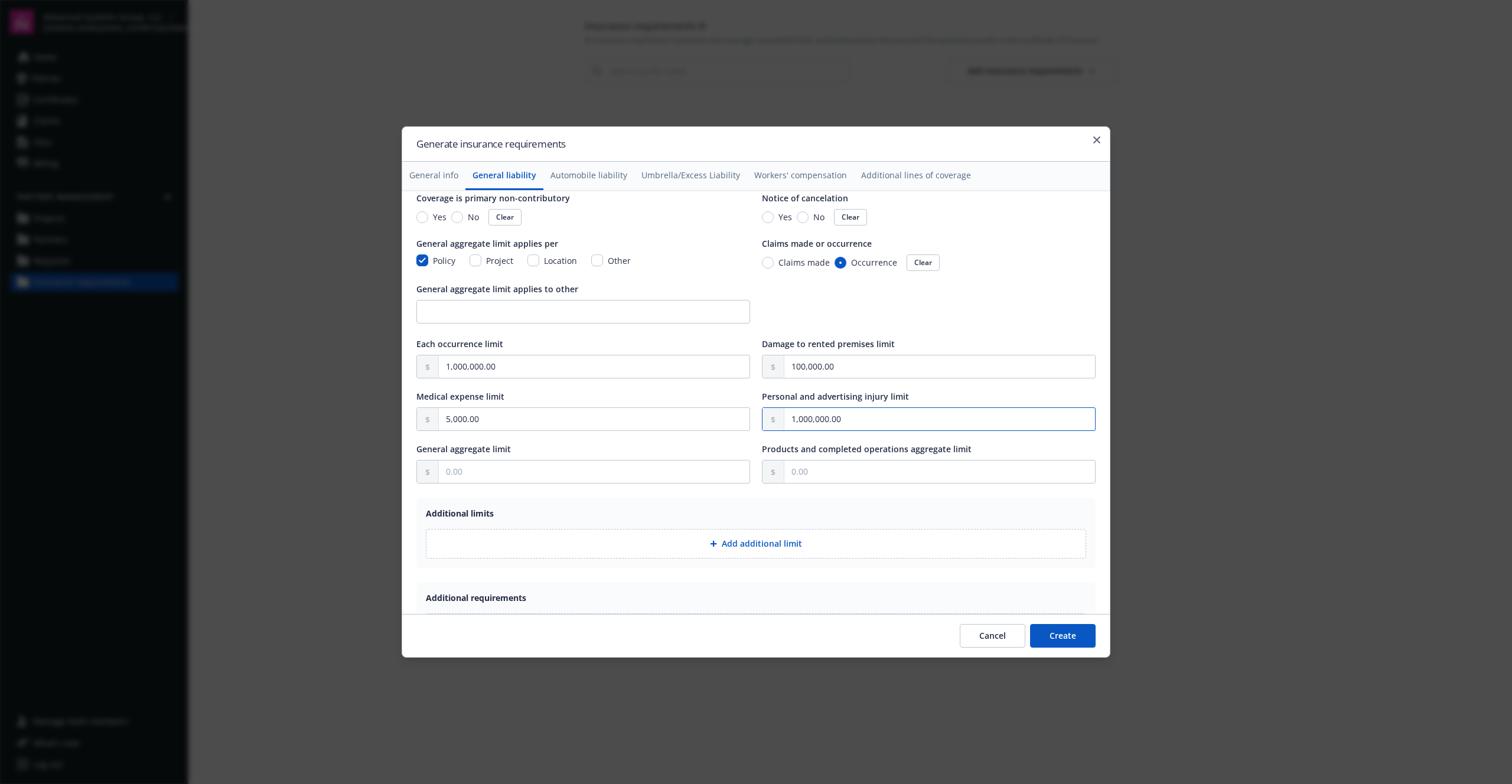
scroll to position [186, 0]
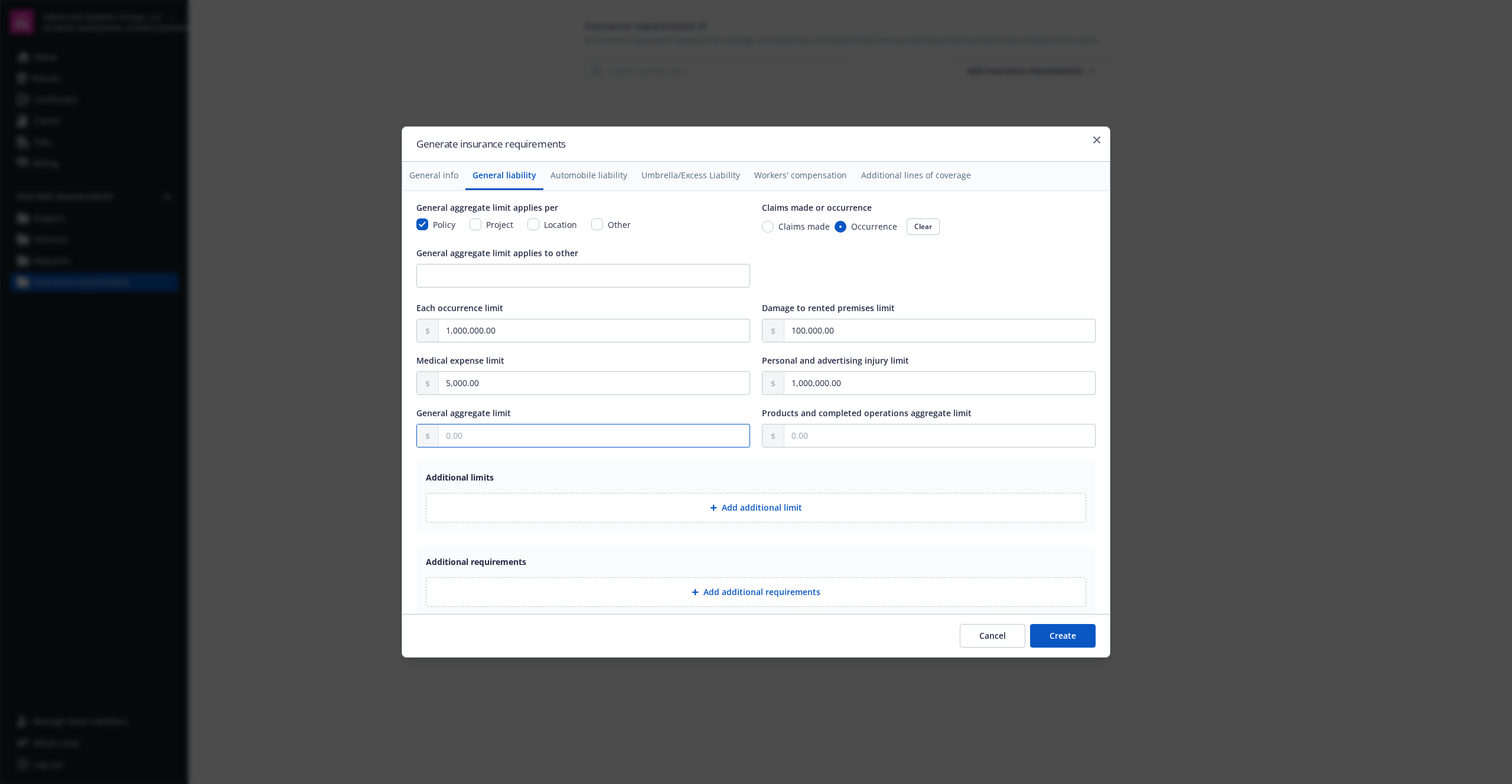
click at [487, 440] on input "text" at bounding box center [594, 435] width 311 height 22
type input "2,000,000.00"
click at [827, 442] on input "text" at bounding box center [939, 435] width 311 height 22
type input "2,000,000.00"
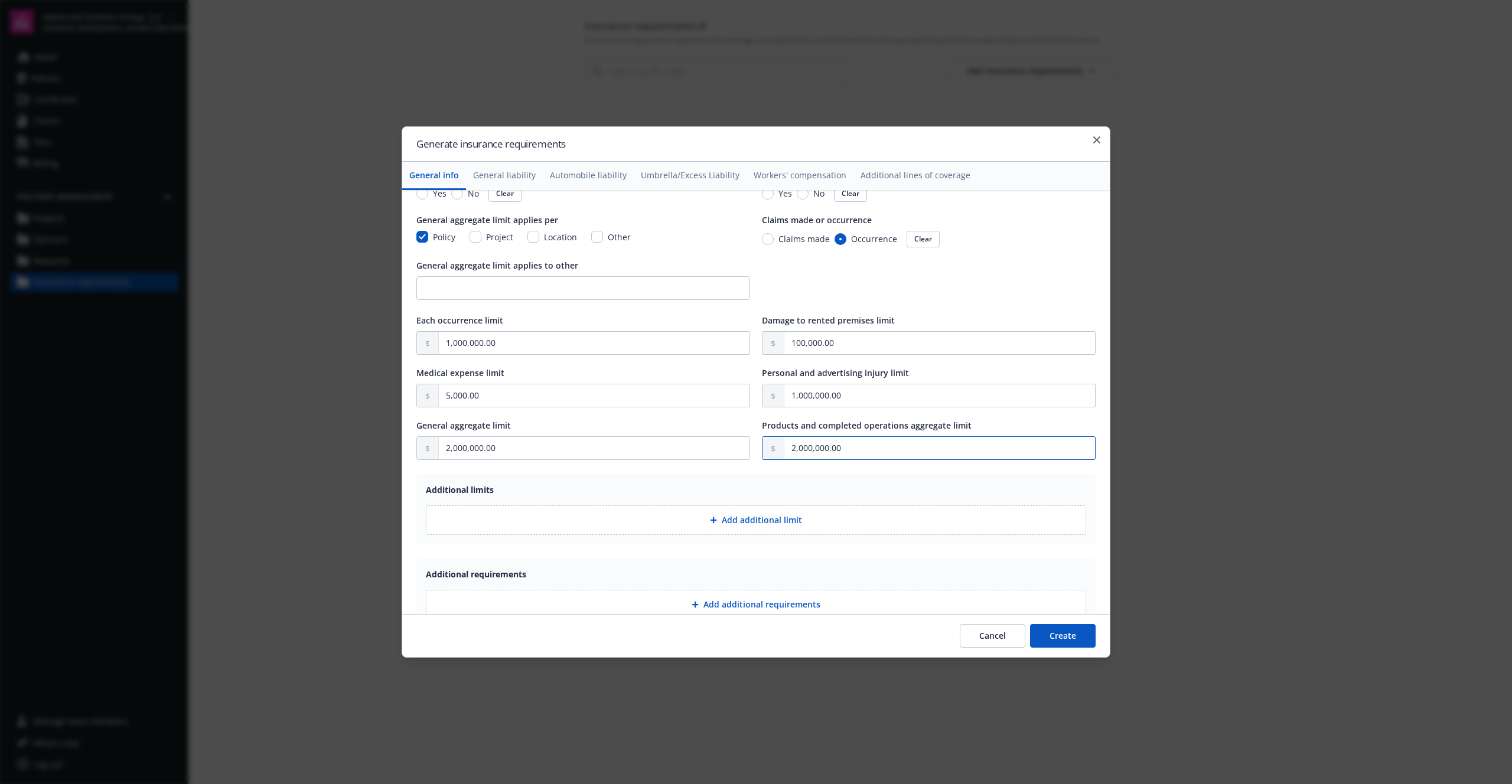
scroll to position [0, 0]
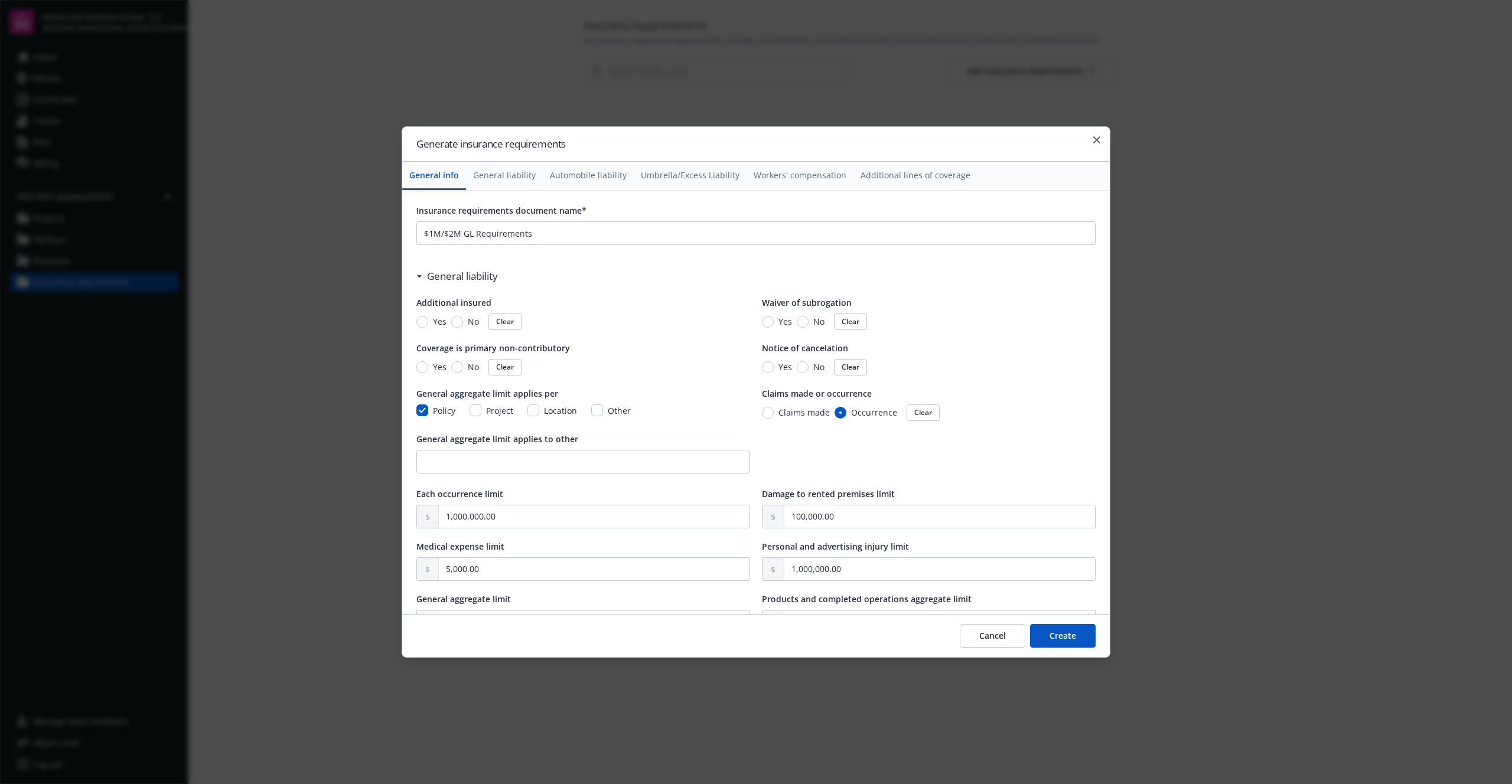
click at [1072, 637] on button "Create" at bounding box center [1062, 635] width 65 height 24
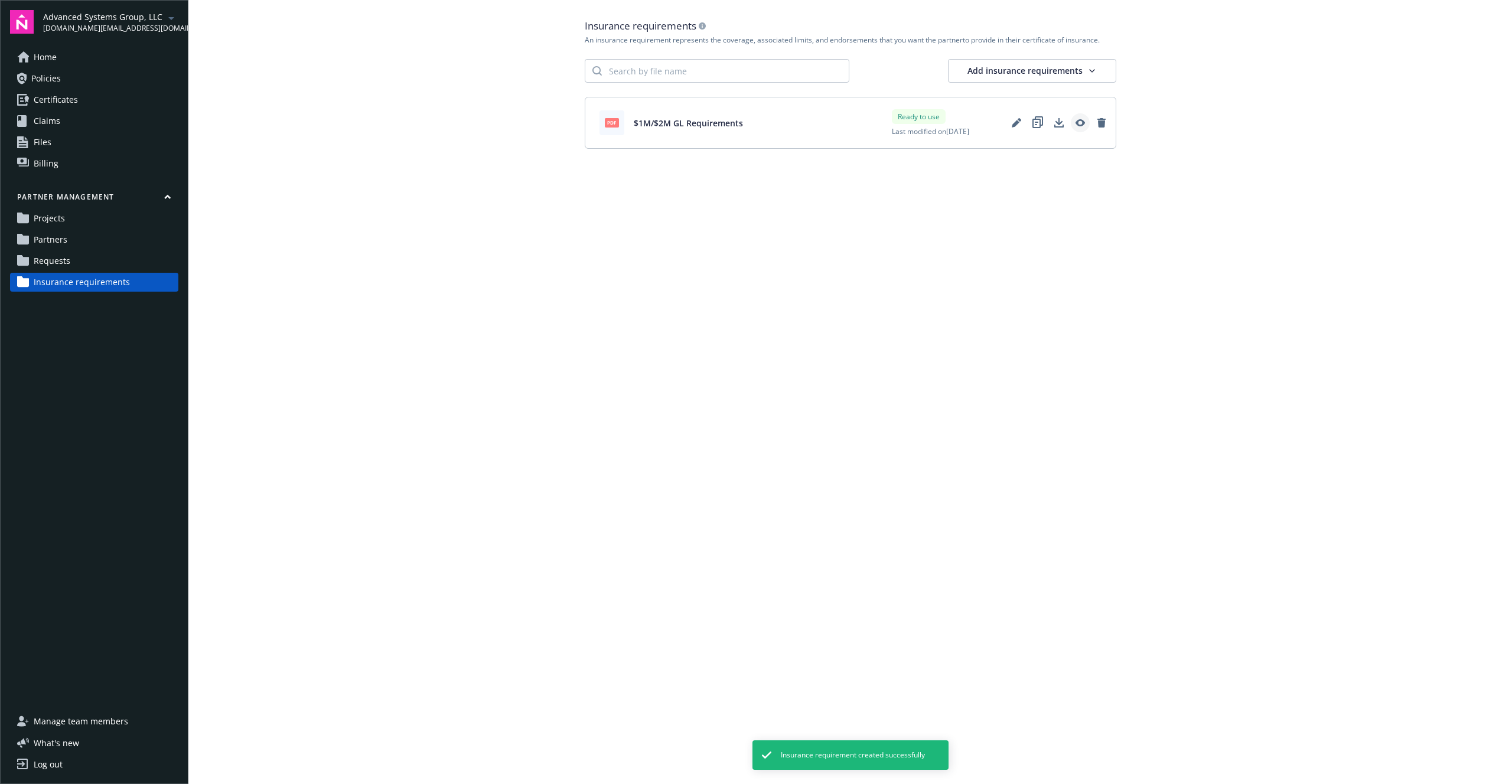
click at [1084, 126] on icon "View" at bounding box center [1080, 123] width 9 height 9
drag, startPoint x: 747, startPoint y: 124, endPoint x: 618, endPoint y: 113, distance: 129.5
click at [618, 113] on div "pdf $1M/$2M GL Requirements Ready to use Last modified on [DATE]" at bounding box center [850, 123] width 532 height 52
copy div "pdf $1M/$2M GL Requirements"
